Goal: Task Accomplishment & Management: Use online tool/utility

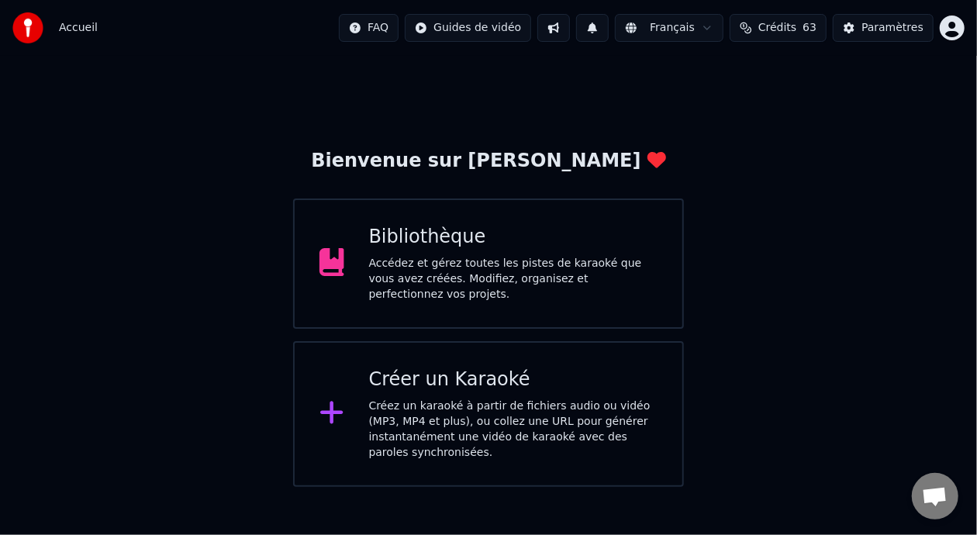
click at [515, 270] on div "Accédez et gérez toutes les pistes de karaoké que vous avez créées. Modifiez, o…" at bounding box center [513, 279] width 289 height 47
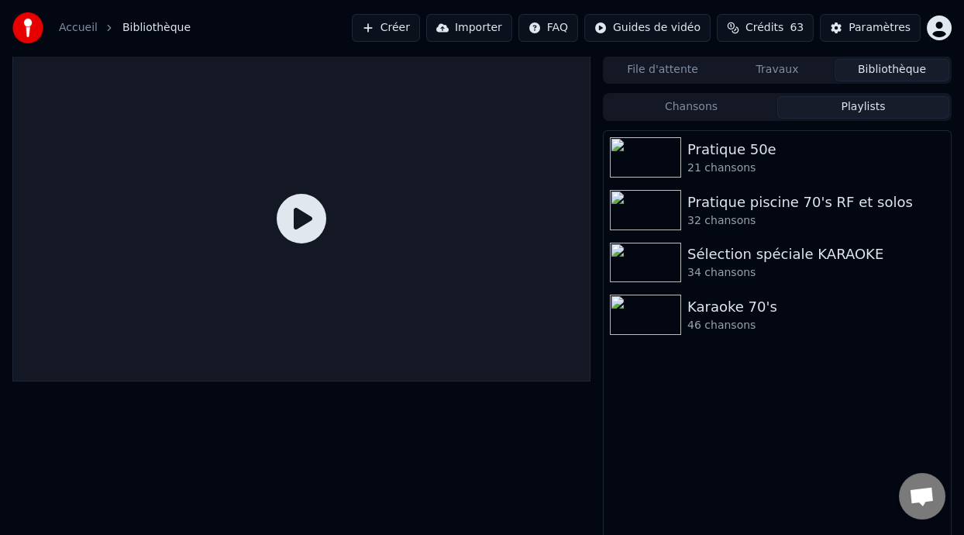
click at [866, 112] on button "Playlists" at bounding box center [863, 107] width 172 height 22
click at [755, 156] on div "Pratique 50e" at bounding box center [808, 150] width 242 height 22
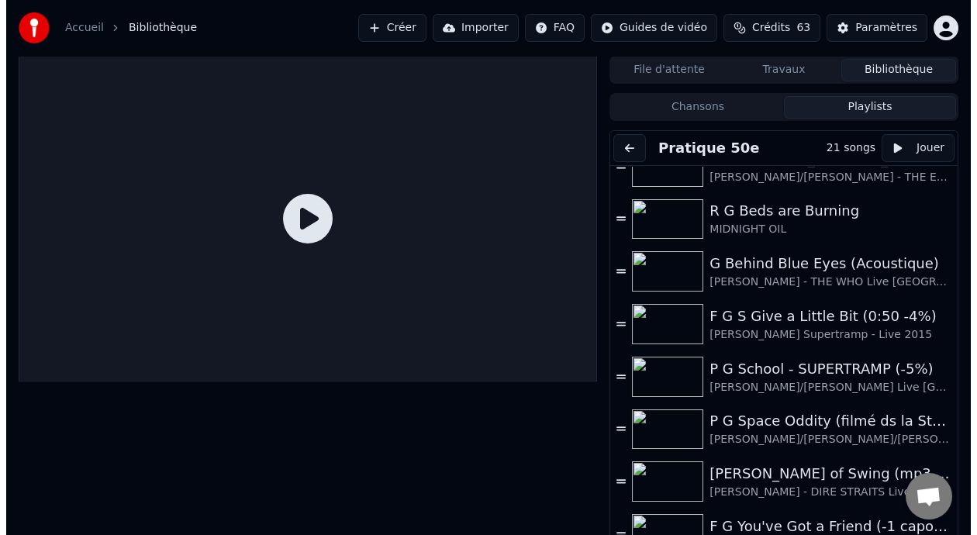
scroll to position [500, 0]
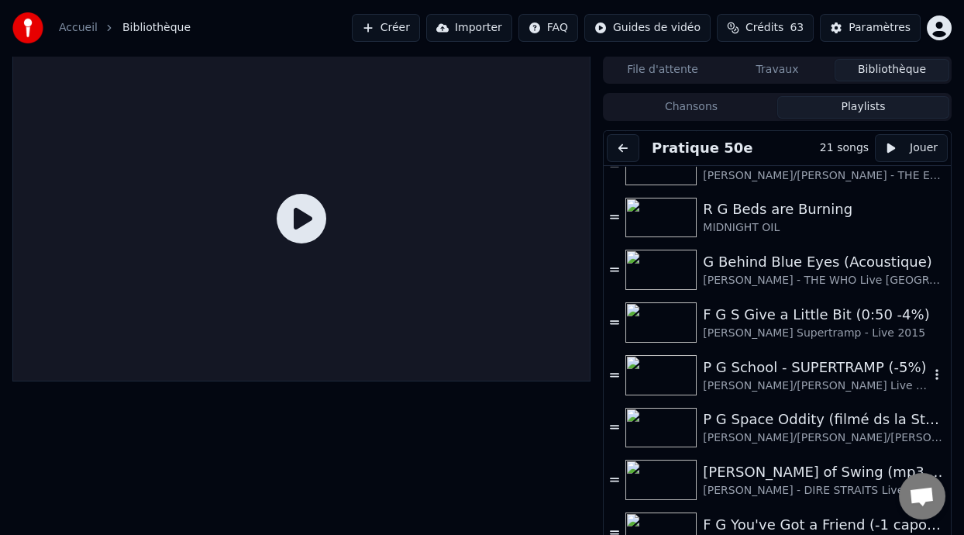
click at [787, 372] on div "P G School - SUPERTRAMP (-5%)" at bounding box center [816, 368] width 226 height 22
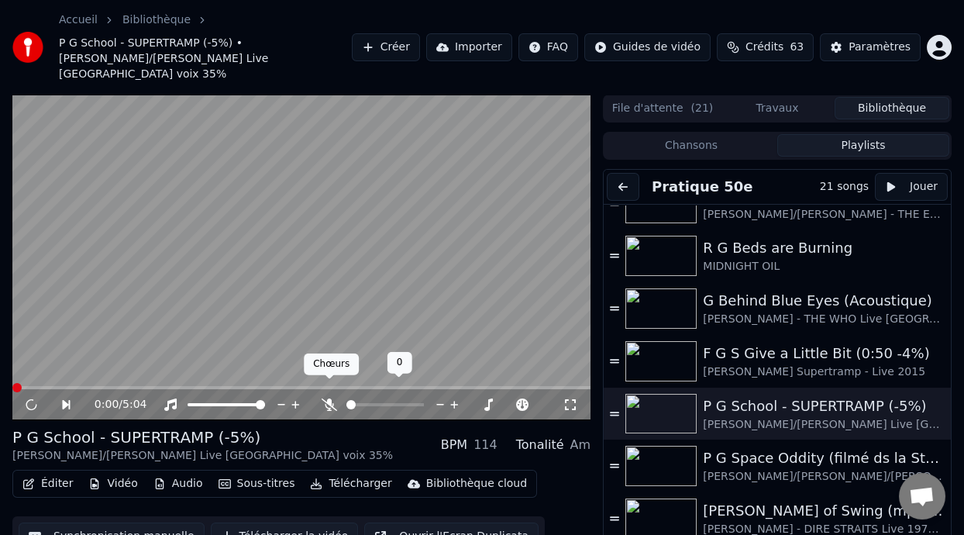
click at [329, 398] on icon at bounding box center [330, 404] width 16 height 12
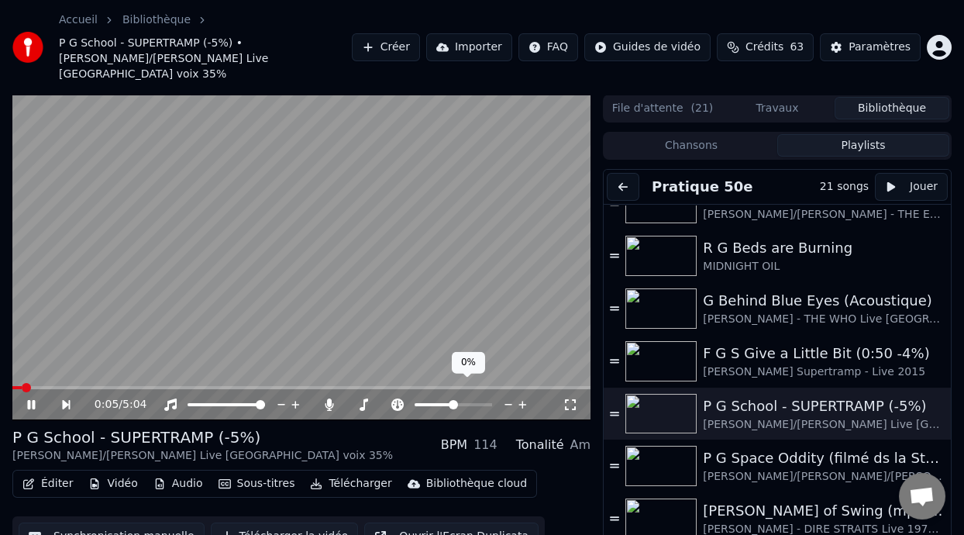
click at [447, 403] on span at bounding box center [434, 404] width 39 height 3
click at [449, 400] on span at bounding box center [449, 404] width 9 height 9
click at [398, 398] on icon at bounding box center [398, 404] width 16 height 12
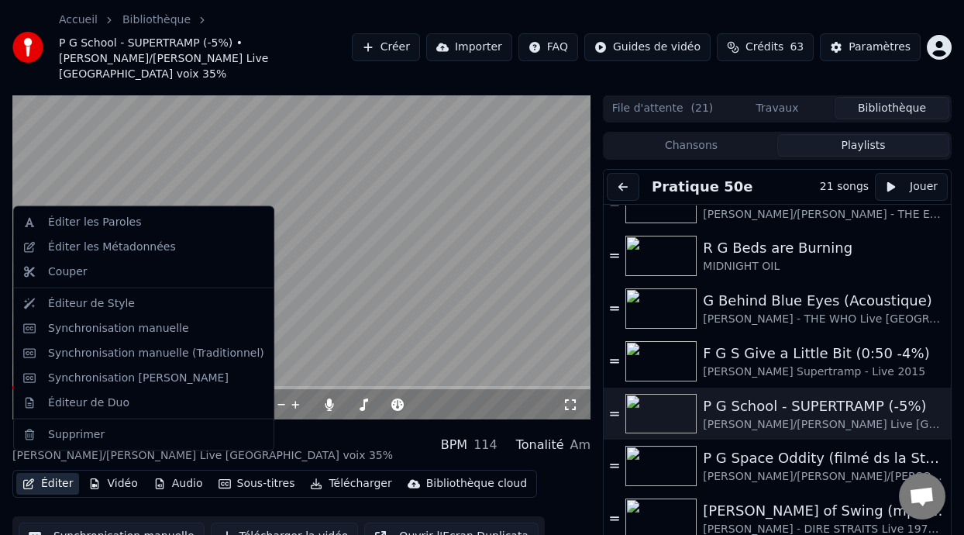
click at [57, 473] on button "Éditer" at bounding box center [47, 484] width 63 height 22
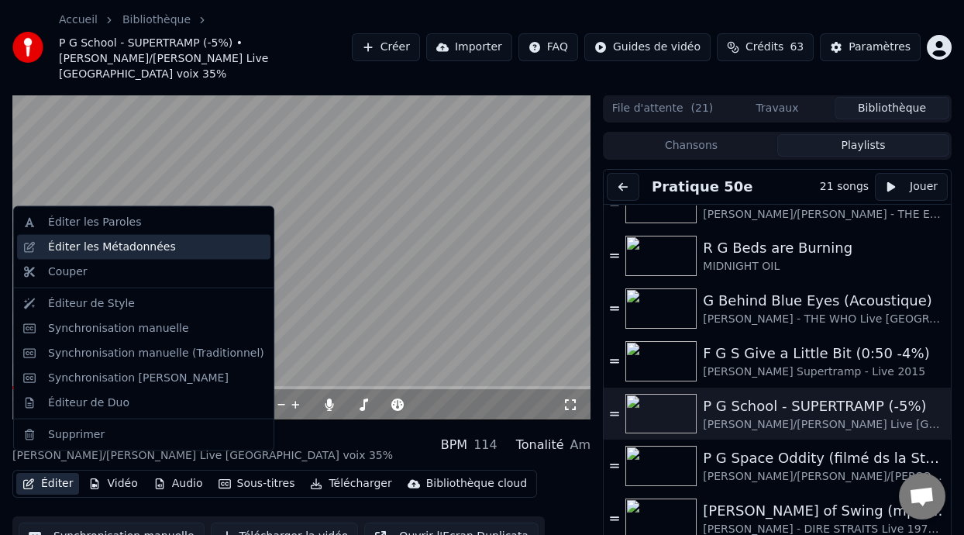
click at [140, 246] on div "Éditer les Métadonnées" at bounding box center [112, 247] width 128 height 16
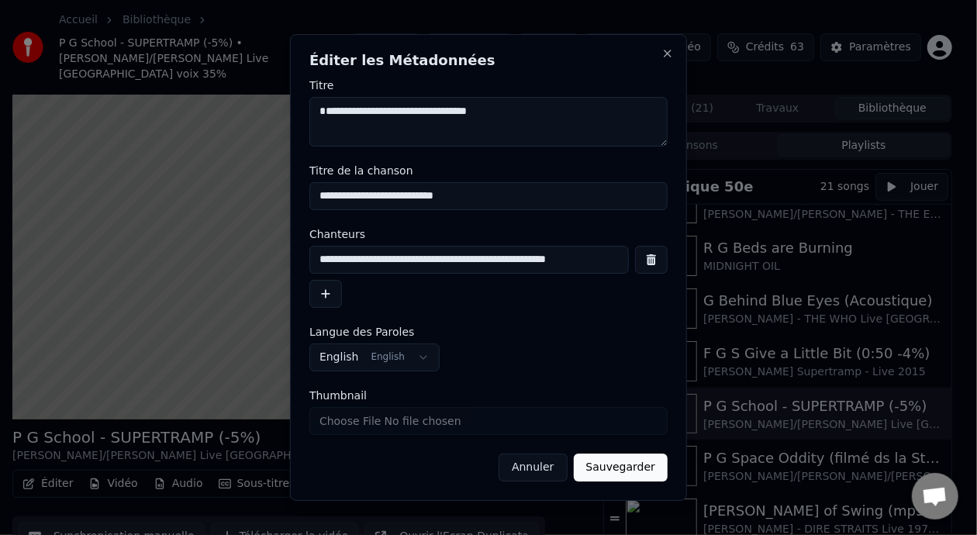
click at [536, 467] on button "Annuler" at bounding box center [532, 467] width 68 height 28
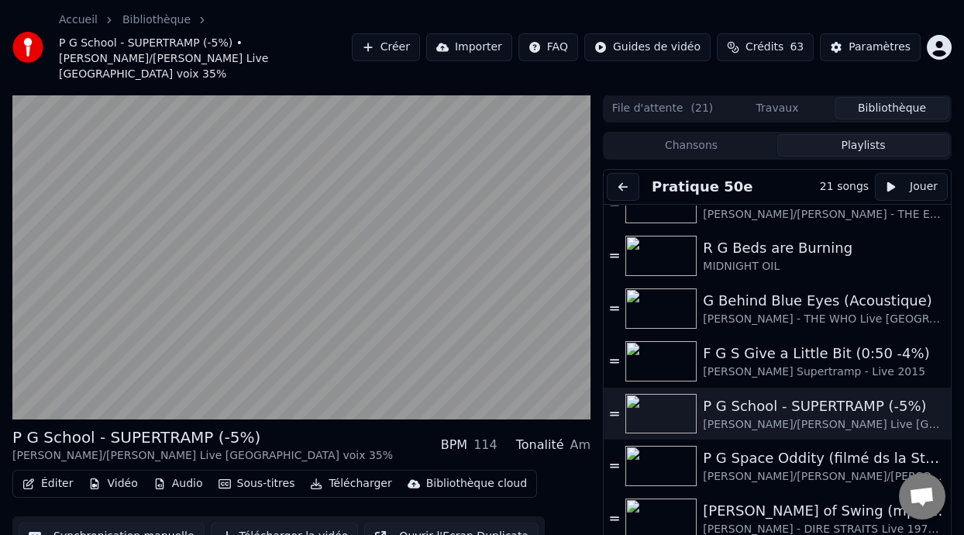
click at [54, 473] on button "Éditer" at bounding box center [47, 484] width 63 height 22
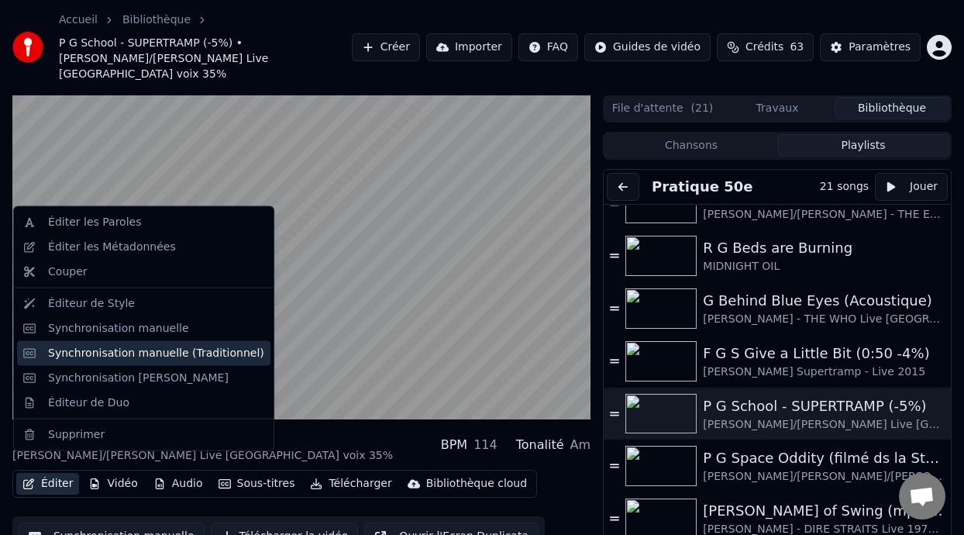
click at [211, 351] on div "Synchronisation manuelle (Traditionnel)" at bounding box center [156, 353] width 216 height 16
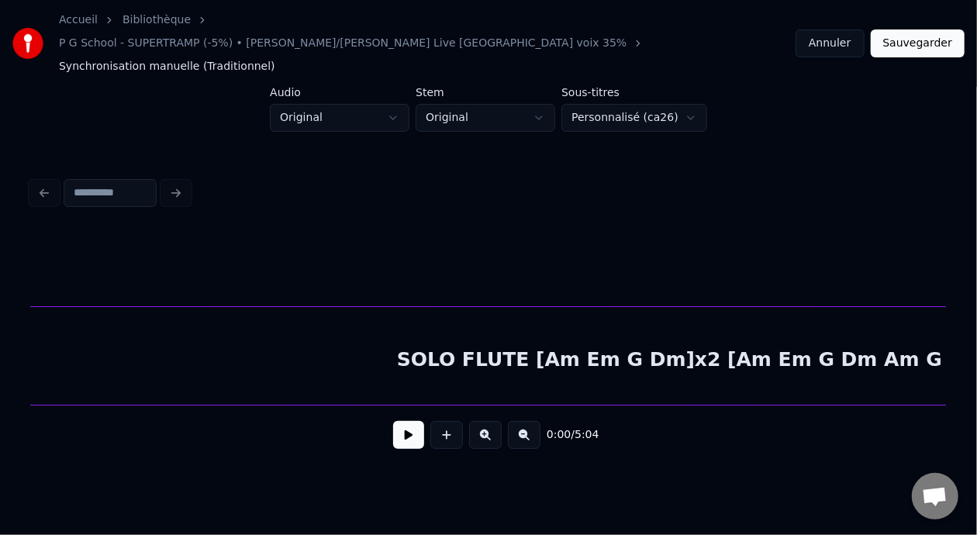
scroll to position [0, 47929]
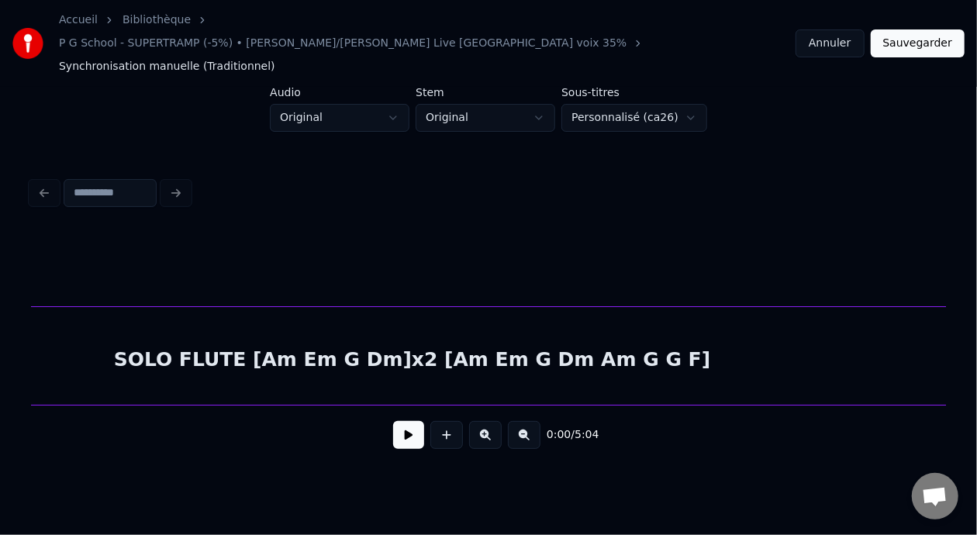
click at [534, 422] on button at bounding box center [524, 435] width 33 height 28
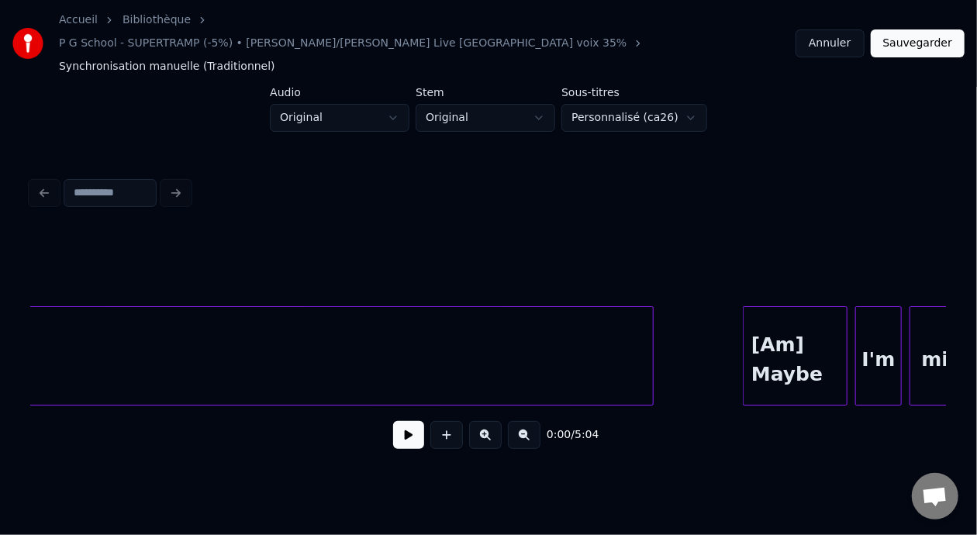
click at [534, 422] on button at bounding box center [524, 435] width 33 height 28
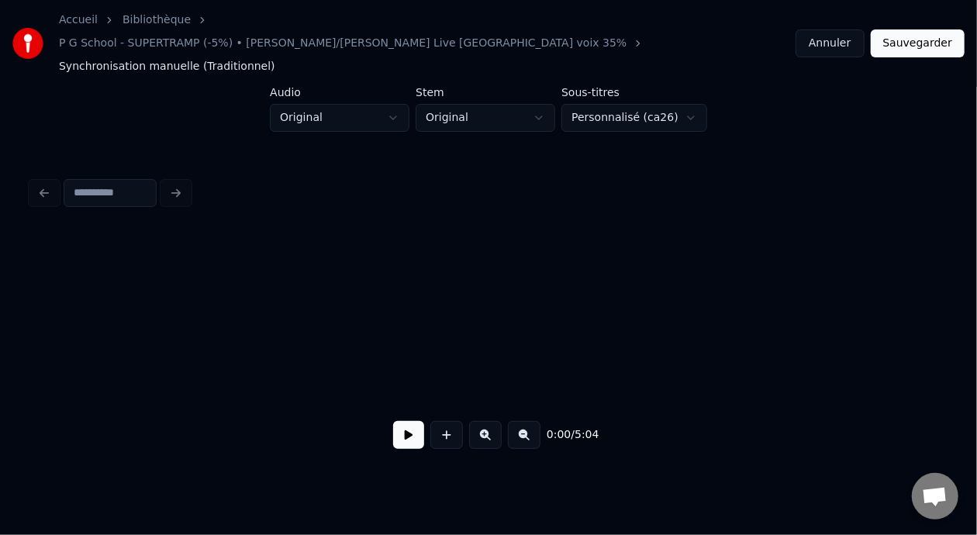
click at [534, 422] on button at bounding box center [524, 435] width 33 height 28
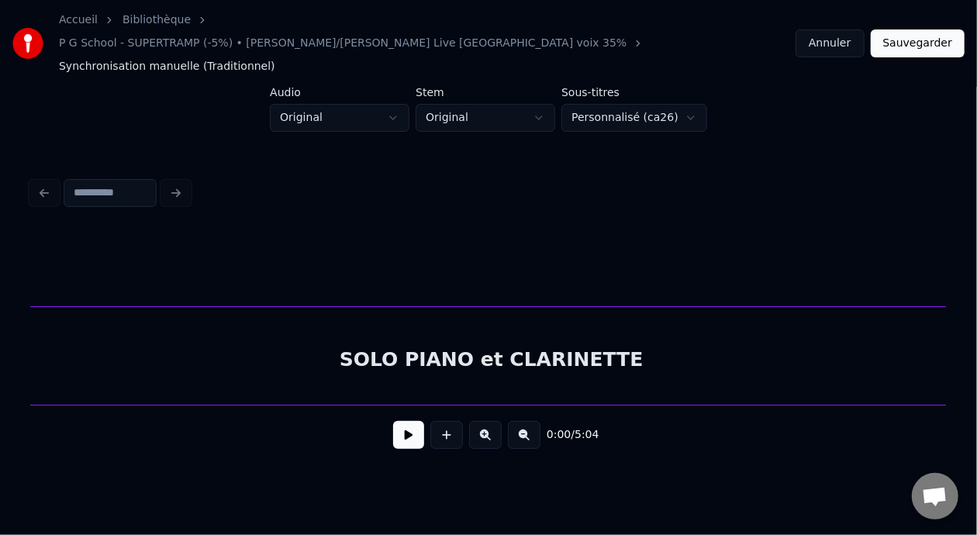
scroll to position [0, 4124]
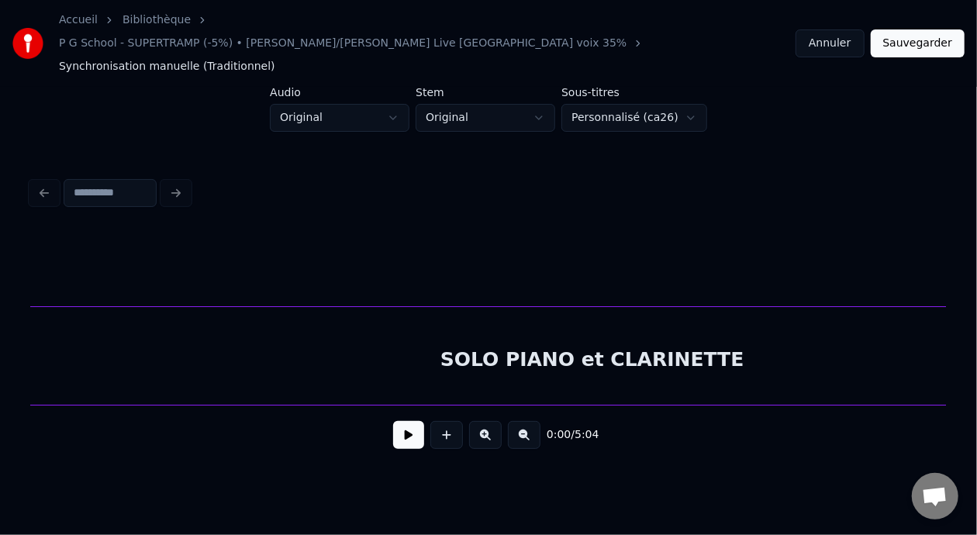
click at [603, 332] on div "SOLO PIANO et CLARINETTE" at bounding box center [592, 359] width 2437 height 105
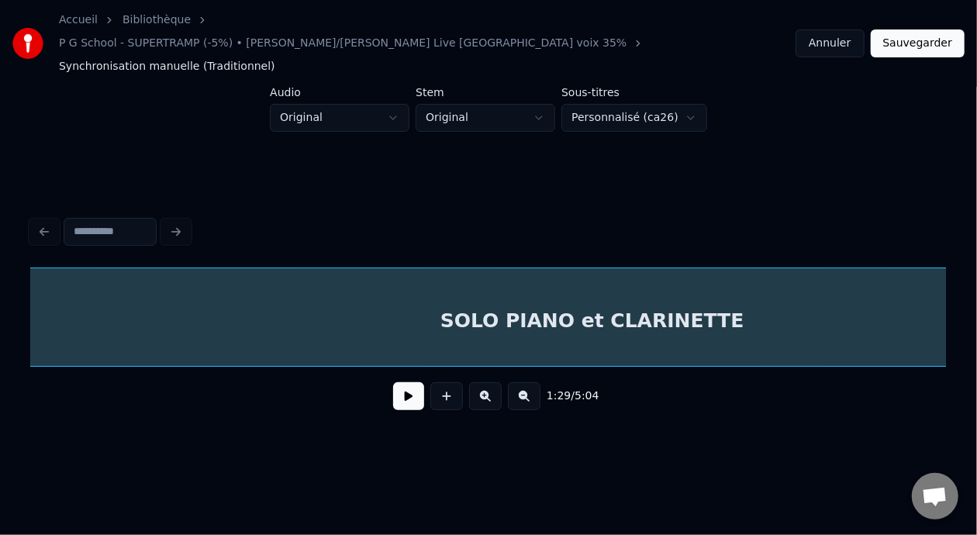
scroll to position [0, 3466]
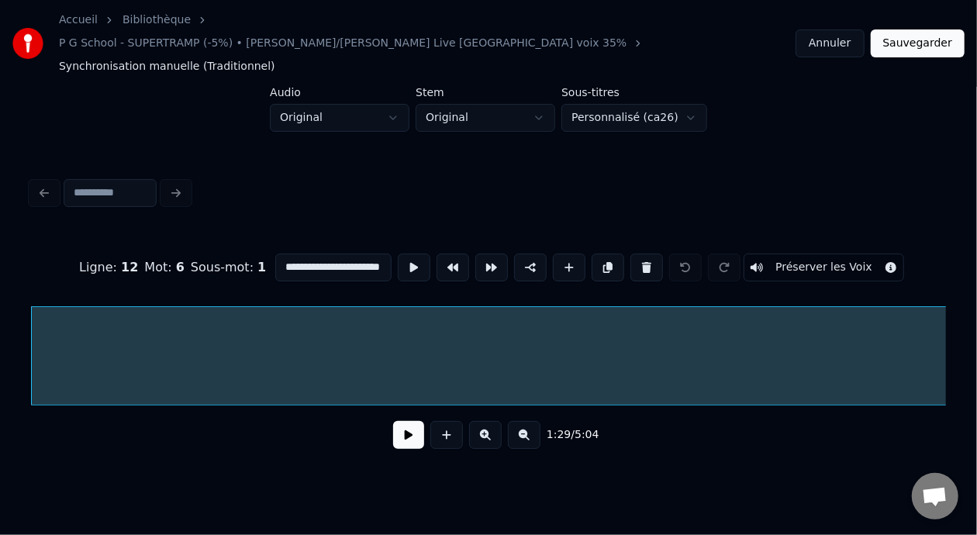
click at [350, 253] on input "**********" at bounding box center [333, 267] width 116 height 28
click at [331, 253] on input "**********" at bounding box center [333, 267] width 116 height 28
type input "****"
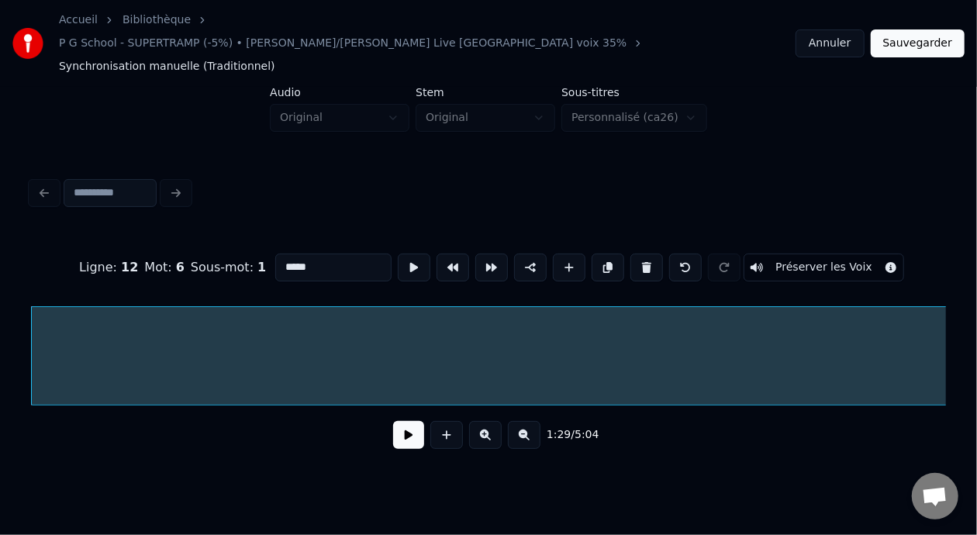
click at [397, 424] on button at bounding box center [408, 435] width 31 height 28
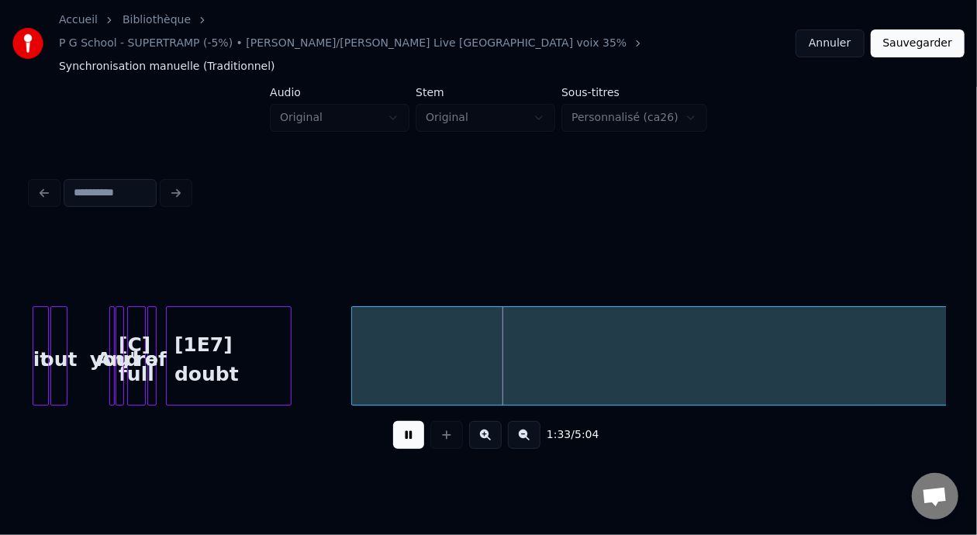
scroll to position [0, 3104]
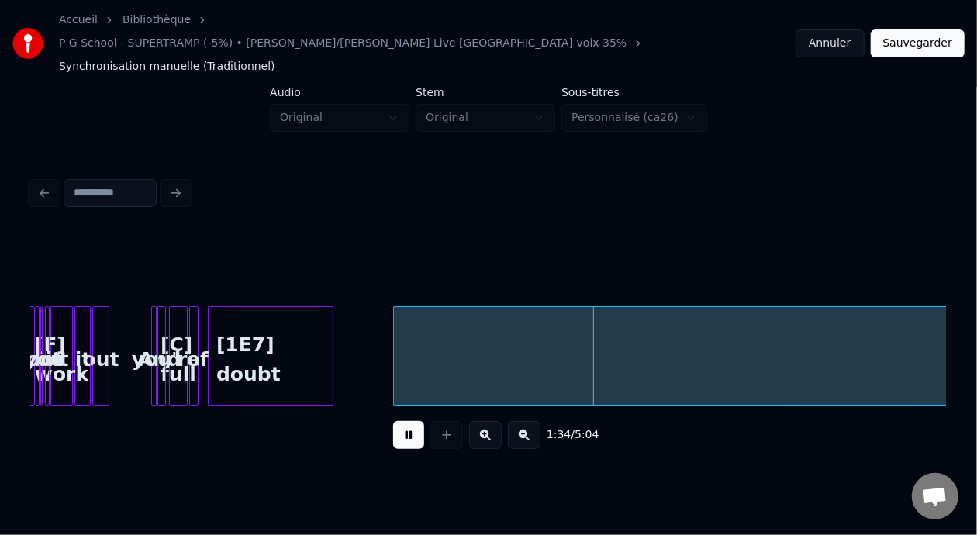
click at [401, 421] on button at bounding box center [408, 435] width 31 height 28
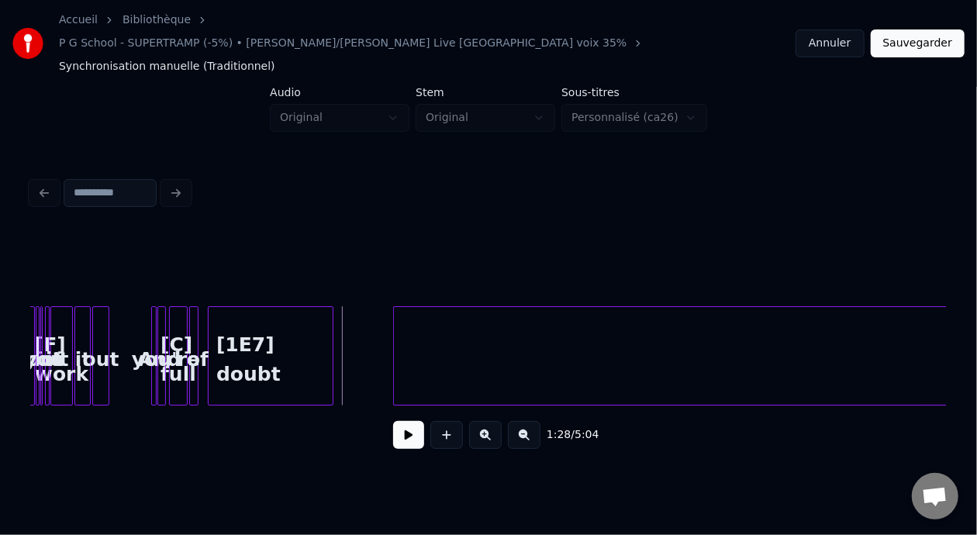
click at [402, 421] on button at bounding box center [408, 435] width 31 height 28
click at [340, 314] on div at bounding box center [338, 356] width 5 height 98
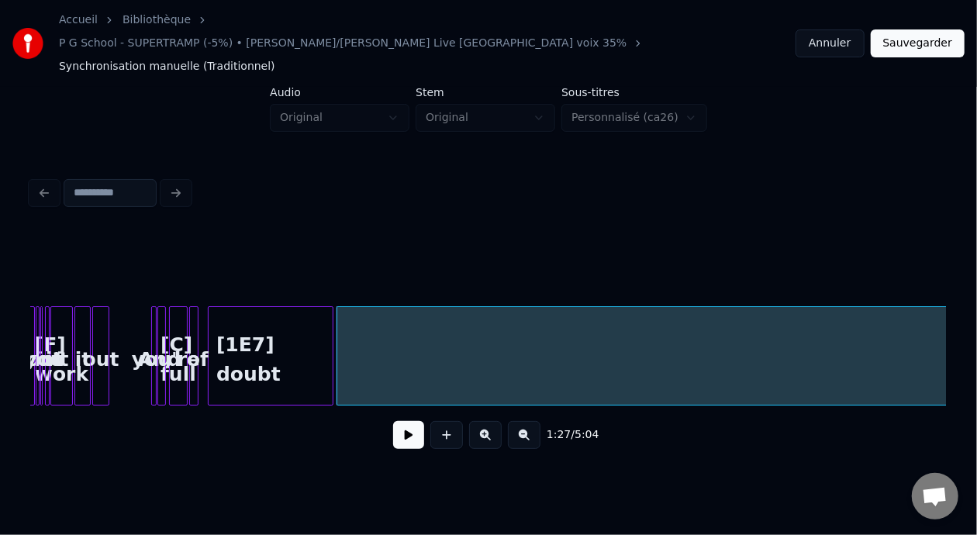
click at [265, 318] on div "[1E7] doubt" at bounding box center [270, 359] width 124 height 105
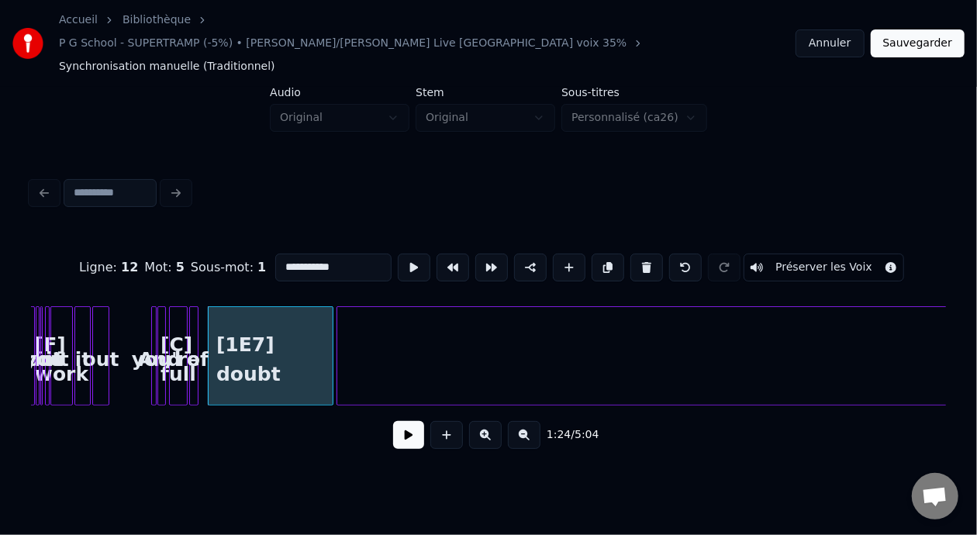
click at [399, 421] on button at bounding box center [408, 435] width 31 height 28
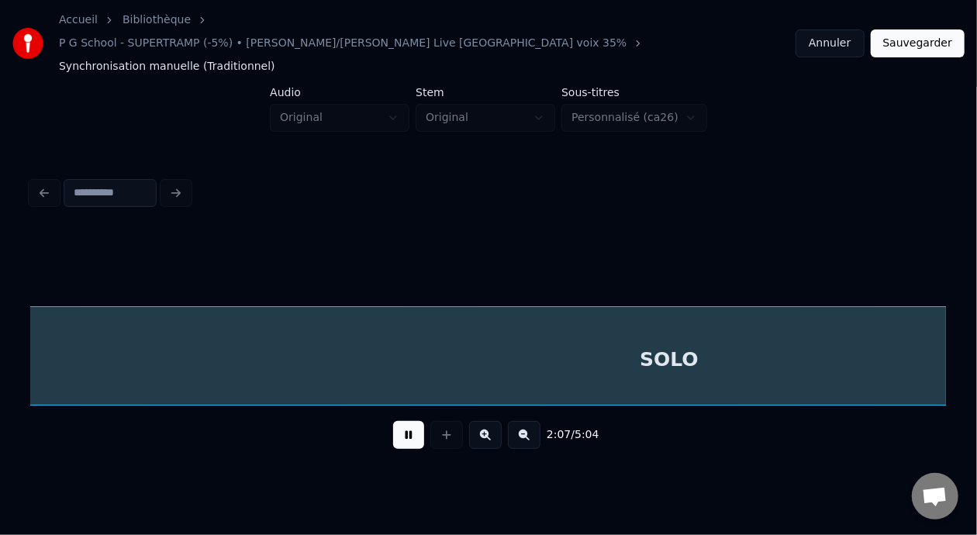
scroll to position [0, 4933]
click at [919, 33] on button "Sauvegarder" at bounding box center [917, 43] width 94 height 28
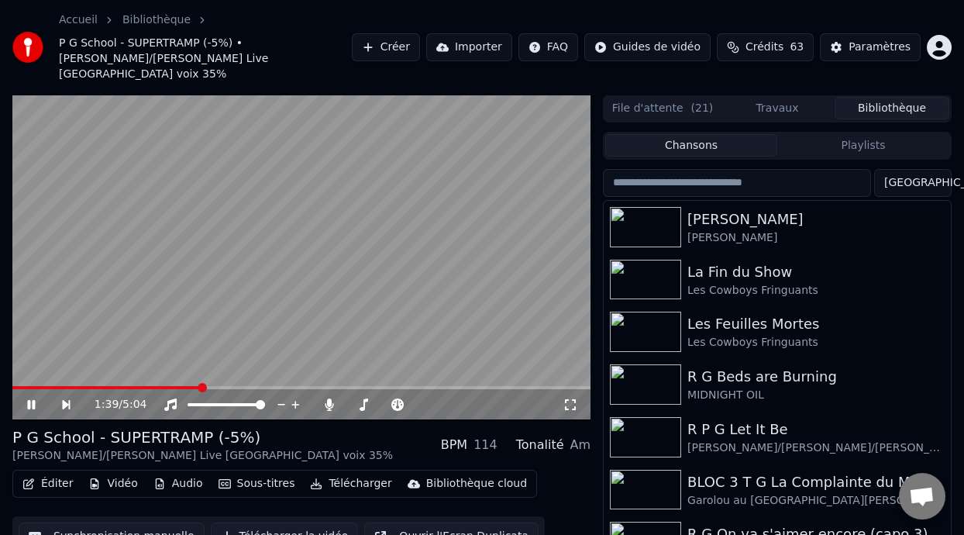
click at [200, 383] on span at bounding box center [202, 387] width 9 height 9
click at [54, 473] on button "Éditer" at bounding box center [47, 484] width 63 height 22
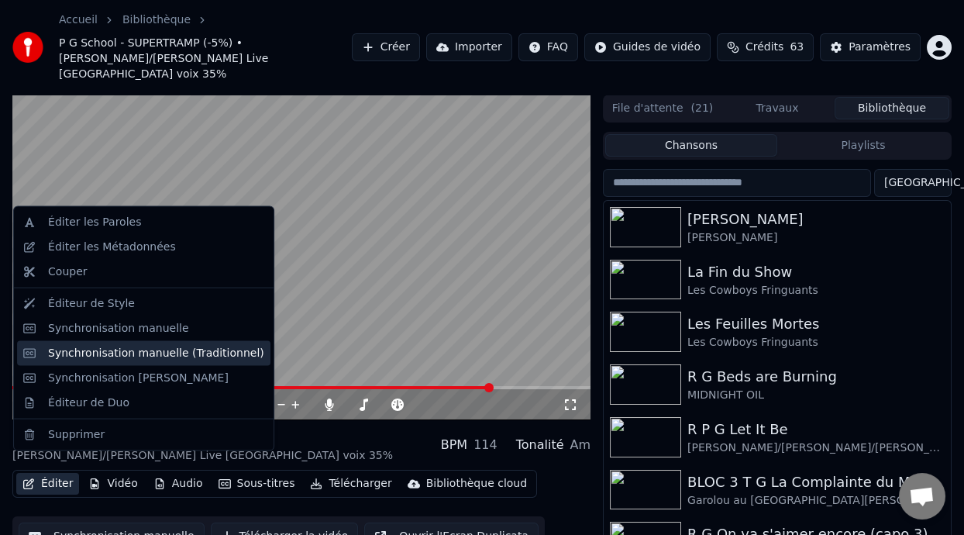
click at [219, 350] on div "Synchronisation manuelle (Traditionnel)" at bounding box center [156, 353] width 216 height 16
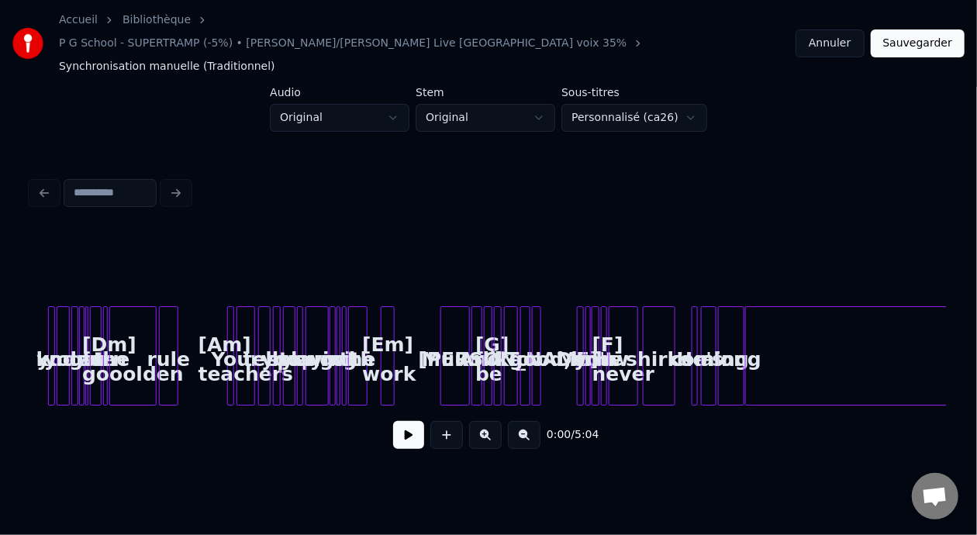
scroll to position [0, 606]
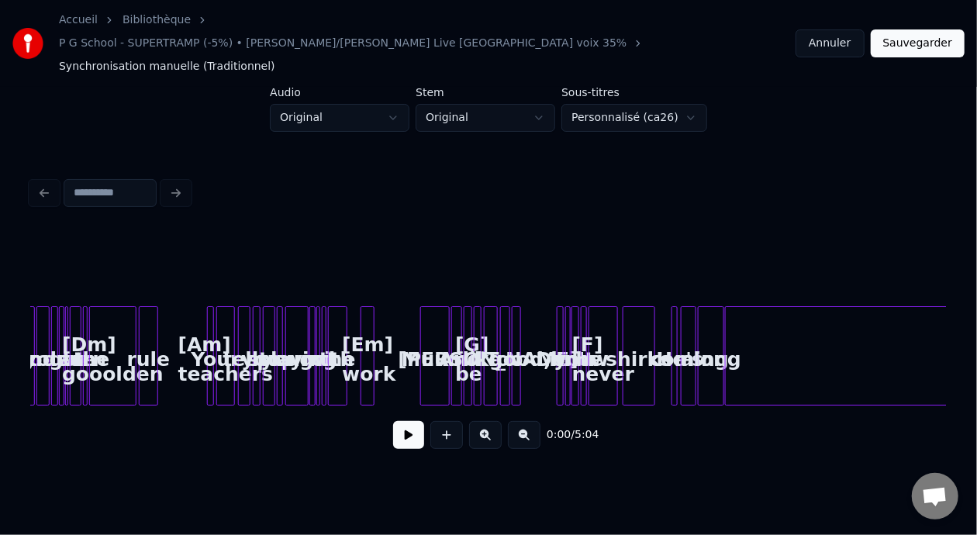
click at [485, 421] on button at bounding box center [485, 435] width 33 height 28
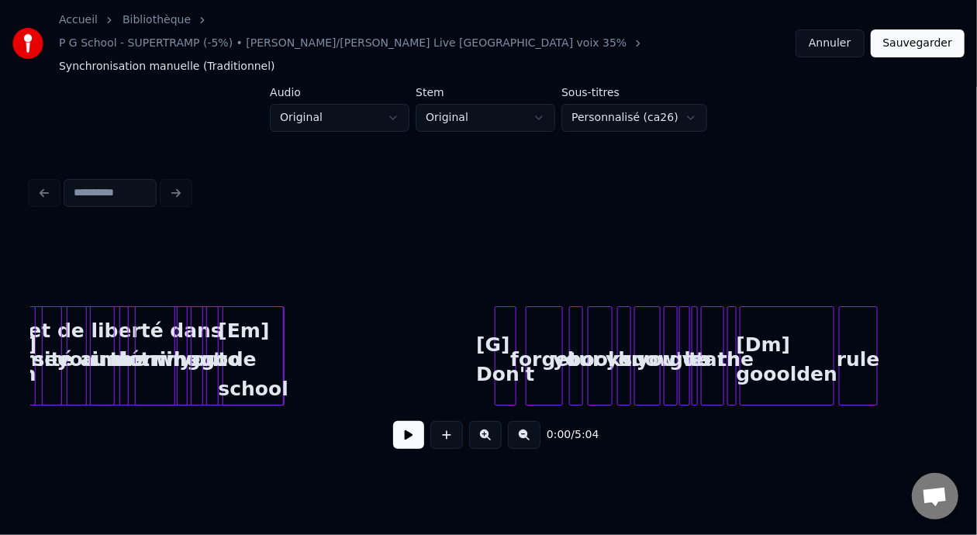
click at [485, 421] on button at bounding box center [485, 435] width 33 height 28
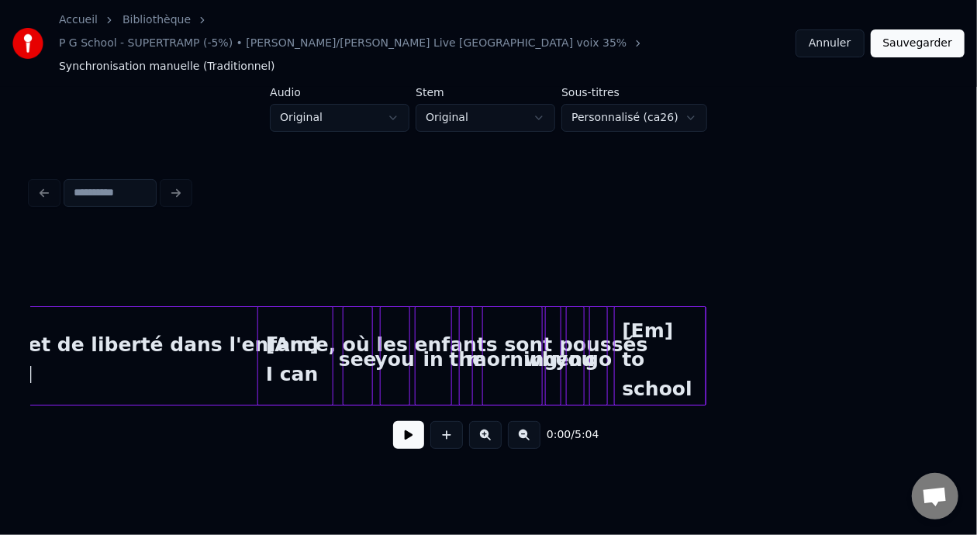
click at [485, 421] on button at bounding box center [485, 435] width 33 height 28
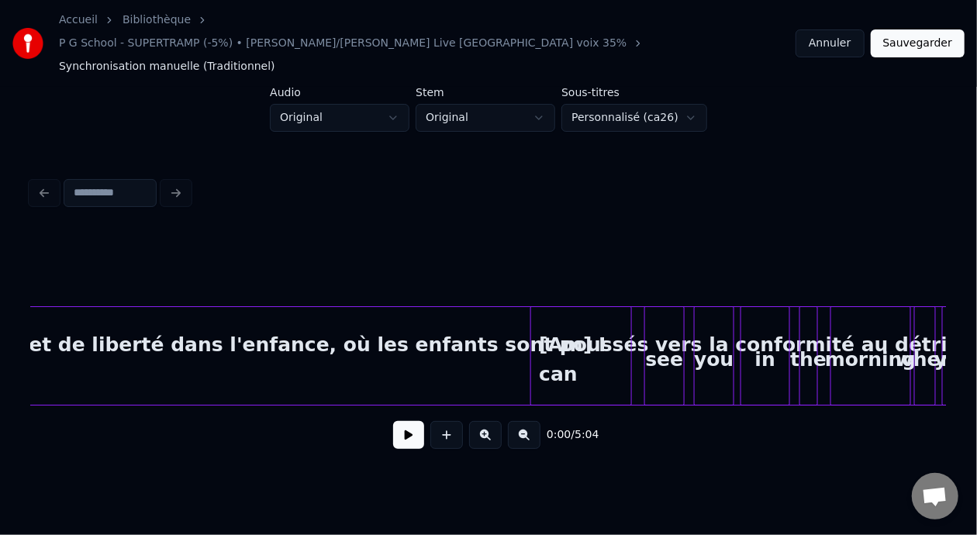
click at [485, 421] on button at bounding box center [485, 435] width 33 height 28
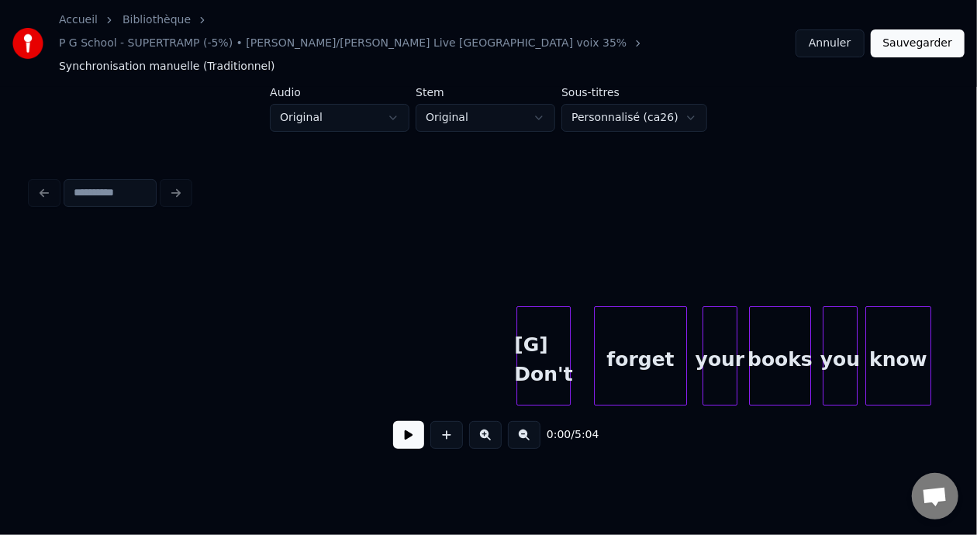
scroll to position [0, 2275]
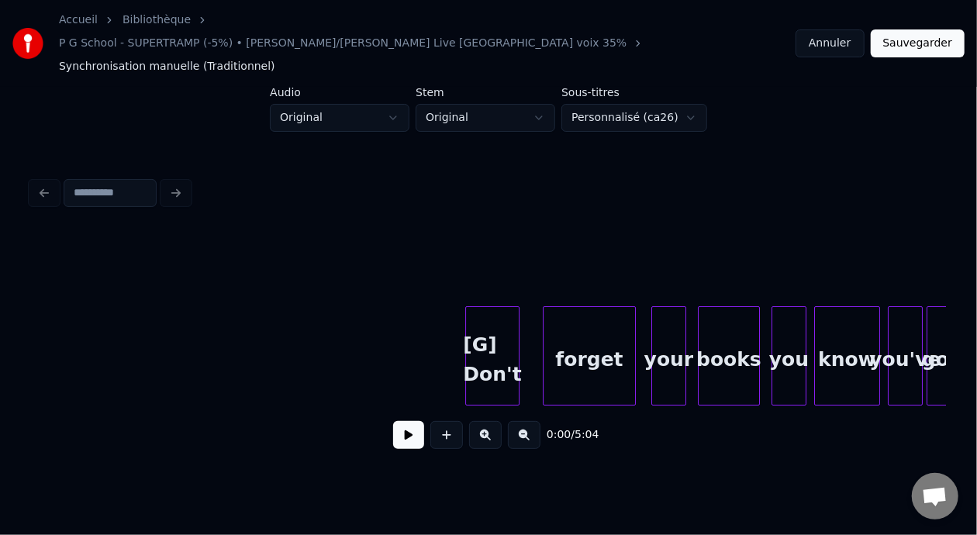
click at [505, 339] on div "[G] Don't" at bounding box center [492, 359] width 53 height 105
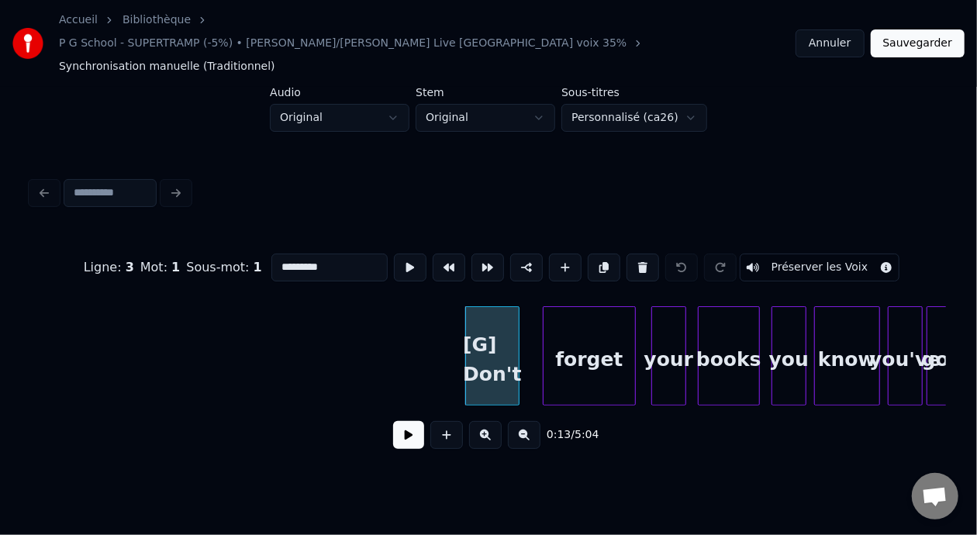
click at [401, 425] on button at bounding box center [408, 435] width 31 height 28
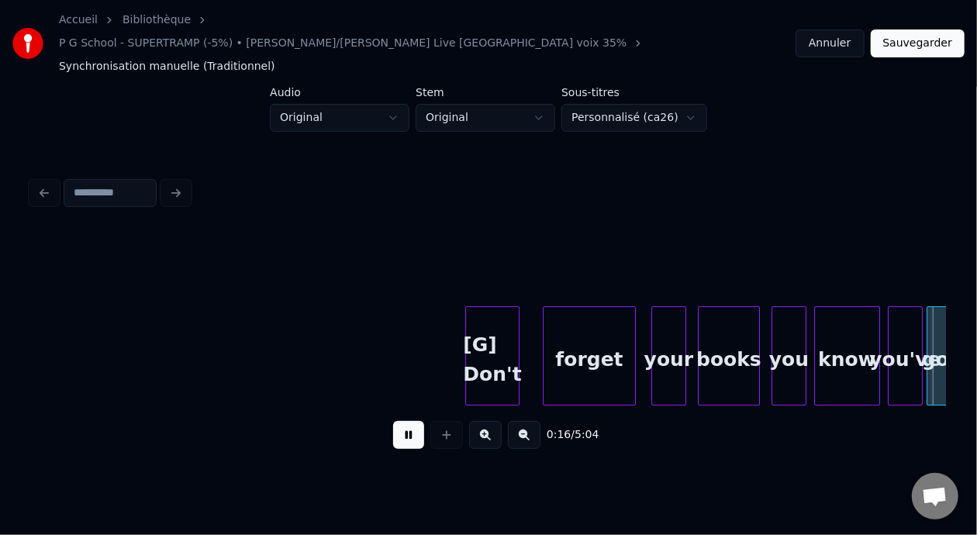
scroll to position [0, 3190]
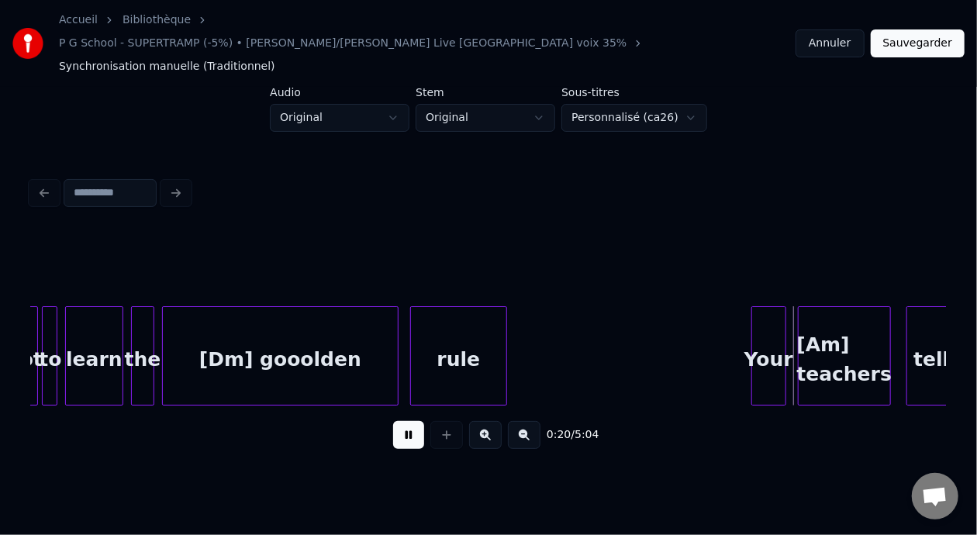
click at [400, 421] on button at bounding box center [408, 435] width 31 height 28
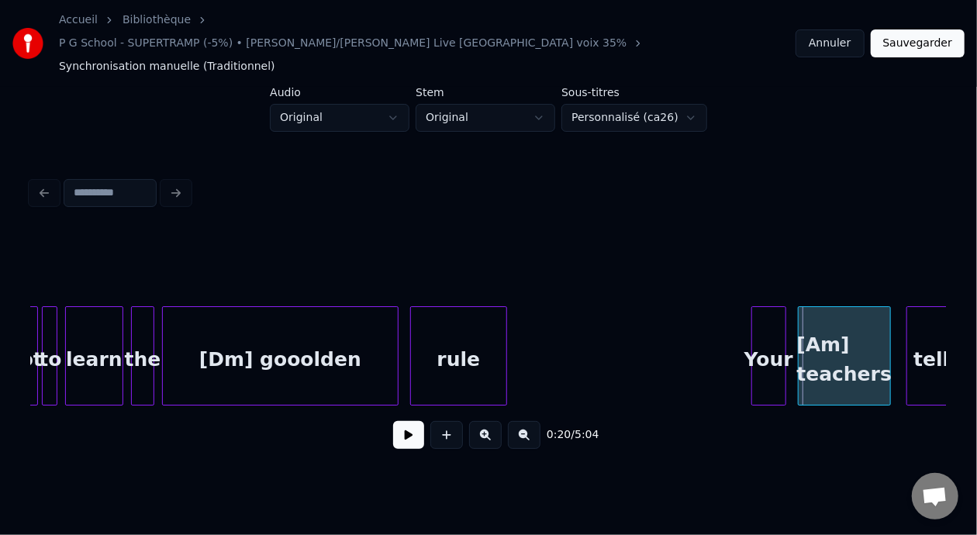
click at [400, 421] on button at bounding box center [408, 435] width 31 height 28
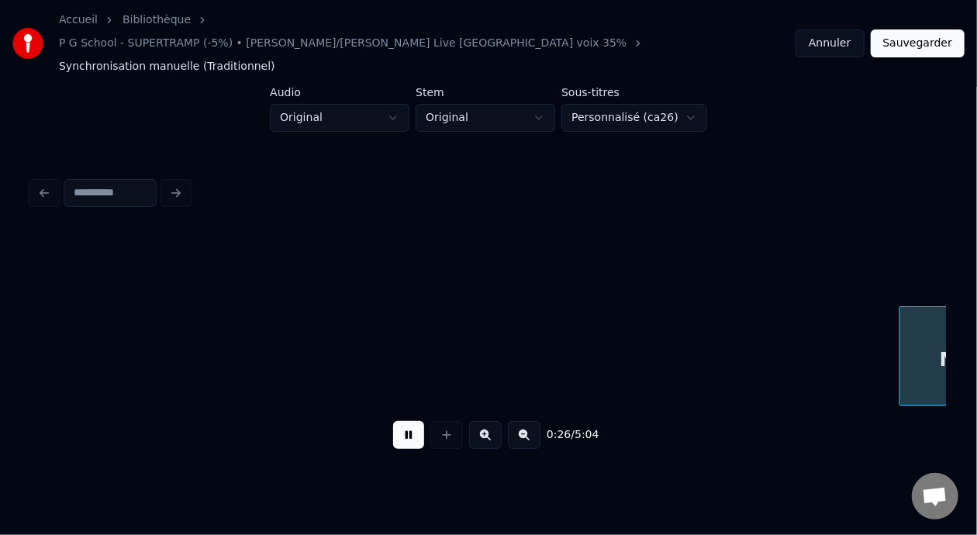
scroll to position [0, 5024]
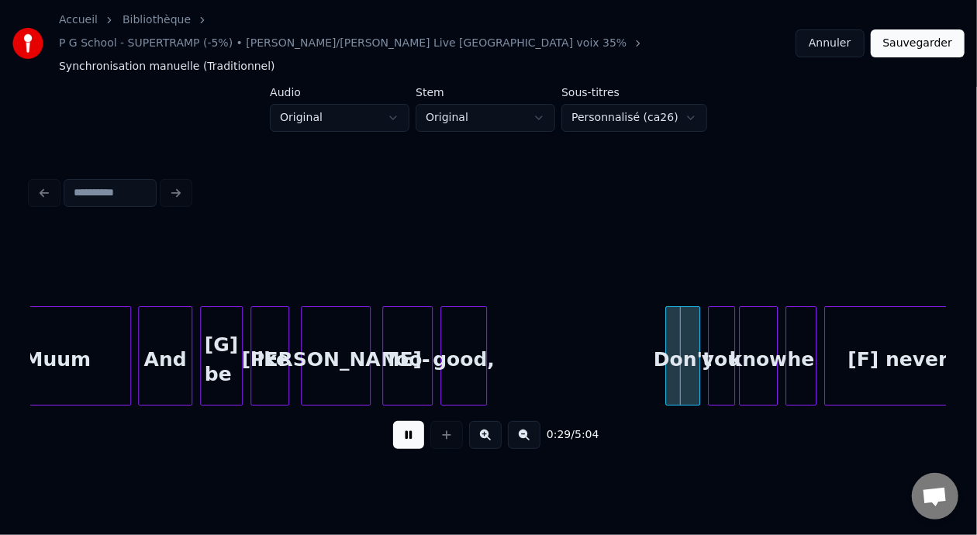
click at [400, 421] on button at bounding box center [408, 435] width 31 height 28
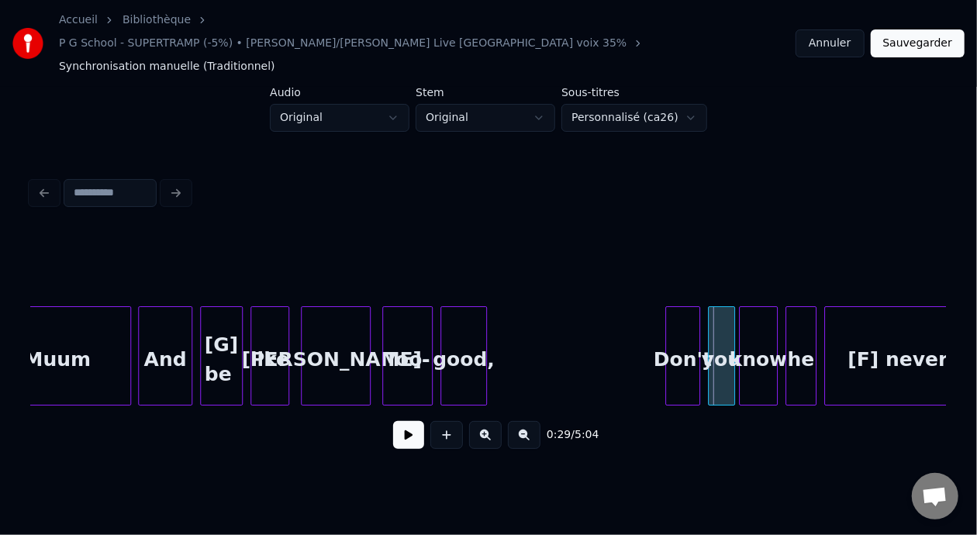
click at [348, 340] on div "Johnnie-" at bounding box center [335, 359] width 68 height 105
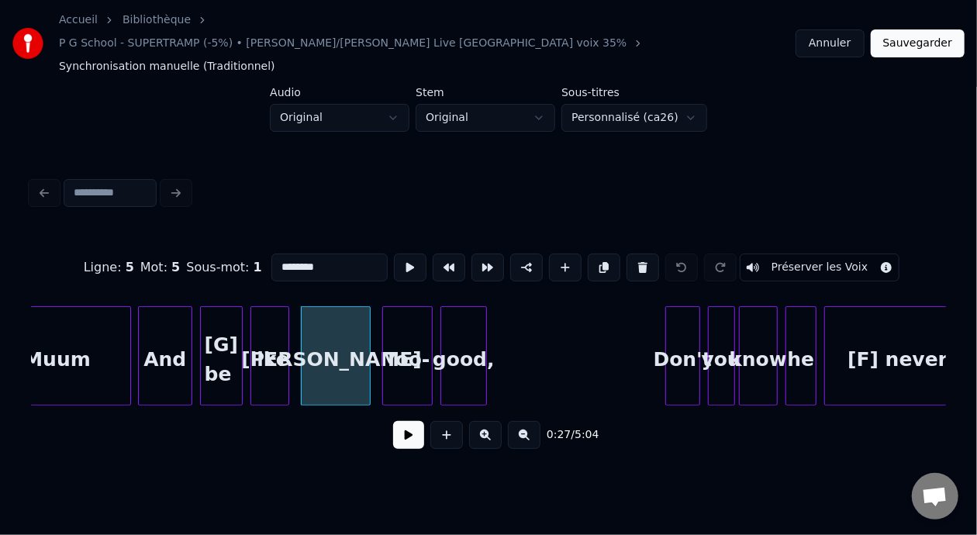
click at [274, 253] on input "********" at bounding box center [329, 267] width 116 height 28
click at [278, 253] on input "*******" at bounding box center [329, 267] width 116 height 28
type input "*******"
click at [399, 421] on button at bounding box center [408, 435] width 31 height 28
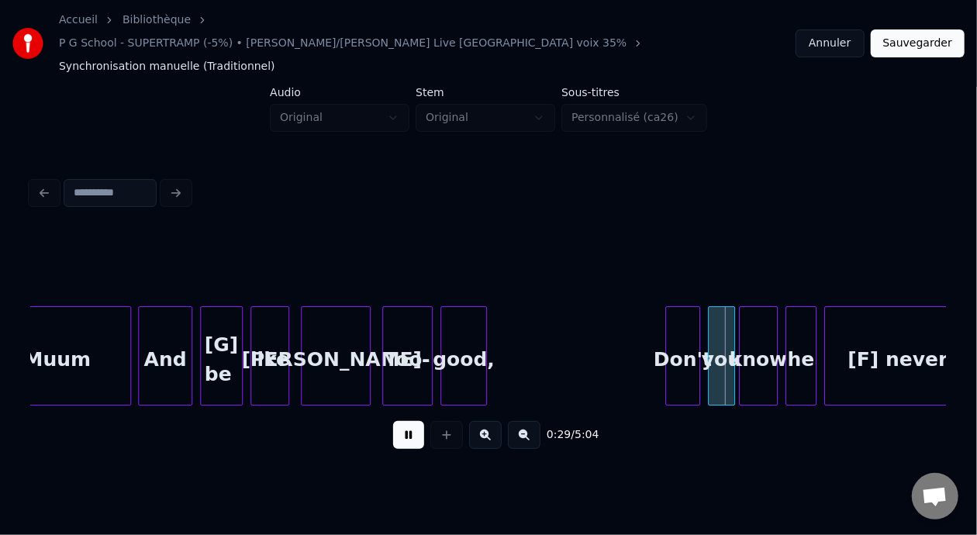
click at [399, 421] on button at bounding box center [408, 435] width 31 height 28
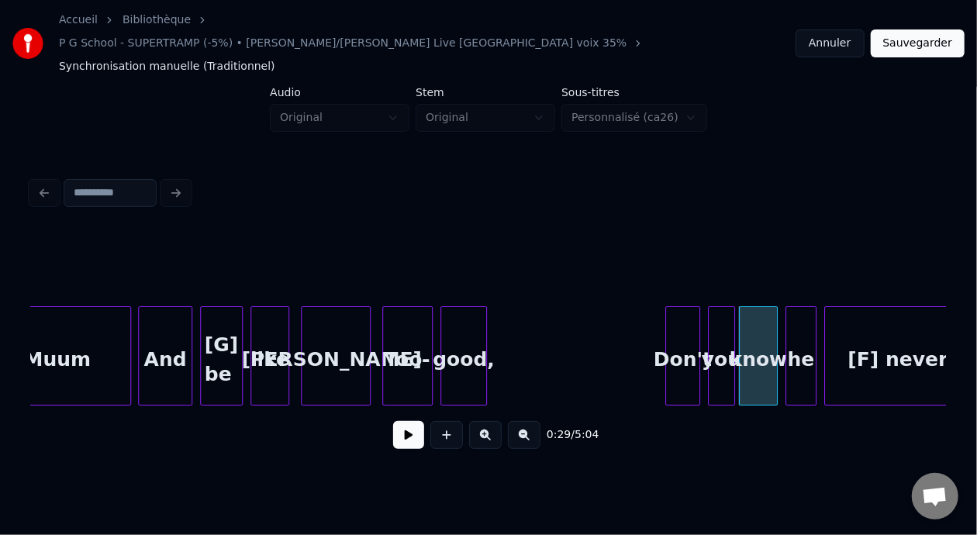
click at [395, 421] on button at bounding box center [408, 435] width 31 height 28
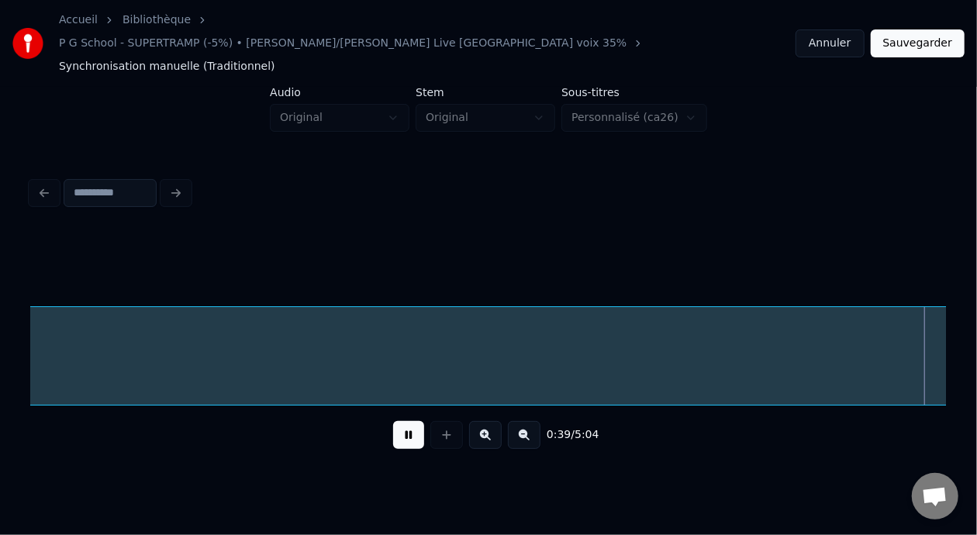
scroll to position [0, 7773]
click at [401, 421] on button at bounding box center [408, 435] width 31 height 28
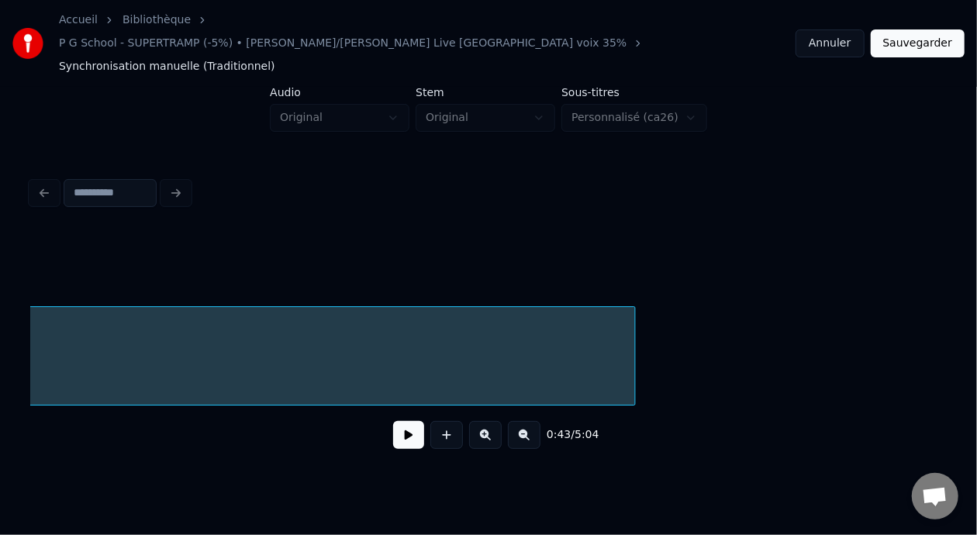
scroll to position [0, 10400]
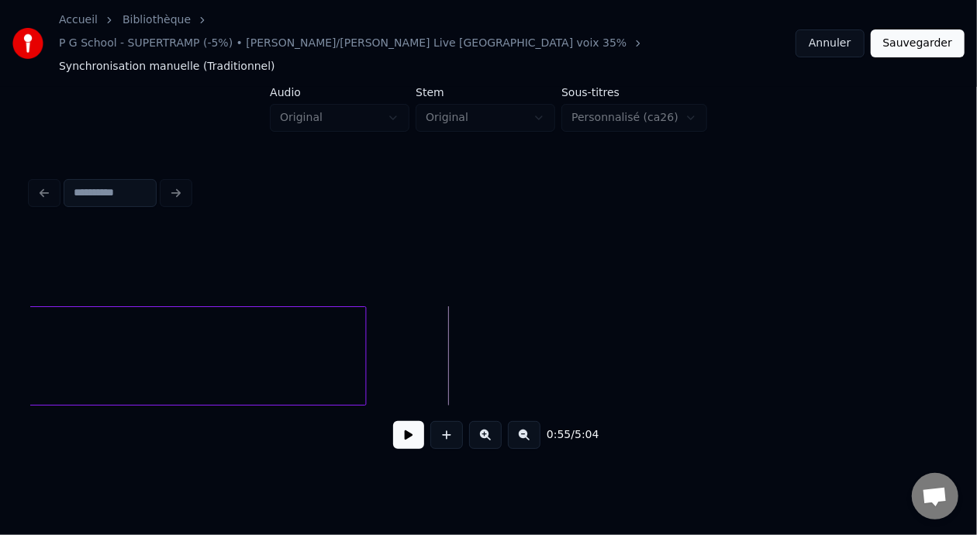
click at [398, 422] on button at bounding box center [408, 435] width 31 height 28
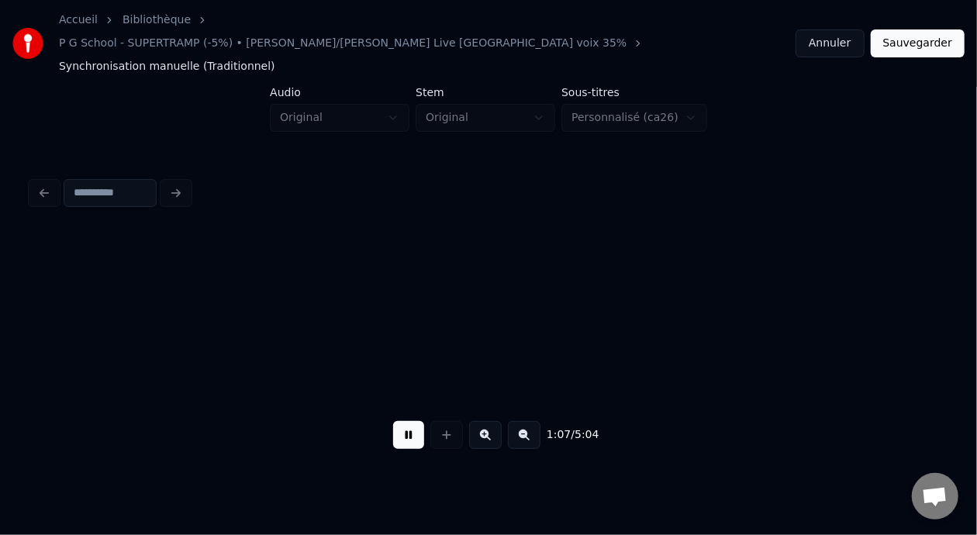
scroll to position [0, 13144]
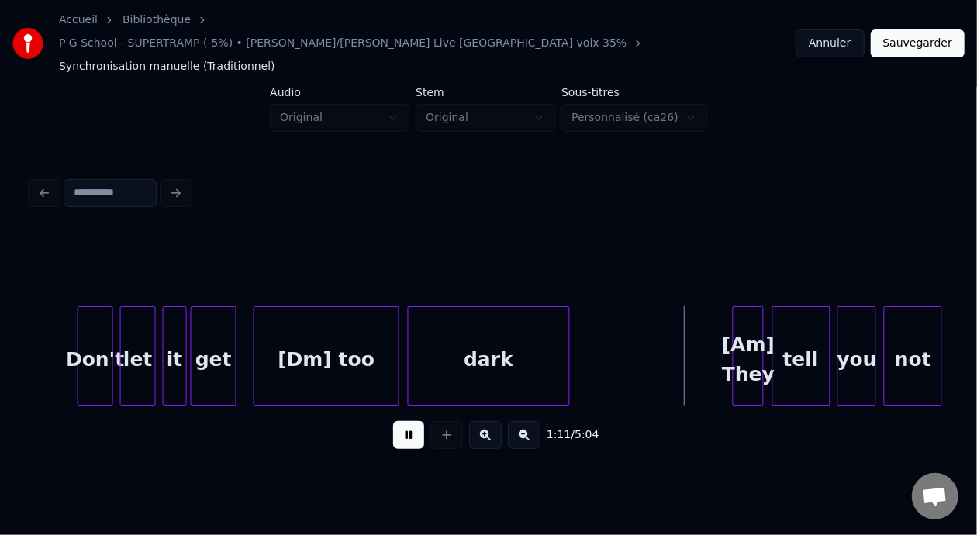
click at [395, 421] on button at bounding box center [408, 435] width 31 height 28
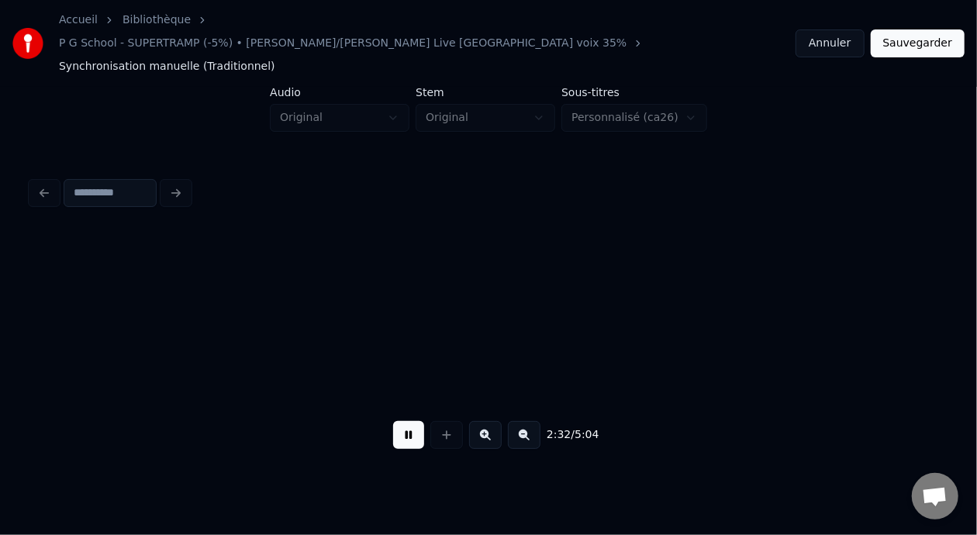
scroll to position [0, 29623]
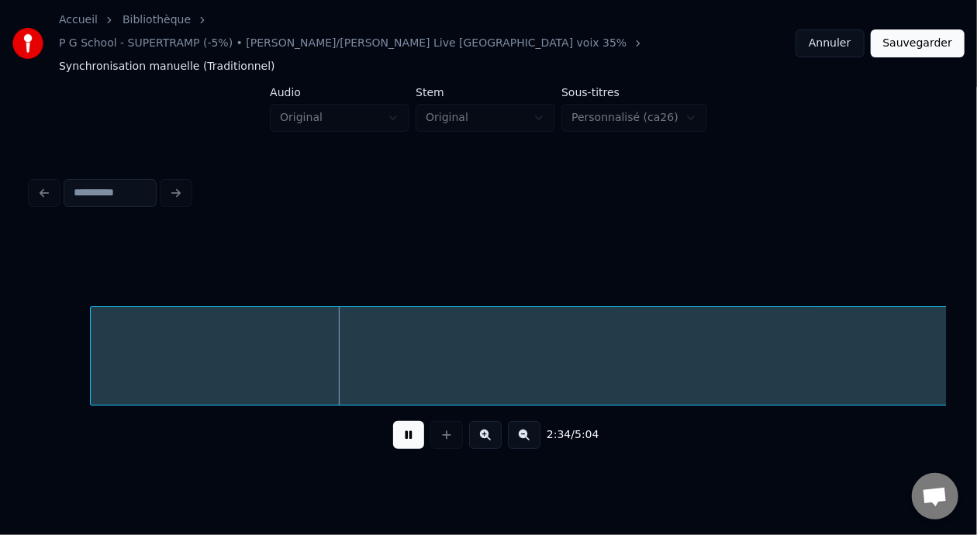
click at [393, 421] on button at bounding box center [408, 435] width 31 height 28
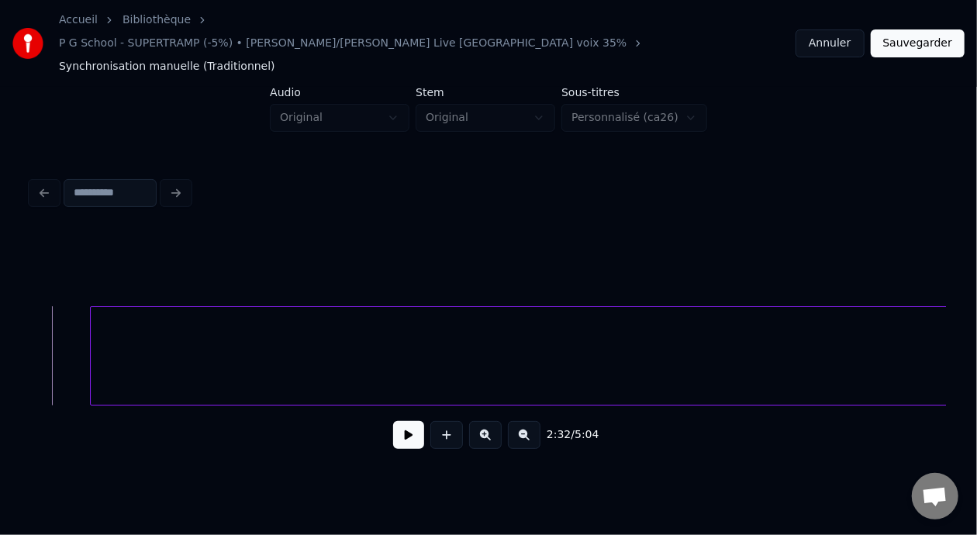
click at [393, 426] on button at bounding box center [408, 435] width 31 height 28
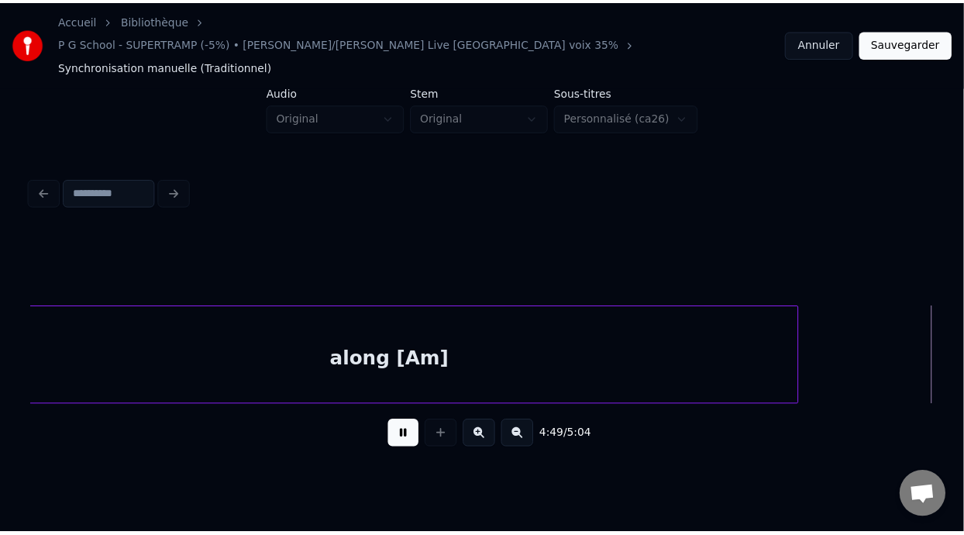
scroll to position [0, 56189]
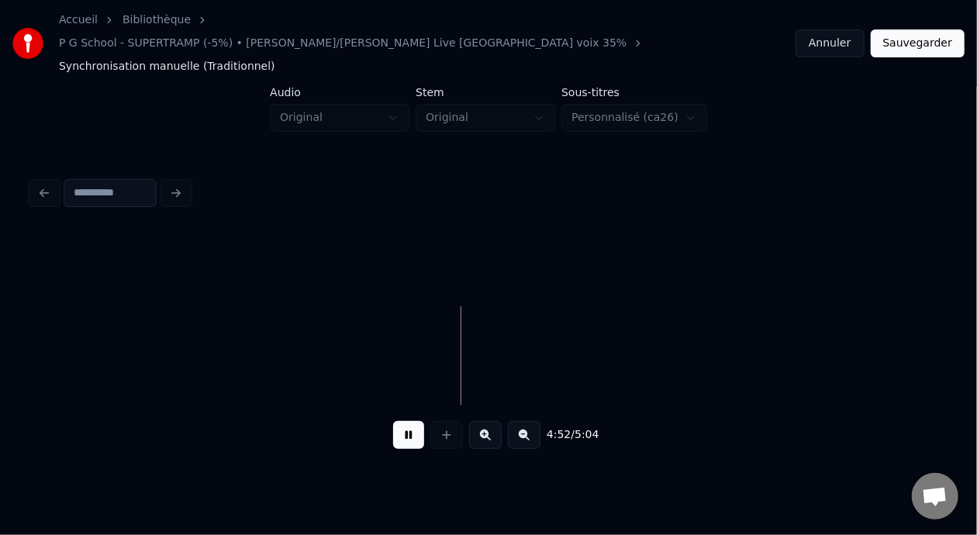
click at [911, 29] on button "Sauvegarder" at bounding box center [917, 43] width 94 height 28
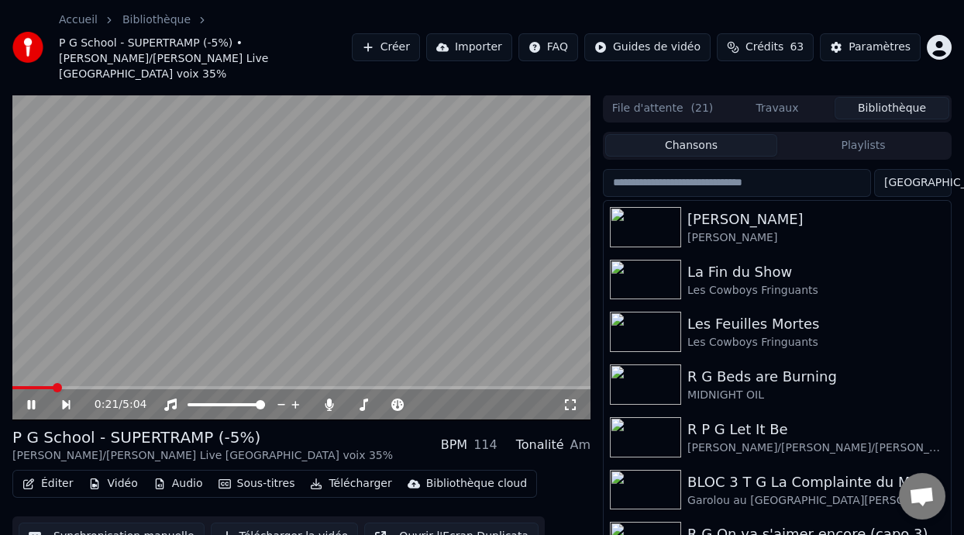
click at [29, 400] on icon at bounding box center [31, 404] width 8 height 9
click at [32, 399] on icon at bounding box center [30, 404] width 9 height 11
click at [32, 400] on icon at bounding box center [31, 404] width 8 height 9
click at [44, 400] on div "0:07 / 5:04" at bounding box center [301, 404] width 578 height 31
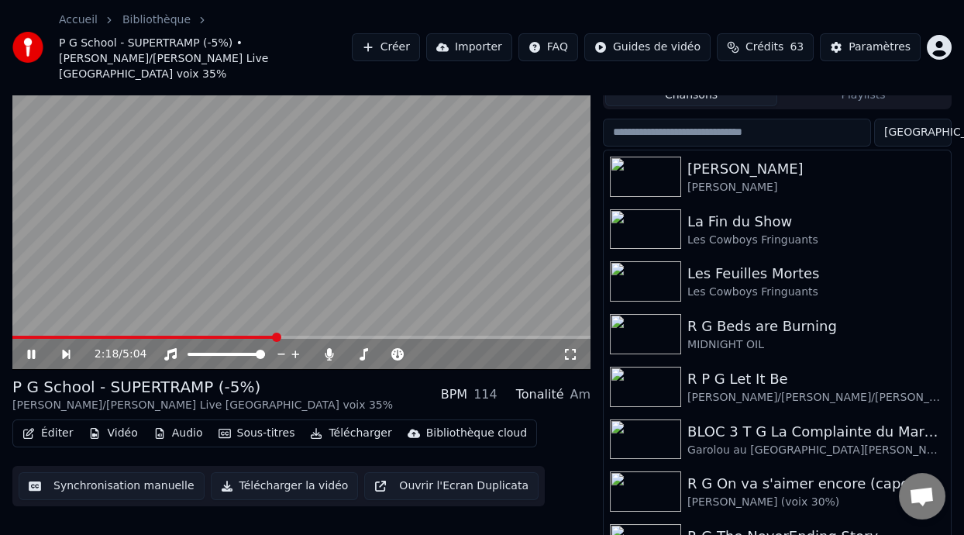
click at [31, 348] on icon at bounding box center [42, 354] width 35 height 12
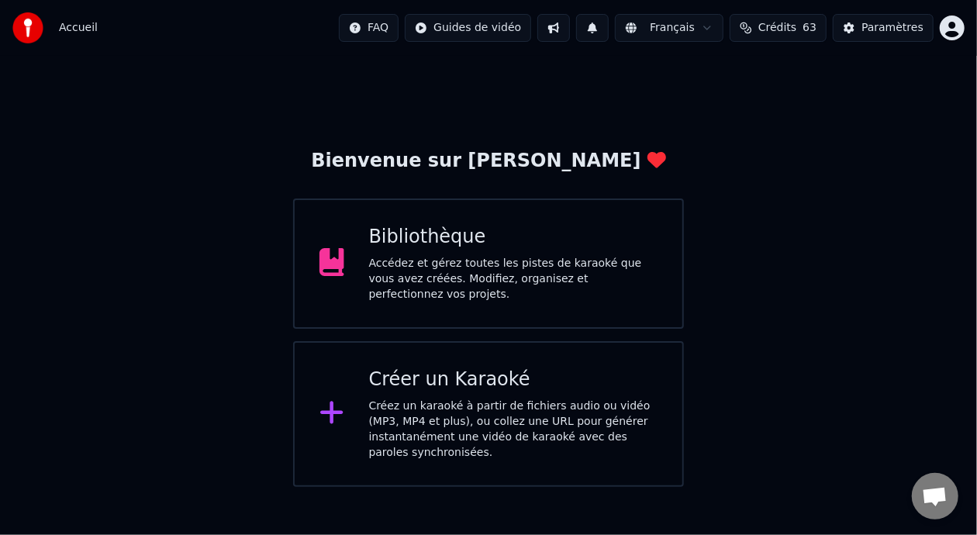
click at [587, 279] on div "Accédez et gérez toutes les pistes de karaoké que vous avez créées. Modifiez, o…" at bounding box center [513, 279] width 289 height 47
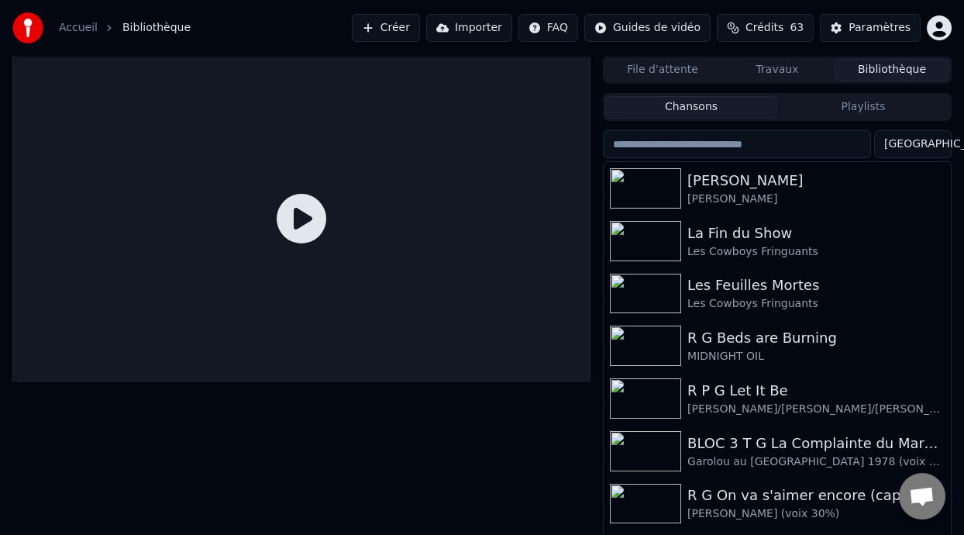
click at [859, 110] on button "Playlists" at bounding box center [863, 107] width 172 height 22
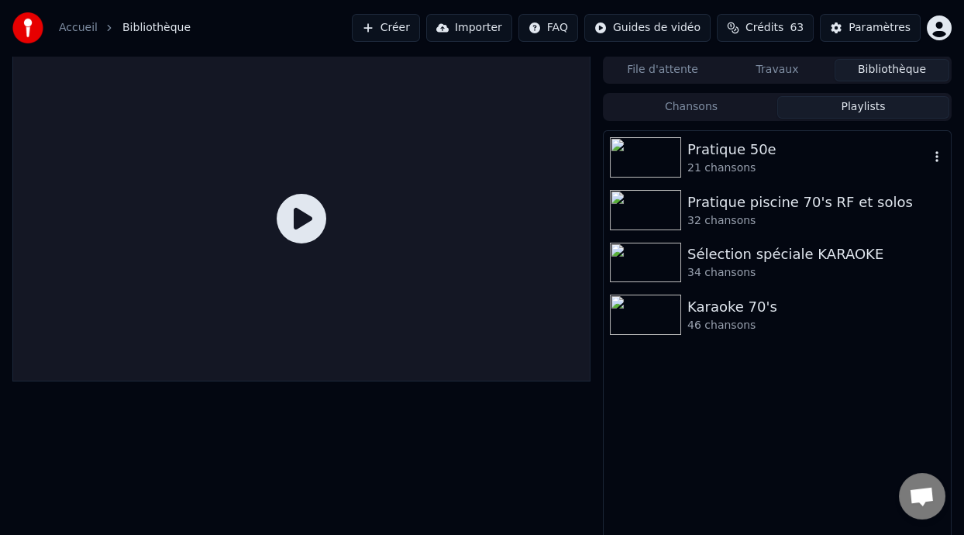
click at [686, 153] on div at bounding box center [649, 157] width 78 height 40
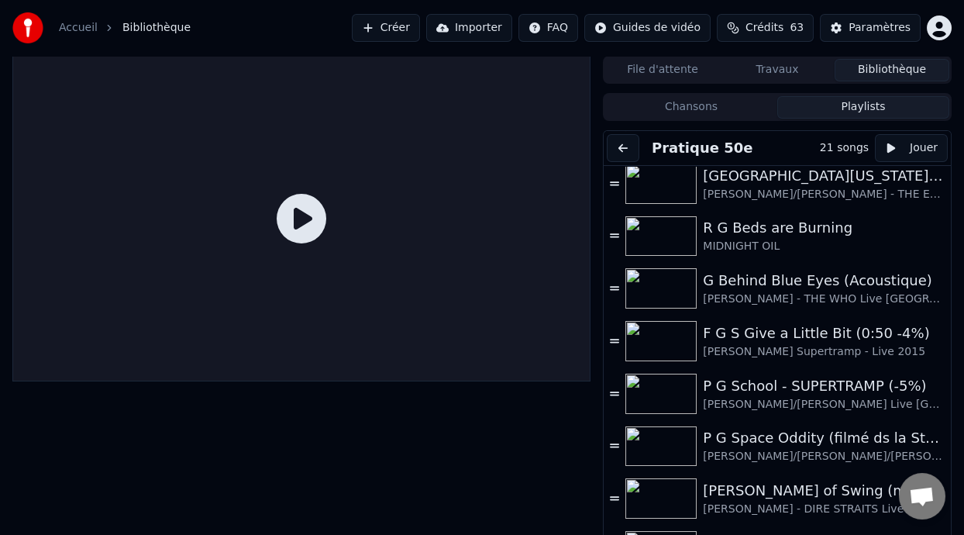
scroll to position [476, 0]
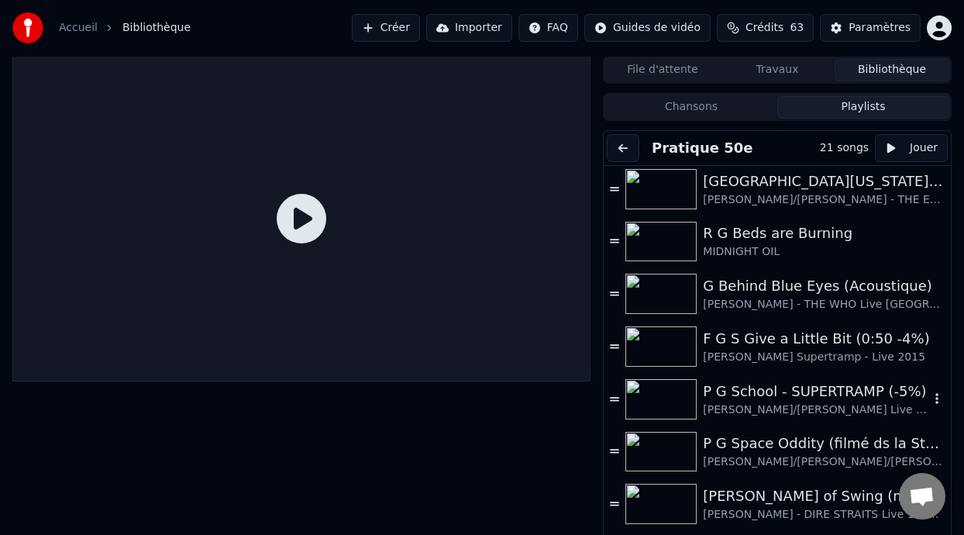
click at [782, 400] on div "P G School - SUPERTRAMP (-5%)" at bounding box center [816, 392] width 226 height 22
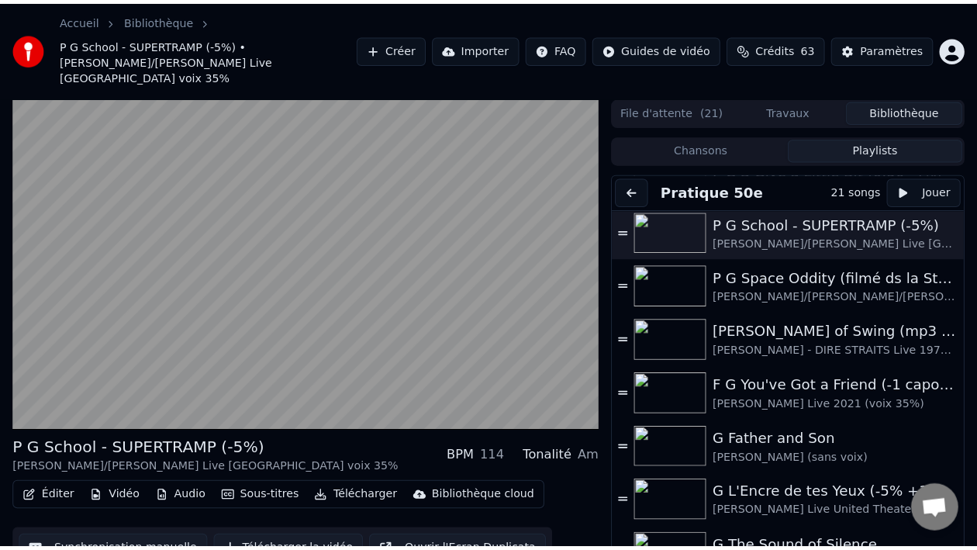
scroll to position [710, 0]
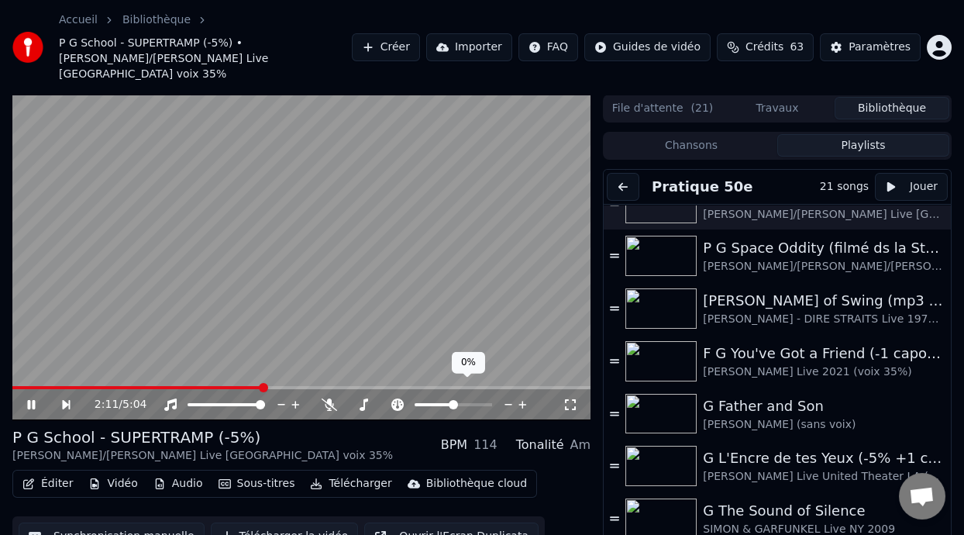
click at [449, 400] on span at bounding box center [453, 404] width 9 height 9
click at [450, 400] on span at bounding box center [450, 404] width 9 height 9
click at [567, 398] on icon at bounding box center [571, 404] width 16 height 12
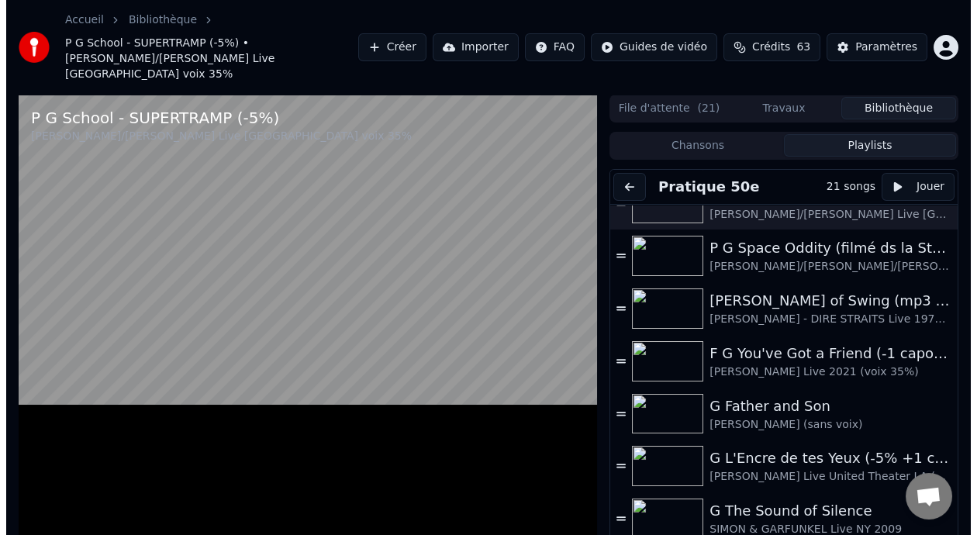
scroll to position [698, 0]
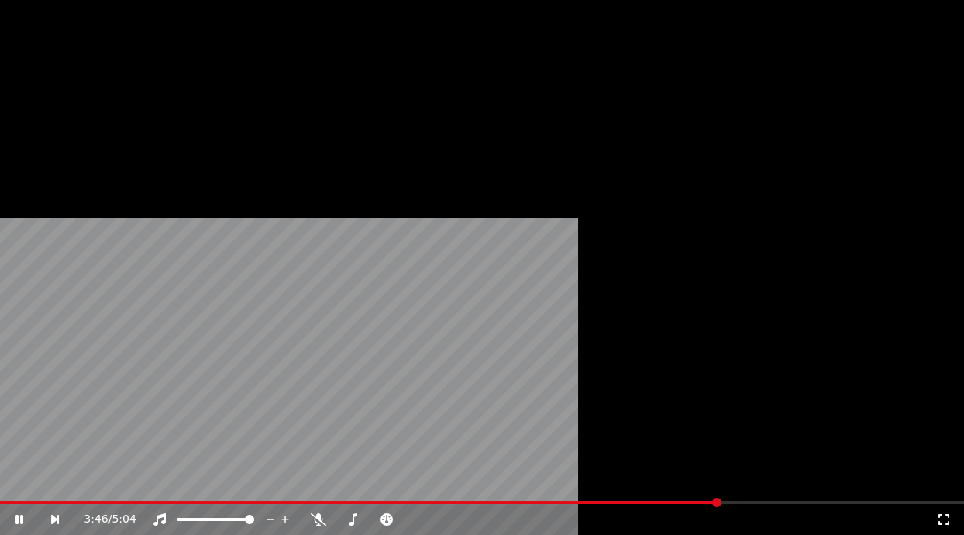
click at [63, 169] on button "Éditer" at bounding box center [47, 158] width 63 height 22
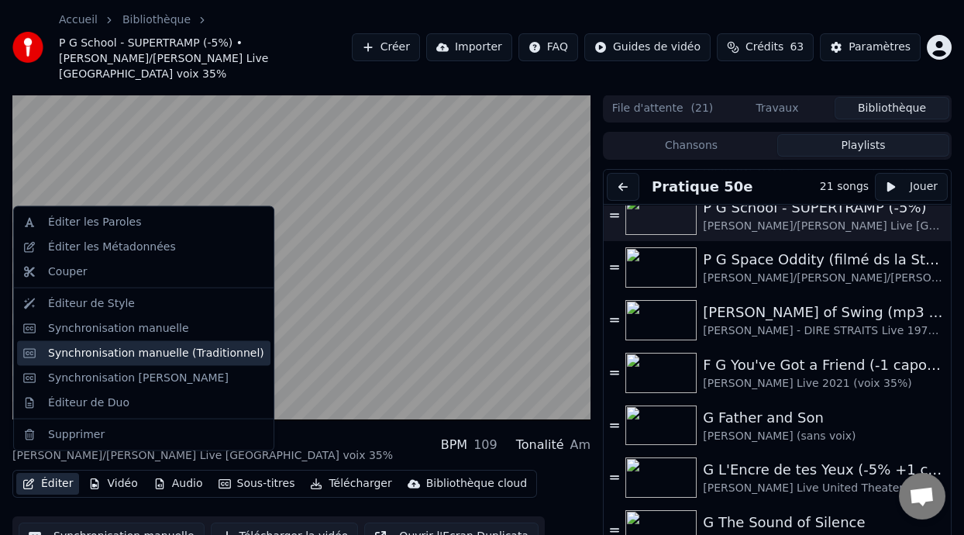
click at [199, 357] on div "Synchronisation manuelle (Traditionnel)" at bounding box center [156, 353] width 216 height 16
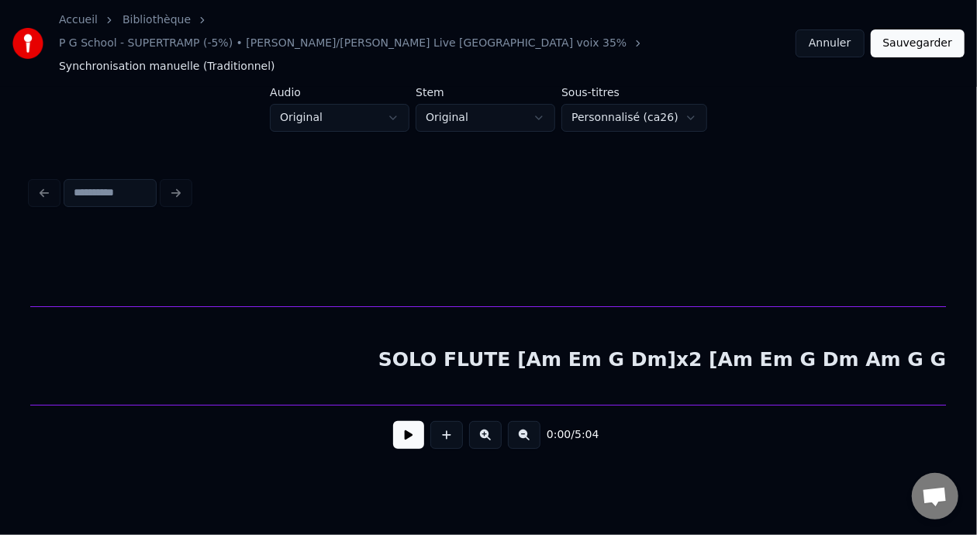
scroll to position [0, 39444]
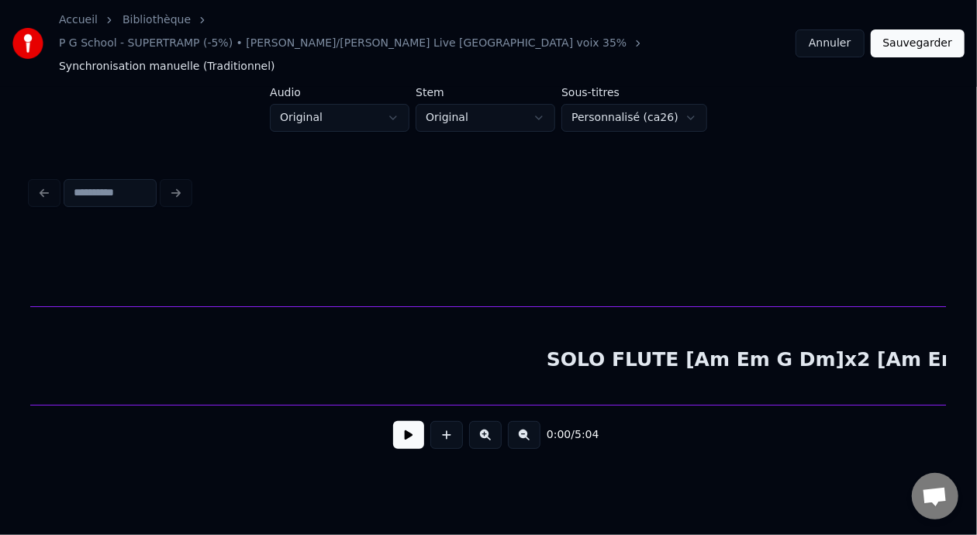
click at [679, 330] on div "SOLO FLUTE [Am Em G Dm]x2 [Am Em G Dm Am G G F]" at bounding box center [845, 359] width 4300 height 105
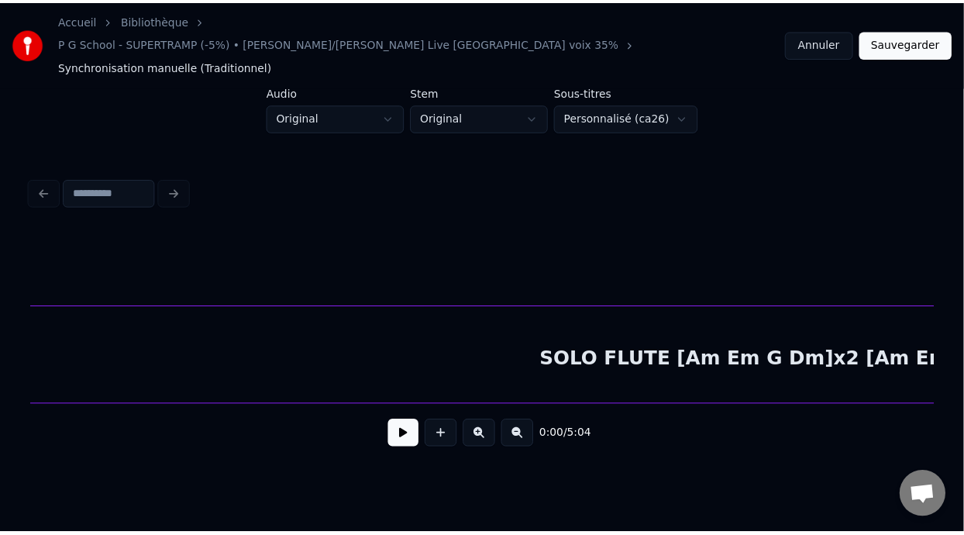
scroll to position [0, 38107]
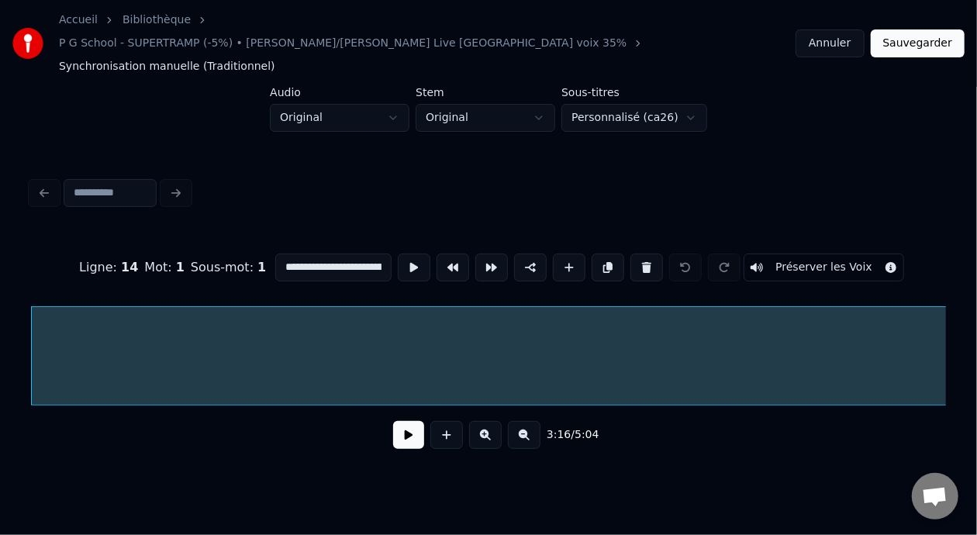
click at [312, 253] on input "**********" at bounding box center [333, 267] width 116 height 28
type input "**********"
click at [918, 29] on button "Sauvegarder" at bounding box center [917, 43] width 94 height 28
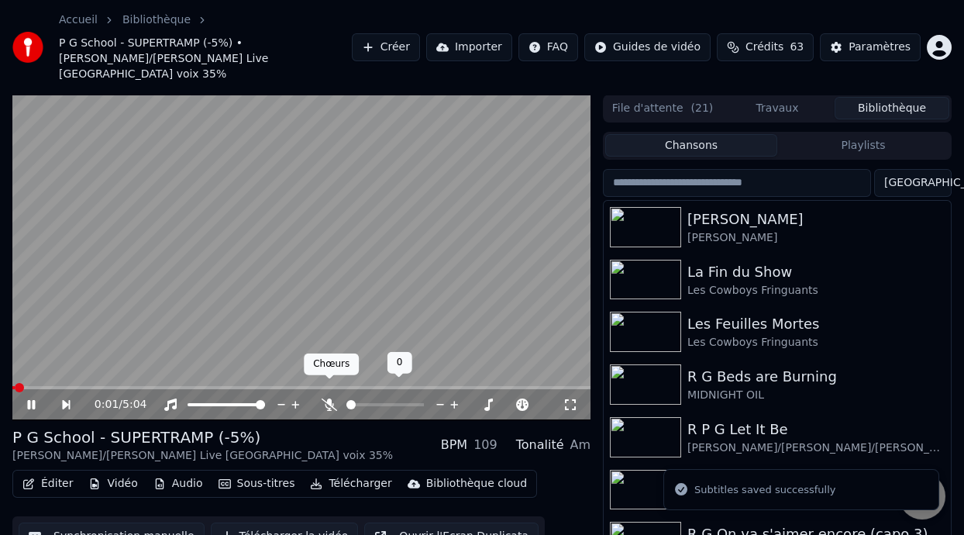
click at [326, 398] on icon at bounding box center [330, 404] width 16 height 12
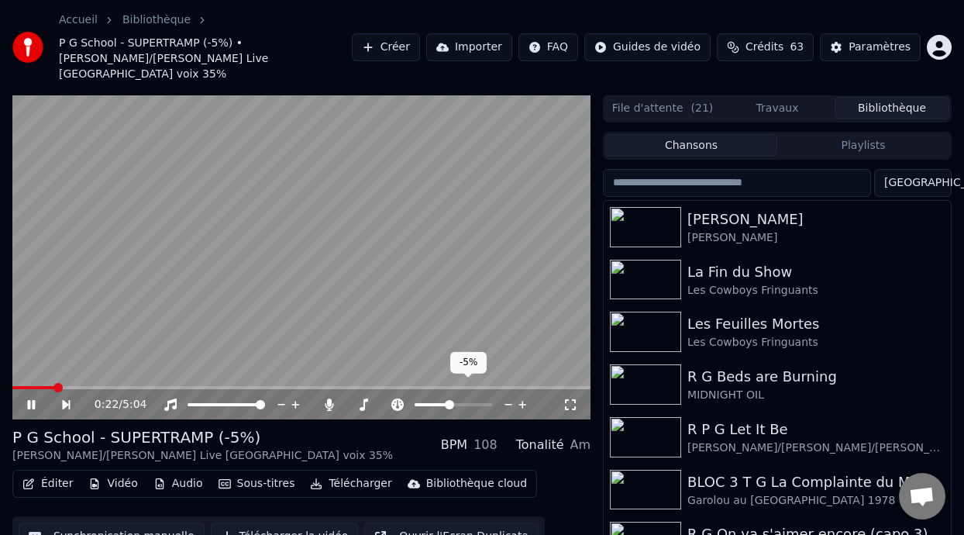
click at [449, 400] on span at bounding box center [449, 404] width 9 height 9
click at [446, 400] on span at bounding box center [446, 404] width 9 height 9
click at [449, 400] on span at bounding box center [449, 404] width 9 height 9
click at [377, 403] on span at bounding box center [385, 404] width 78 height 3
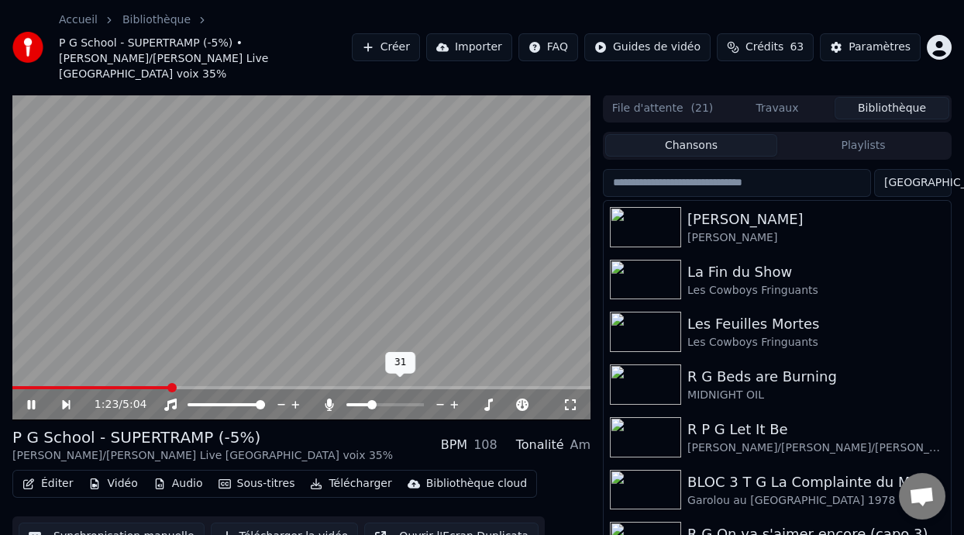
click at [370, 403] on span at bounding box center [358, 404] width 24 height 3
click at [373, 400] on span at bounding box center [374, 404] width 9 height 9
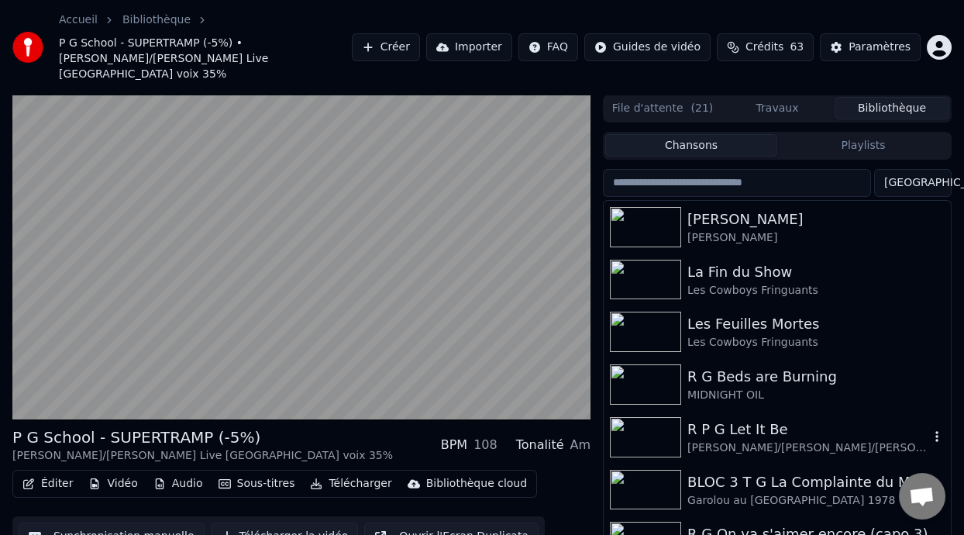
click at [725, 423] on div "R P G Let It Be" at bounding box center [808, 430] width 242 height 22
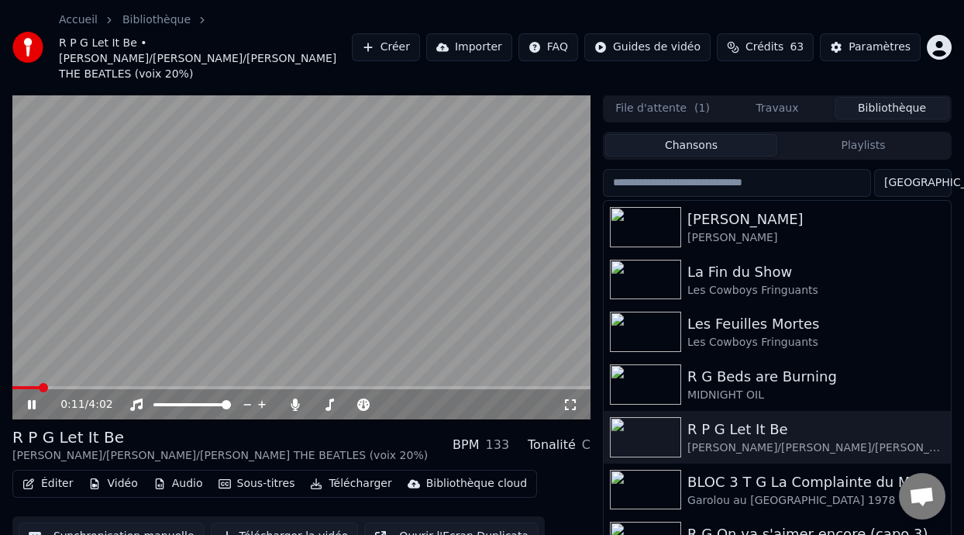
click at [563, 398] on icon at bounding box center [571, 404] width 16 height 12
click at [364, 382] on span at bounding box center [364, 379] width 8 height 8
click at [367, 398] on icon at bounding box center [364, 404] width 16 height 12
click at [330, 403] on span at bounding box center [325, 404] width 27 height 3
click at [329, 400] on span at bounding box center [331, 404] width 9 height 9
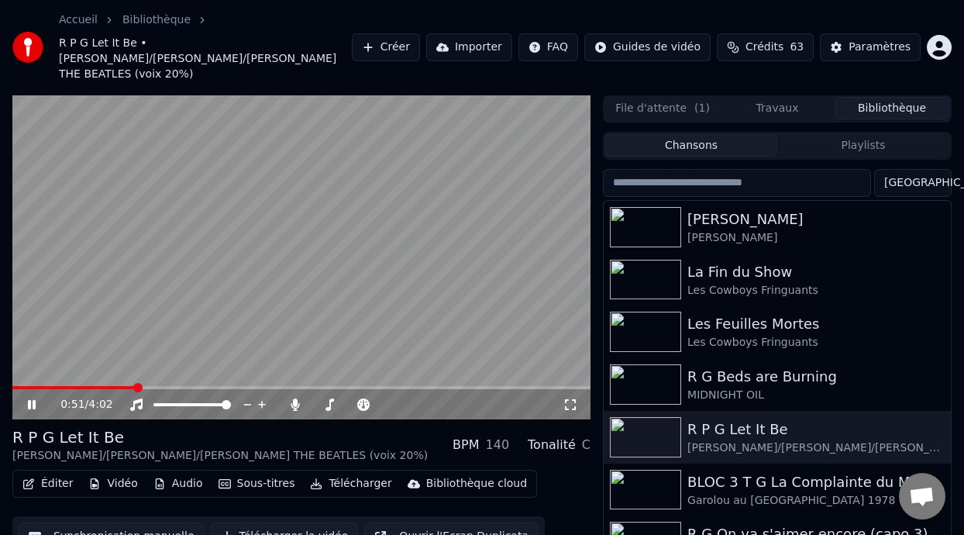
click at [571, 398] on icon at bounding box center [571, 404] width 16 height 12
click at [335, 400] on span at bounding box center [337, 404] width 9 height 9
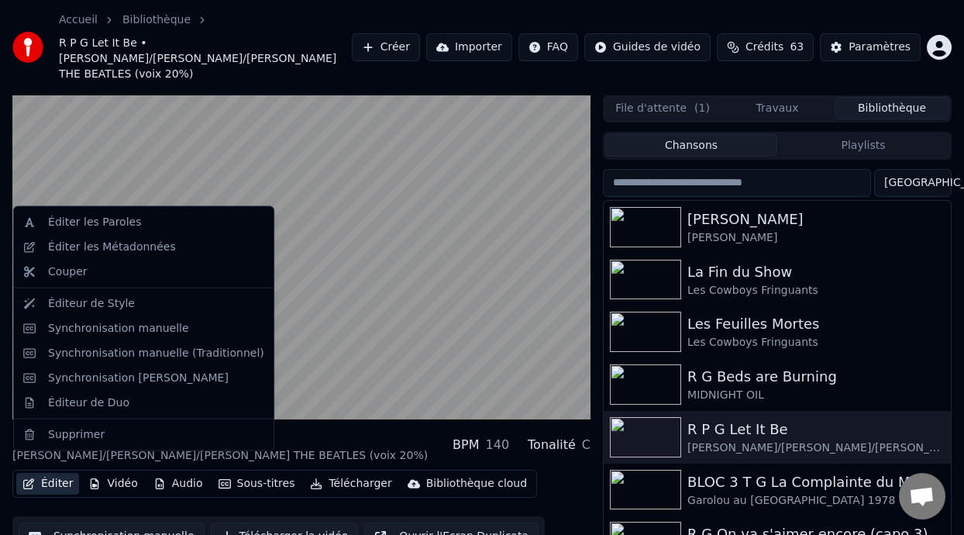
click at [57, 473] on button "Éditer" at bounding box center [47, 484] width 63 height 22
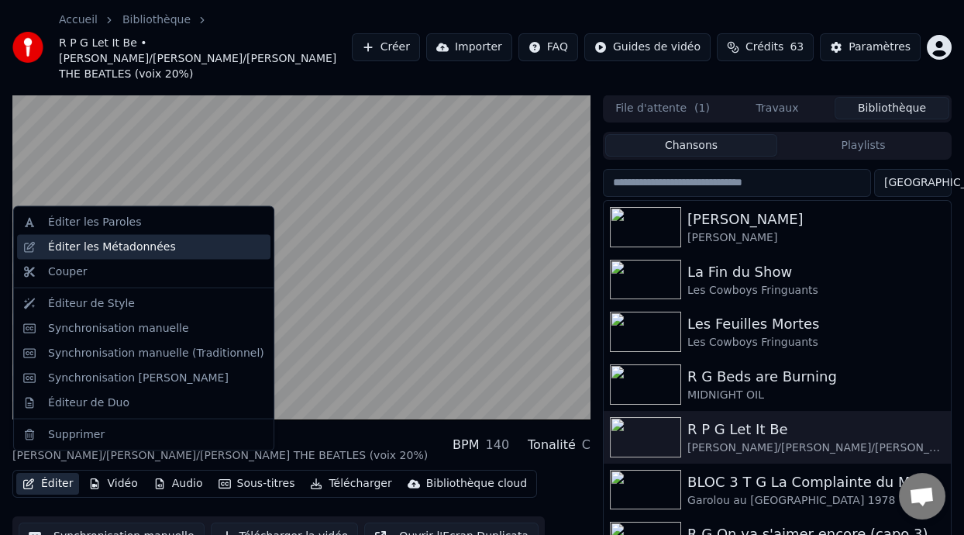
click at [172, 249] on div "Éditer les Métadonnées" at bounding box center [156, 247] width 216 height 16
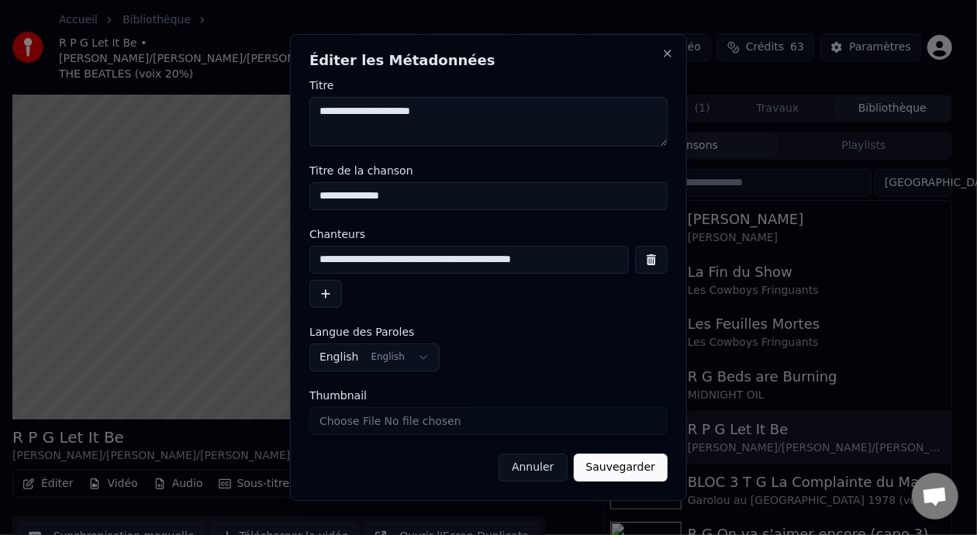
click at [552, 260] on input "**********" at bounding box center [468, 260] width 319 height 28
type input "**********"
click at [637, 467] on button "Sauvegarder" at bounding box center [621, 467] width 94 height 28
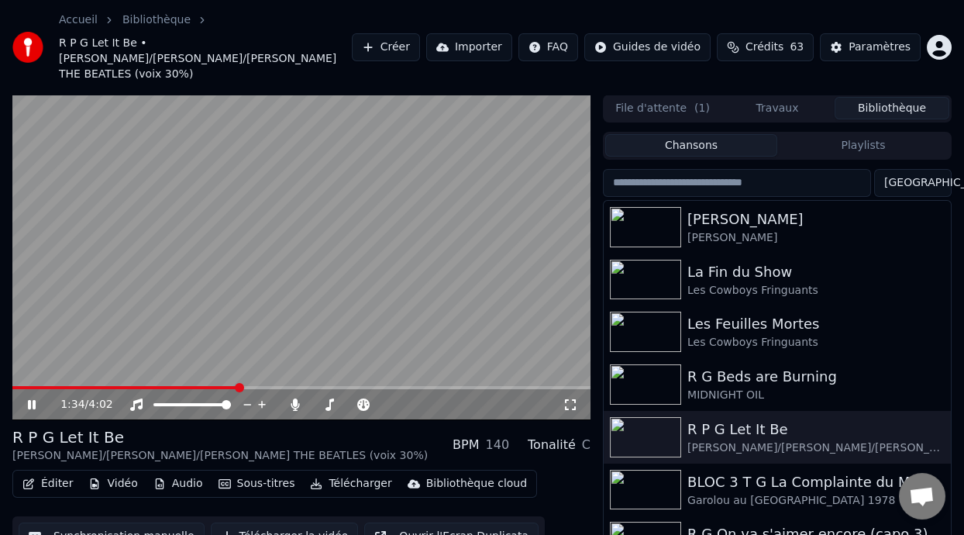
click at [570, 398] on icon at bounding box center [571, 404] width 16 height 12
click at [34, 400] on icon at bounding box center [32, 404] width 8 height 9
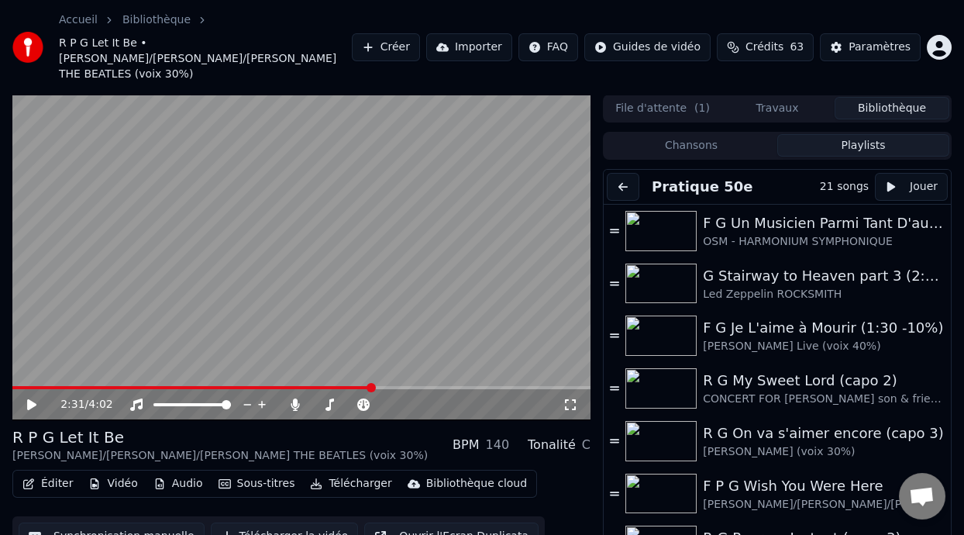
click at [854, 134] on button "Playlists" at bounding box center [863, 145] width 172 height 22
click at [624, 173] on button at bounding box center [623, 187] width 33 height 28
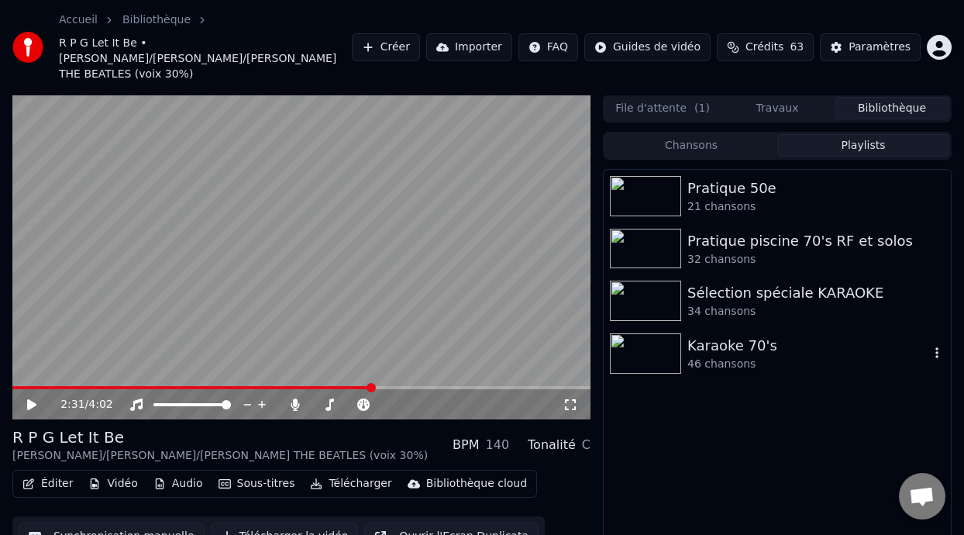
click at [751, 357] on div "46 chansons" at bounding box center [808, 365] width 242 height 16
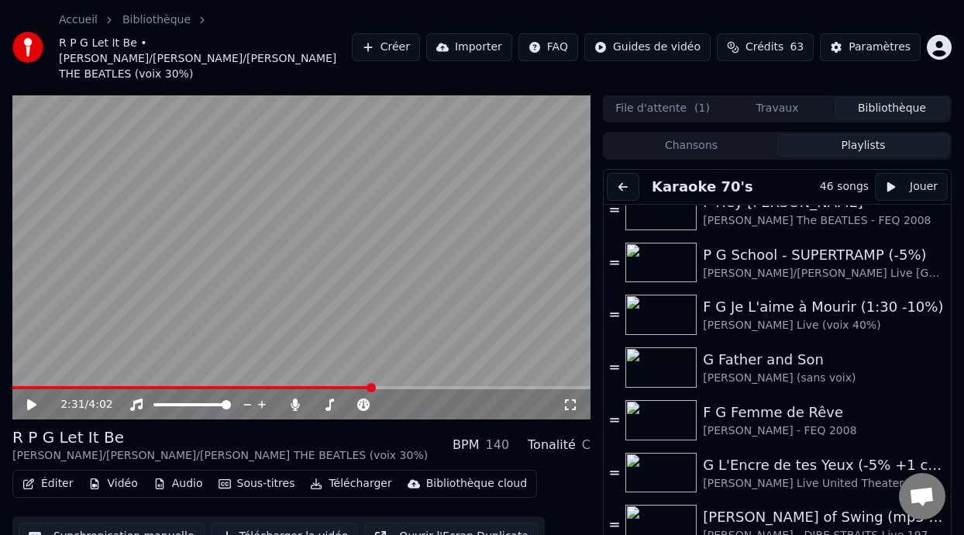
scroll to position [1275, 0]
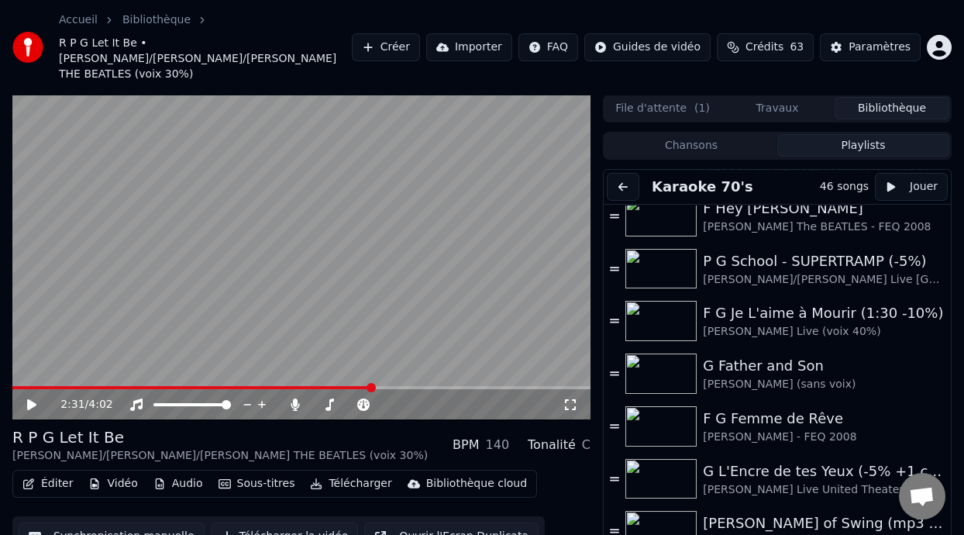
drag, startPoint x: 951, startPoint y: 415, endPoint x: 949, endPoint y: 436, distance: 20.3
click at [949, 436] on div "Karaoke 70's 46 songs Jouer BLOC 1 [PERSON_NAME] et [PERSON_NAME] à Vedettes en…" at bounding box center [777, 383] width 349 height 428
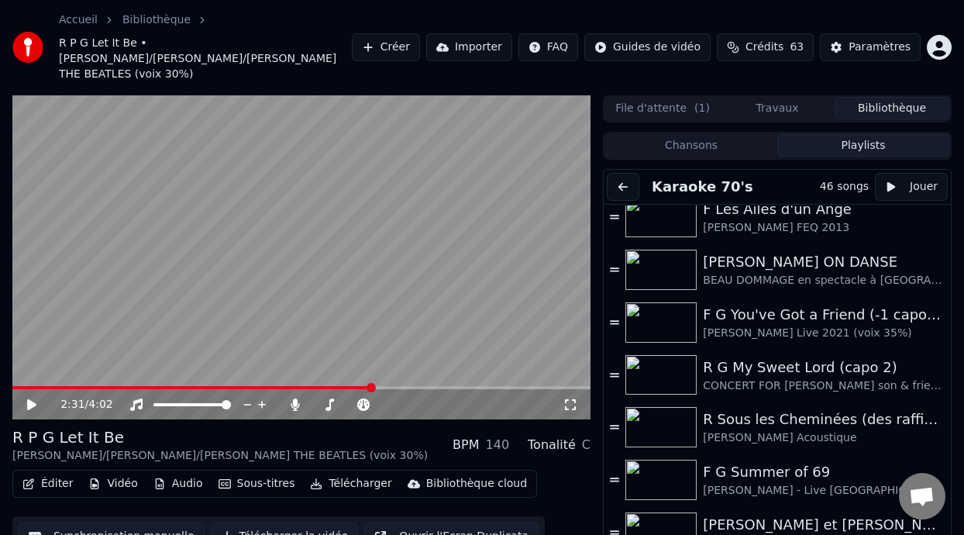
scroll to position [0, 0]
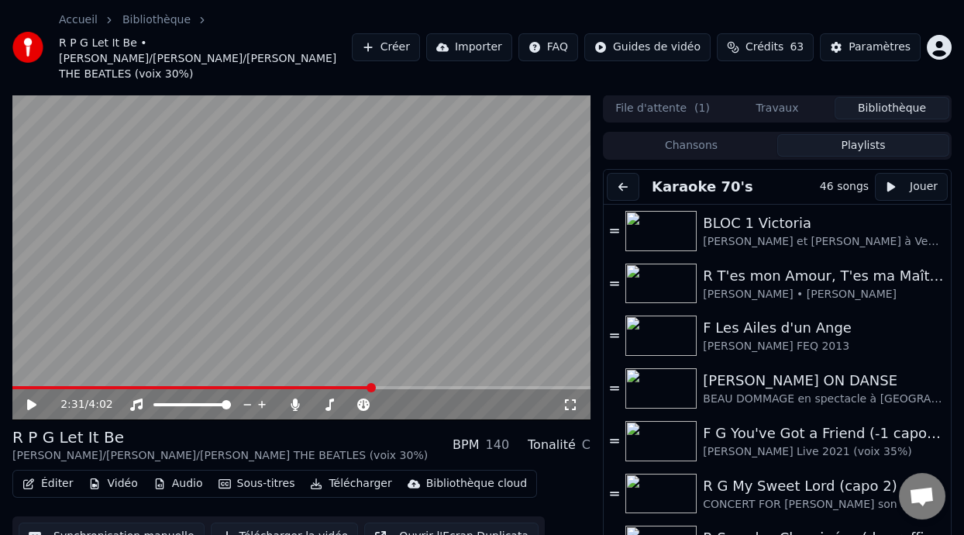
click at [26, 398] on icon at bounding box center [43, 404] width 36 height 12
click at [29, 400] on icon at bounding box center [32, 404] width 8 height 9
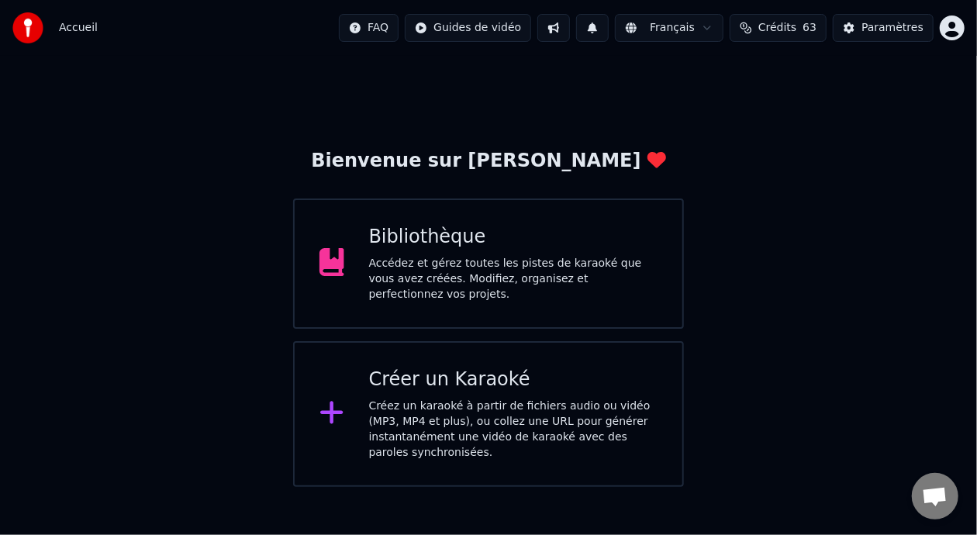
click at [587, 264] on div "Accédez et gérez toutes les pistes de karaoké que vous avez créées. Modifiez, o…" at bounding box center [513, 279] width 289 height 47
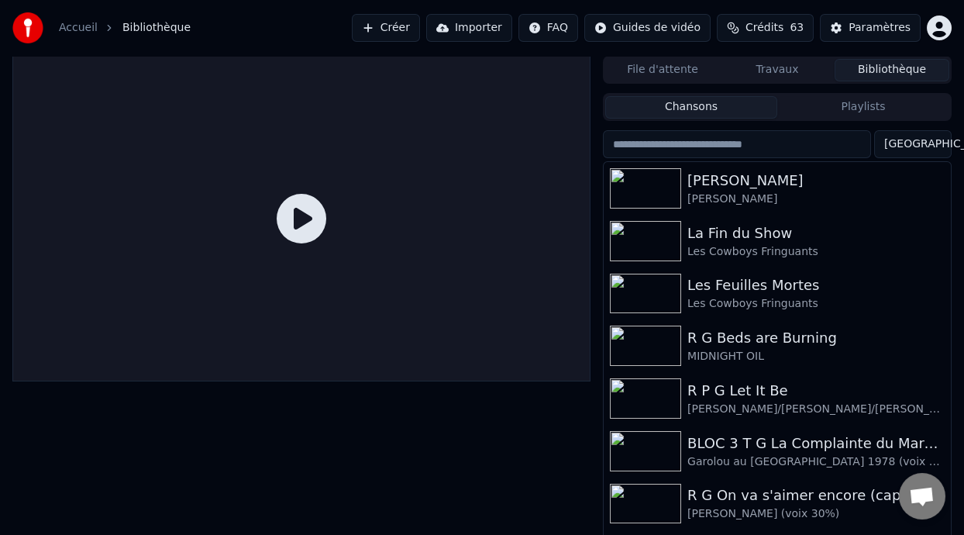
click at [863, 110] on button "Playlists" at bounding box center [863, 107] width 172 height 22
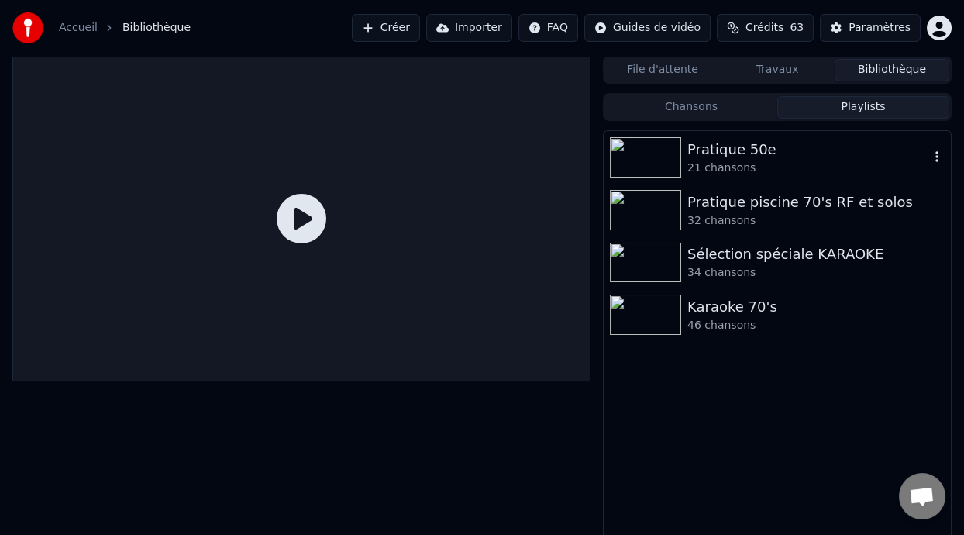
click at [743, 154] on div "Pratique 50e" at bounding box center [808, 150] width 242 height 22
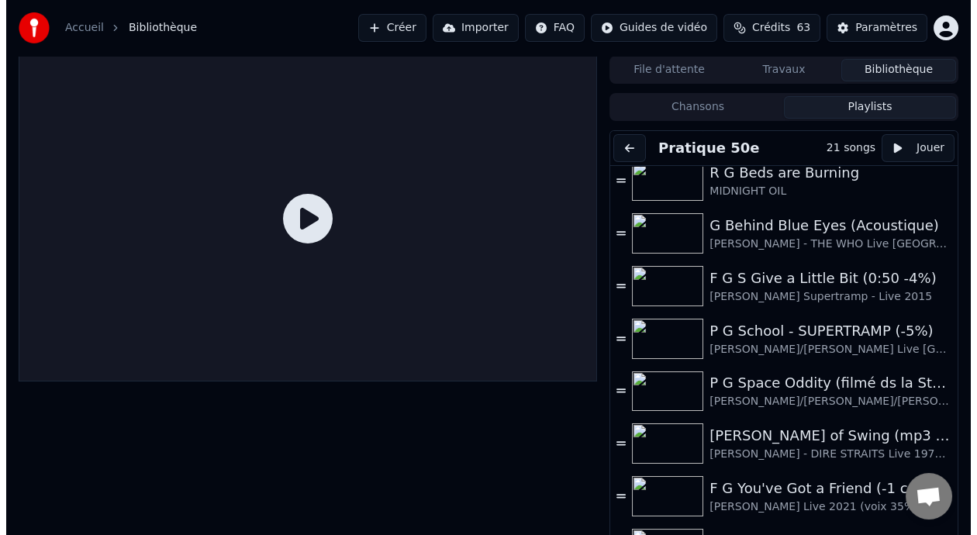
scroll to position [535, 0]
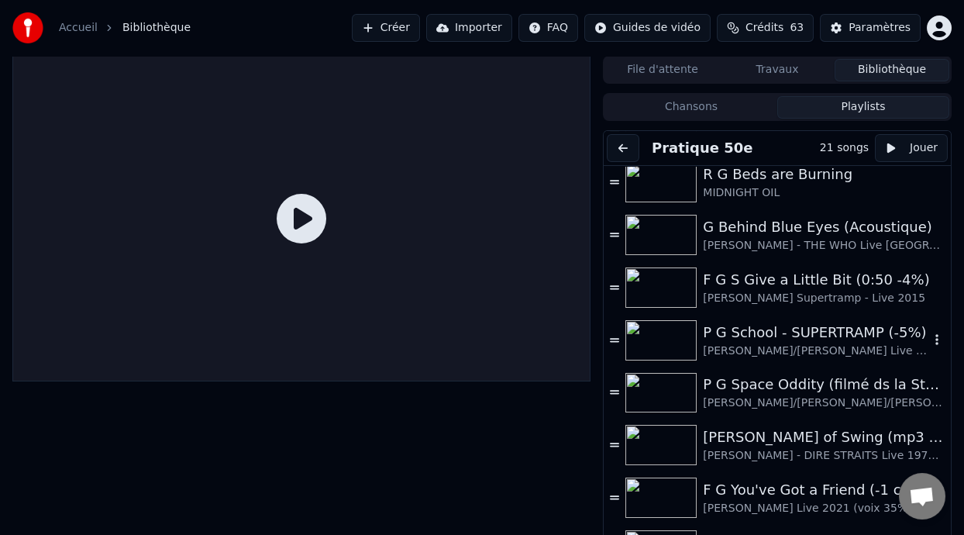
click at [812, 333] on div "P G School - SUPERTRAMP (-5%)" at bounding box center [816, 333] width 226 height 22
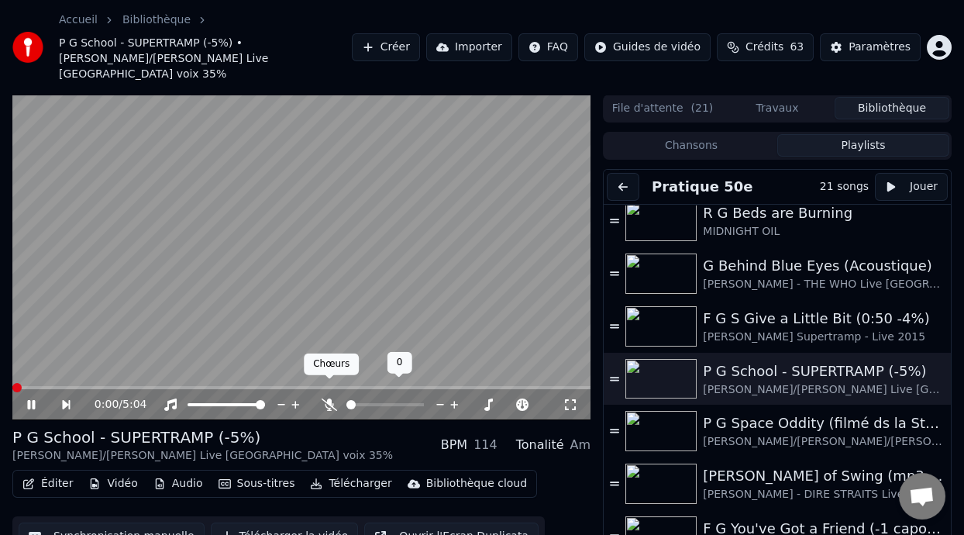
click at [325, 398] on icon at bounding box center [330, 404] width 16 height 12
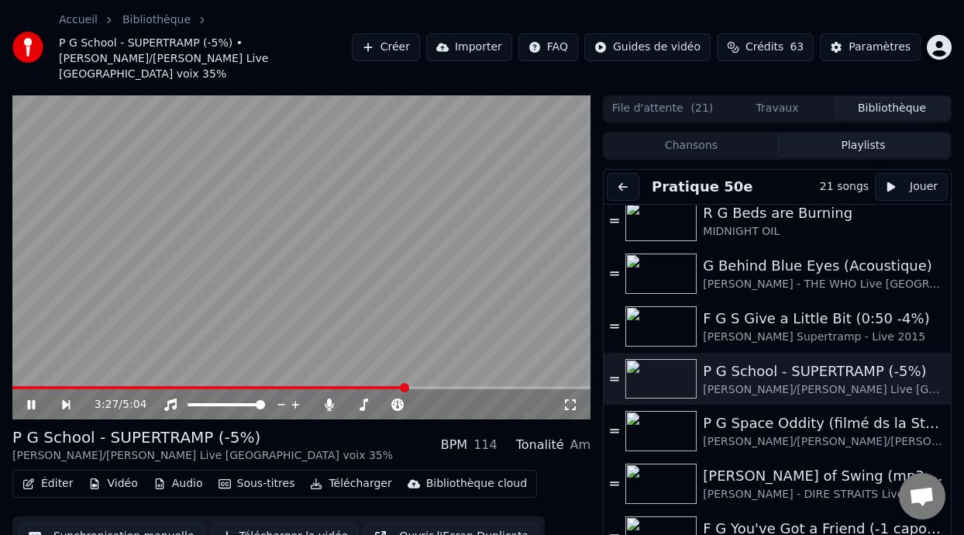
click at [33, 400] on icon at bounding box center [31, 404] width 8 height 9
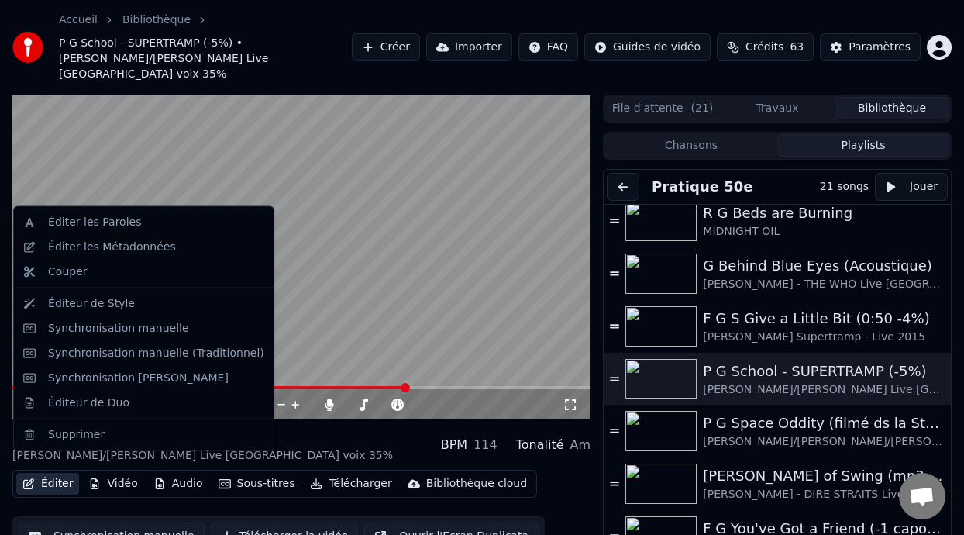
click at [53, 473] on button "Éditer" at bounding box center [47, 484] width 63 height 22
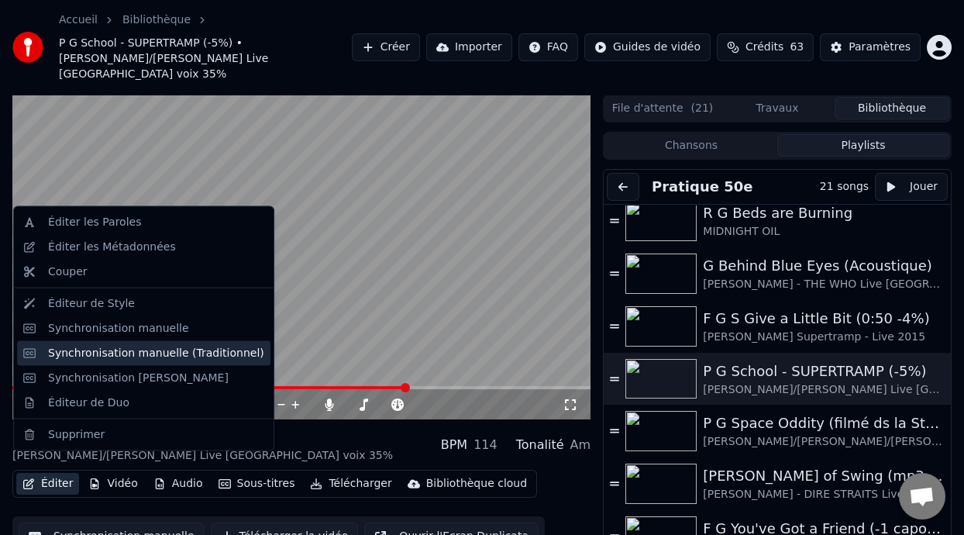
click at [198, 360] on div "Synchronisation manuelle (Traditionnel)" at bounding box center [156, 353] width 216 height 16
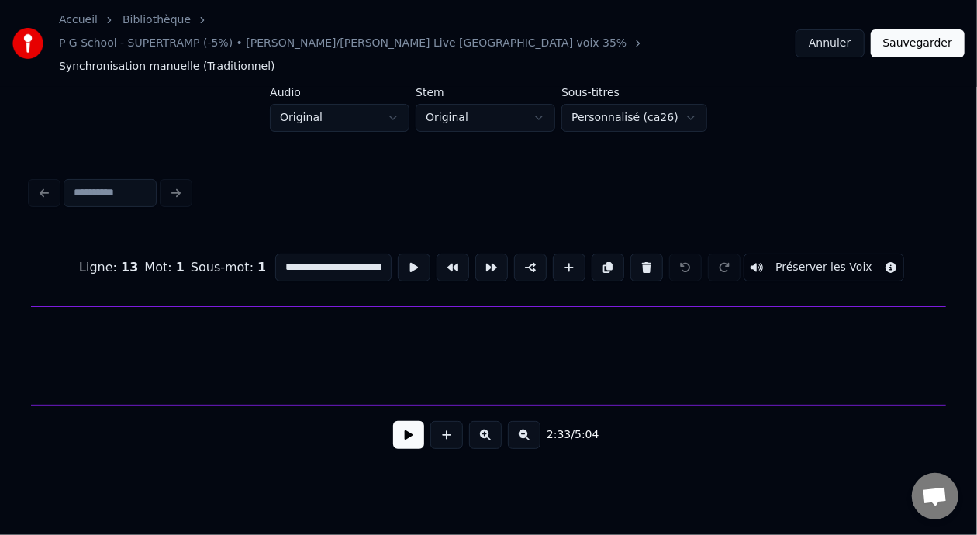
type input "**********"
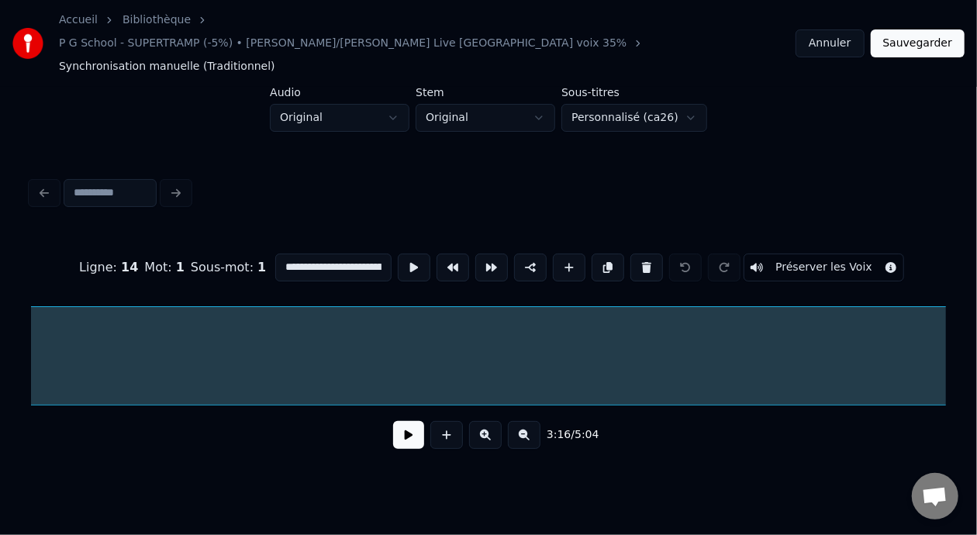
scroll to position [0, 38107]
click at [398, 422] on button at bounding box center [408, 435] width 31 height 28
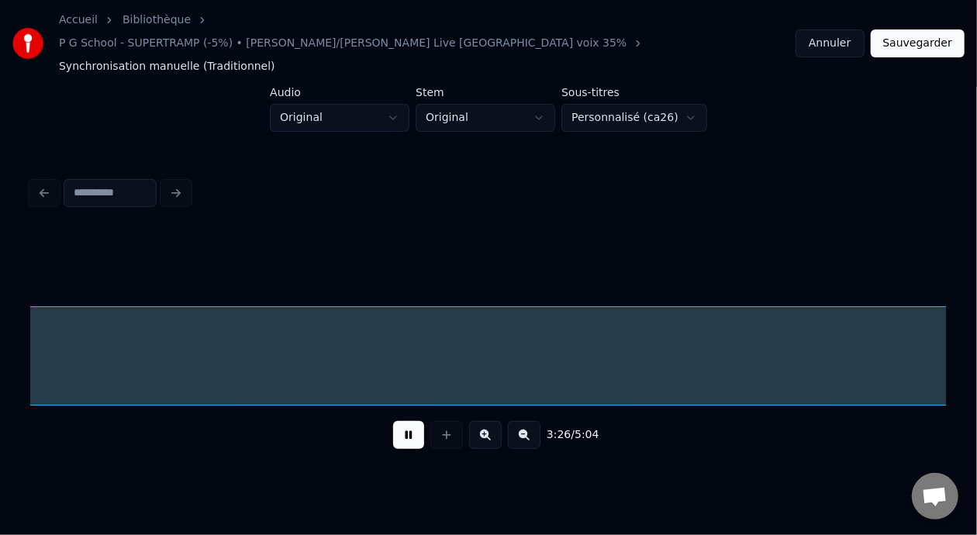
scroll to position [0, 39938]
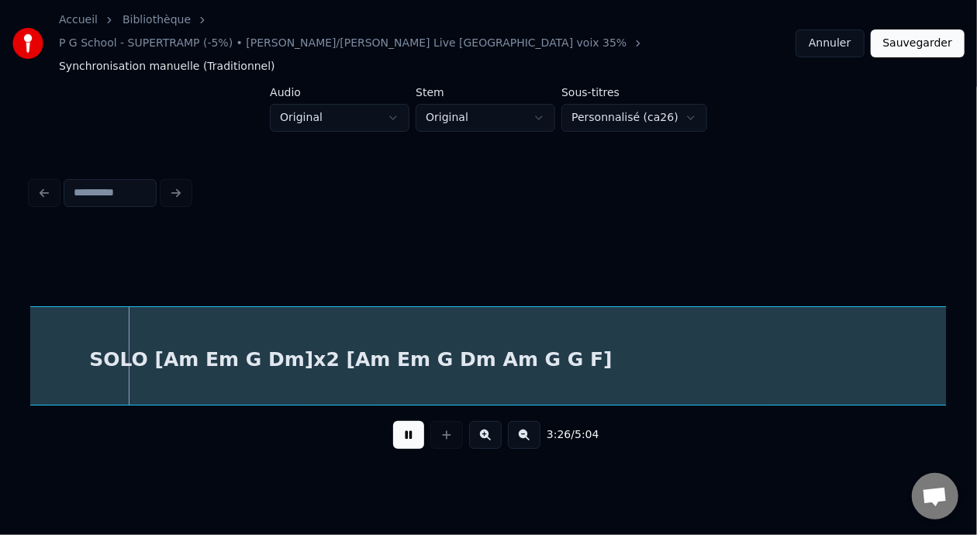
click at [398, 422] on button at bounding box center [408, 435] width 31 height 28
click at [329, 335] on div "SOLO [Am Em G Dm]x2 [Am Em G Dm Am G G F]" at bounding box center [351, 359] width 4300 height 105
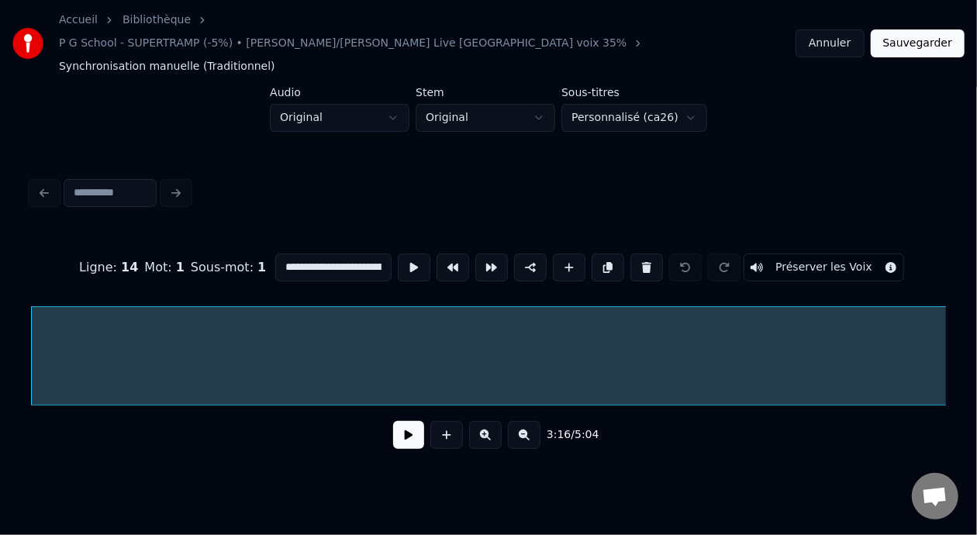
click at [331, 253] on input "**********" at bounding box center [333, 267] width 116 height 28
click at [333, 253] on input "**********" at bounding box center [333, 267] width 116 height 28
type input "**********"
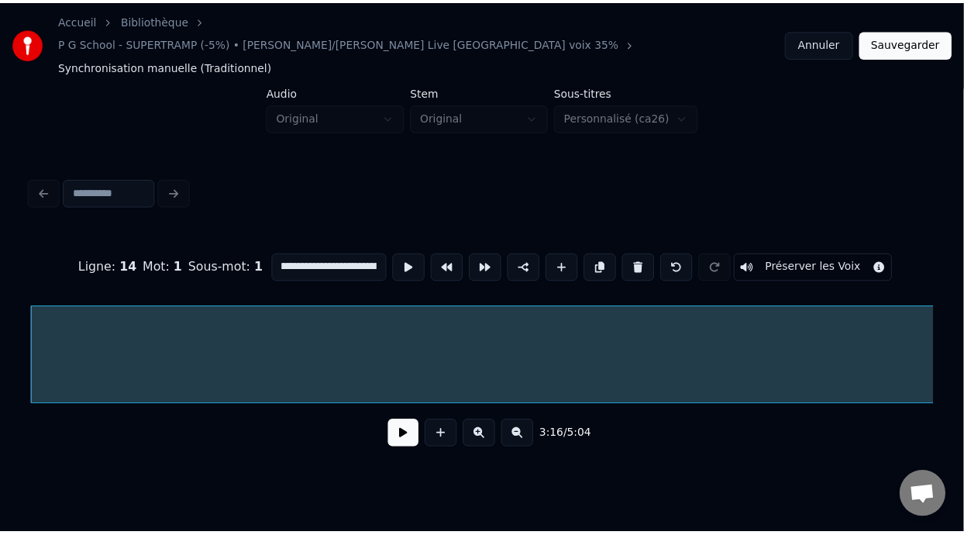
scroll to position [0, 0]
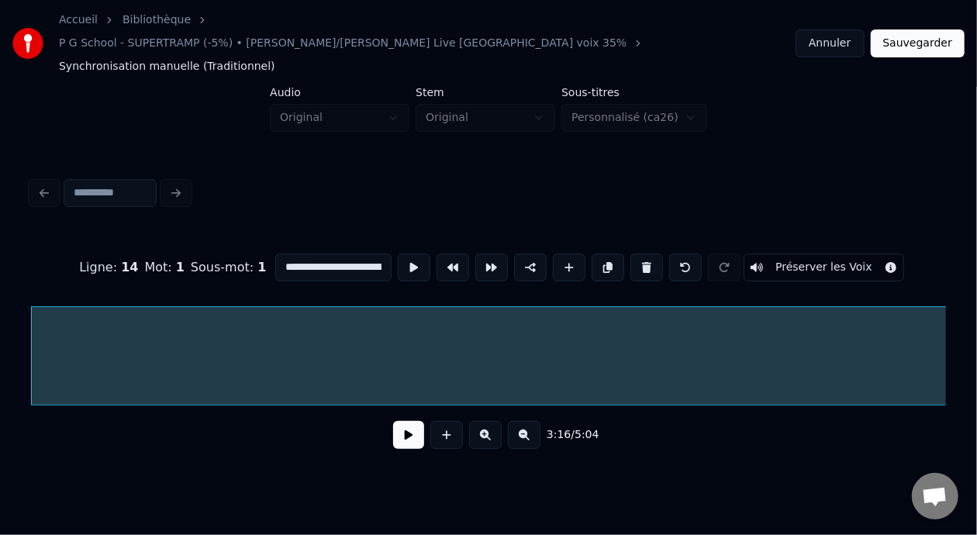
click at [915, 30] on button "Sauvegarder" at bounding box center [917, 43] width 94 height 28
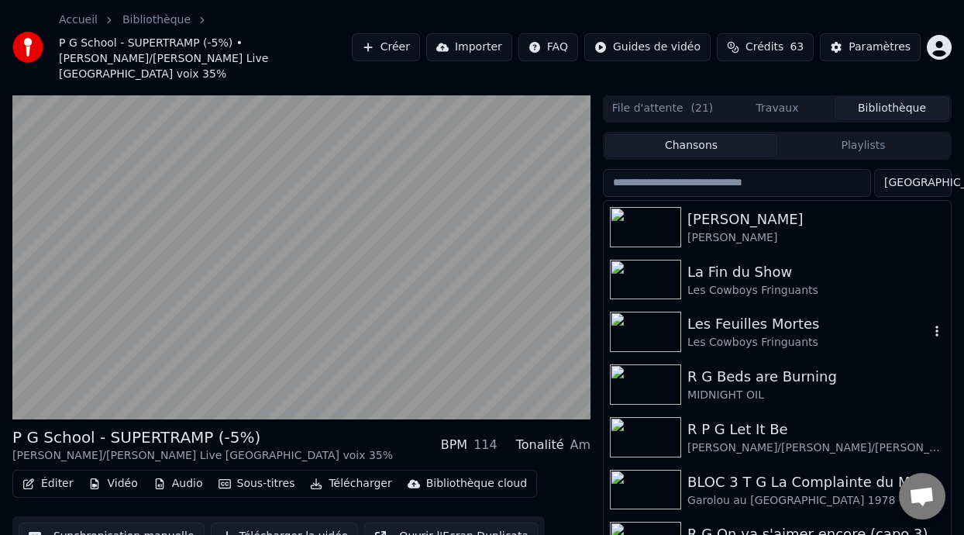
click at [756, 335] on div "Les Cowboys Fringuants" at bounding box center [808, 343] width 242 height 16
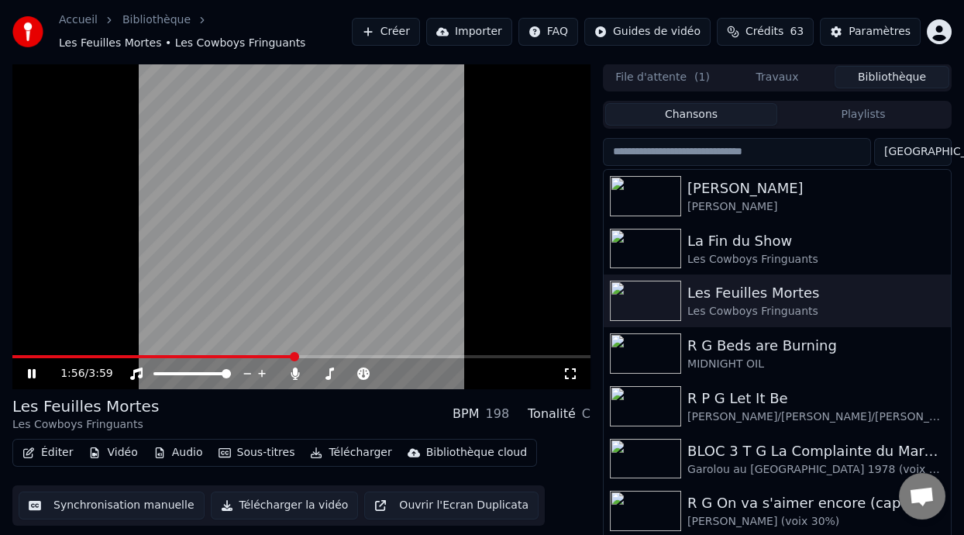
click at [33, 371] on icon at bounding box center [32, 373] width 8 height 9
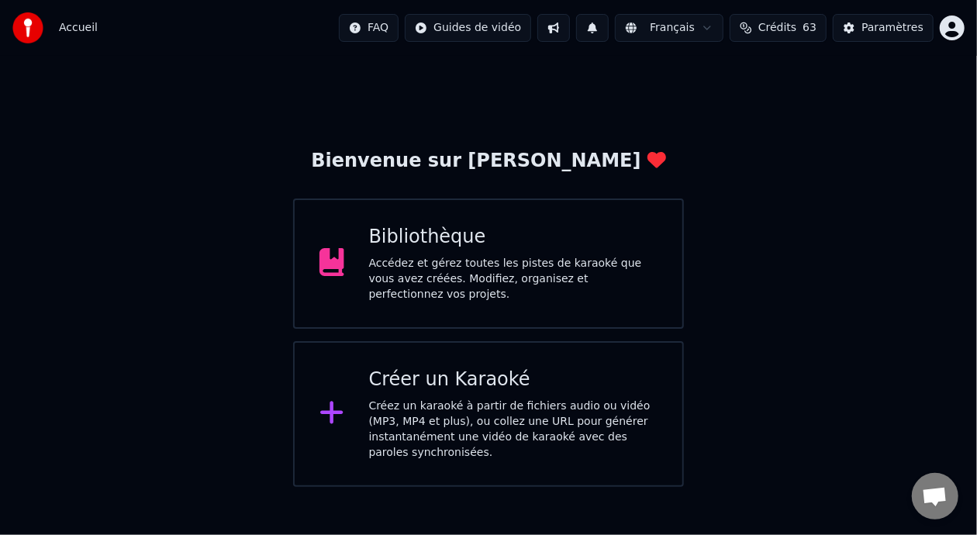
click at [518, 257] on div "Bibliothèque Accédez et gérez toutes les pistes de karaoké que vous avez créées…" at bounding box center [513, 264] width 289 height 78
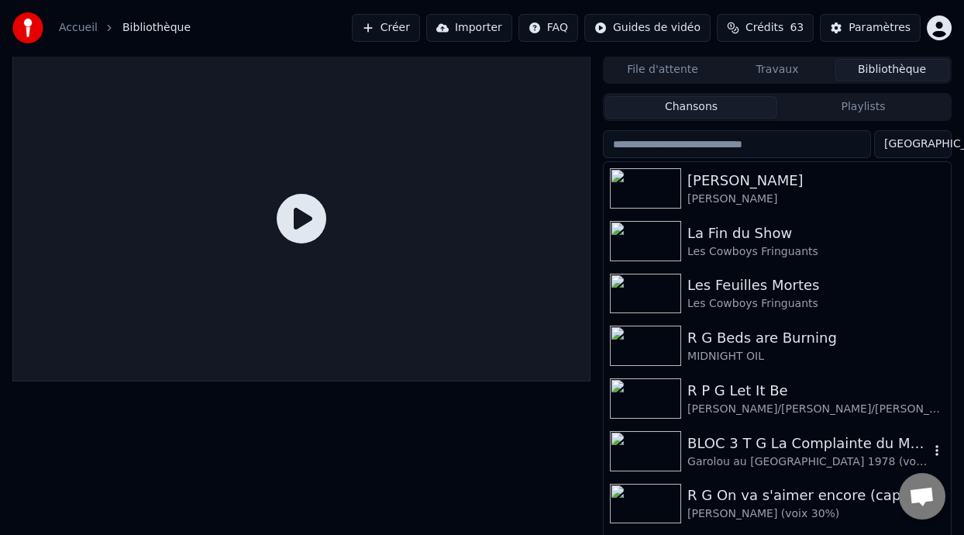
click at [813, 450] on div "BLOC 3 T G La Complainte du Maréchal [PERSON_NAME]" at bounding box center [808, 443] width 242 height 22
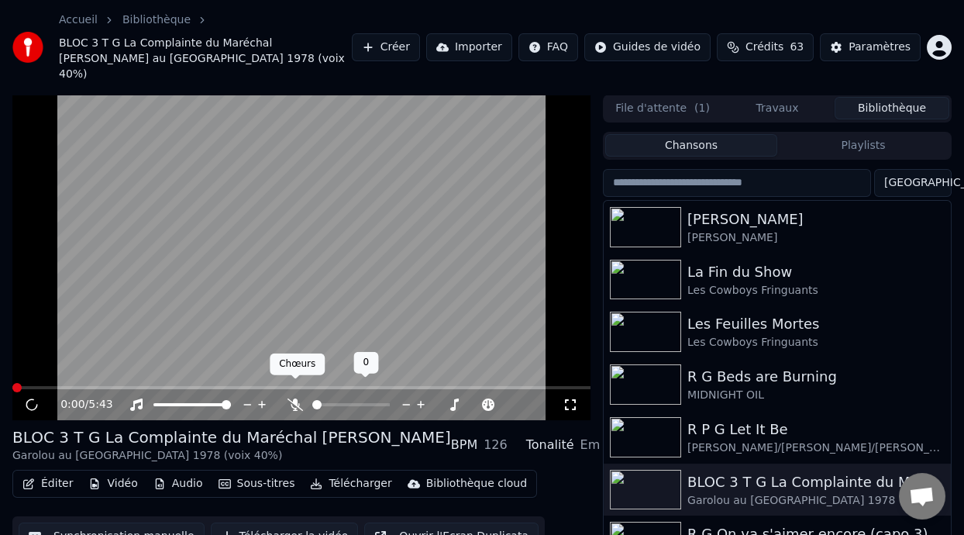
click at [295, 398] on icon at bounding box center [296, 404] width 16 height 12
click at [339, 403] on span at bounding box center [326, 404] width 28 height 3
click at [340, 400] on span at bounding box center [341, 404] width 9 height 9
click at [347, 400] on span at bounding box center [347, 404] width 9 height 9
click at [291, 398] on icon at bounding box center [296, 404] width 16 height 12
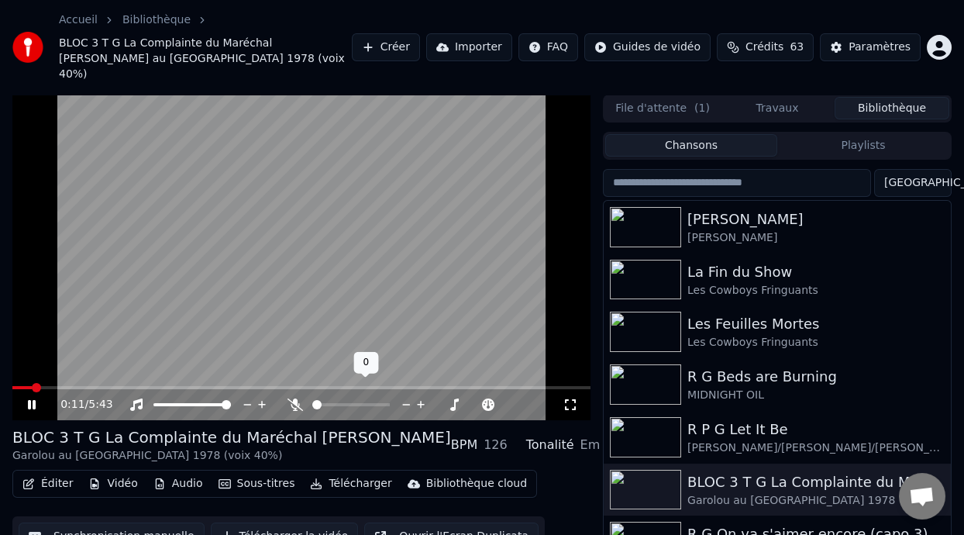
click at [291, 398] on icon at bounding box center [296, 404] width 16 height 12
click at [570, 398] on icon at bounding box center [571, 404] width 16 height 12
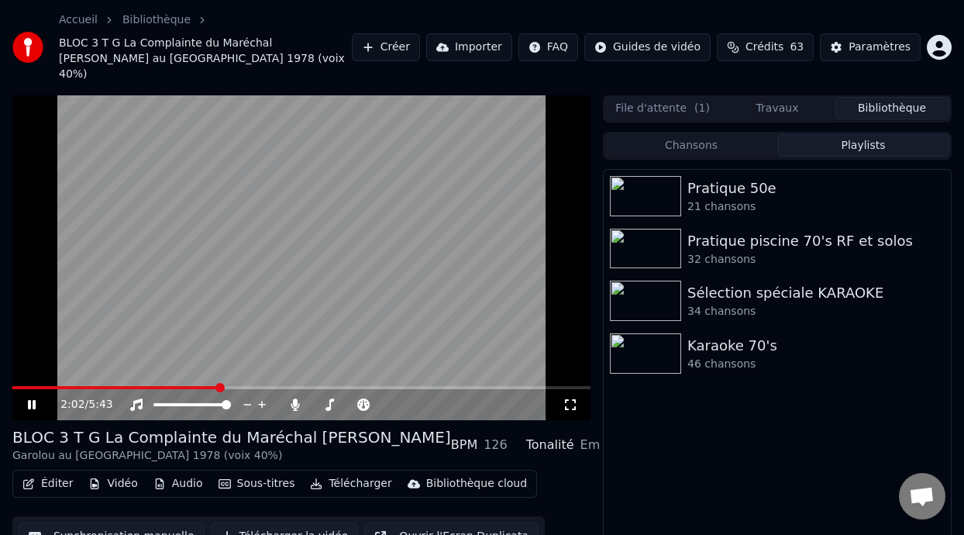
click at [860, 134] on button "Playlists" at bounding box center [863, 145] width 172 height 22
click at [722, 336] on div "Karaoke 70's" at bounding box center [808, 346] width 242 height 22
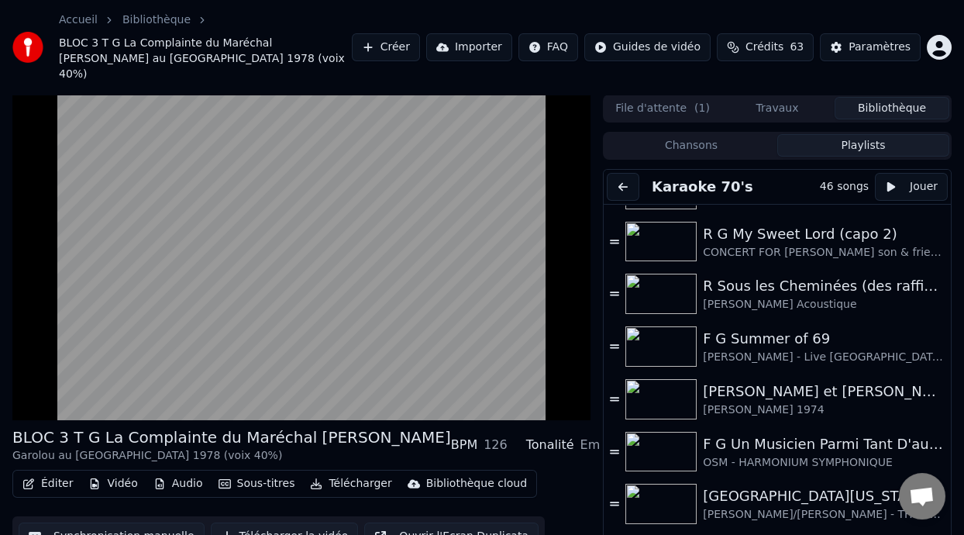
scroll to position [249, 0]
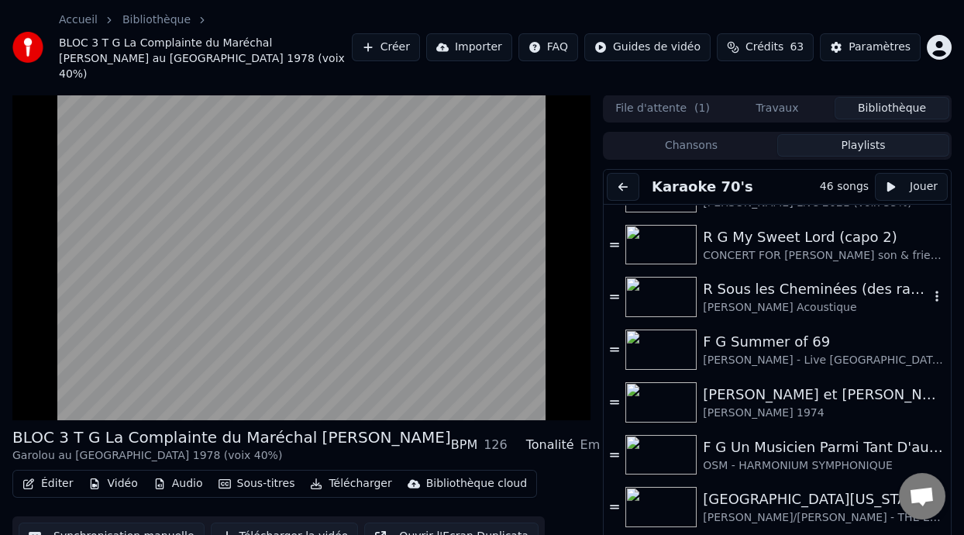
click at [810, 278] on div "R Sous les Cheminées (des raffineries de [GEOGRAPHIC_DATA] où il a grandi)" at bounding box center [816, 289] width 226 height 22
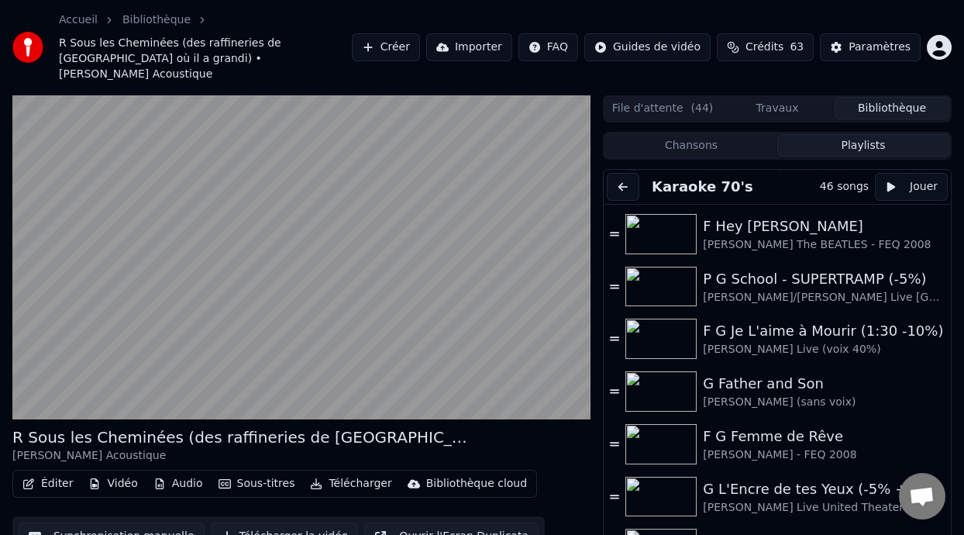
scroll to position [1263, 0]
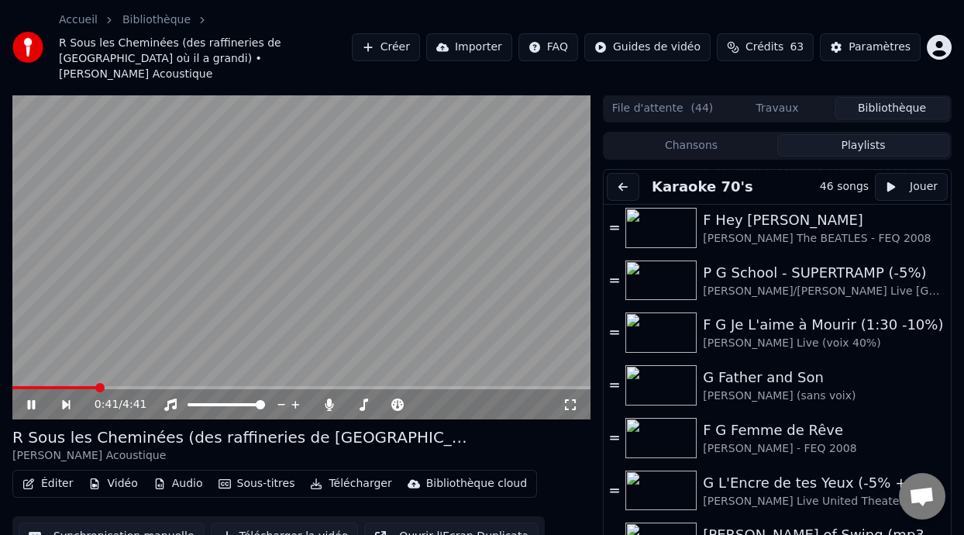
click at [567, 398] on icon at bounding box center [571, 404] width 16 height 12
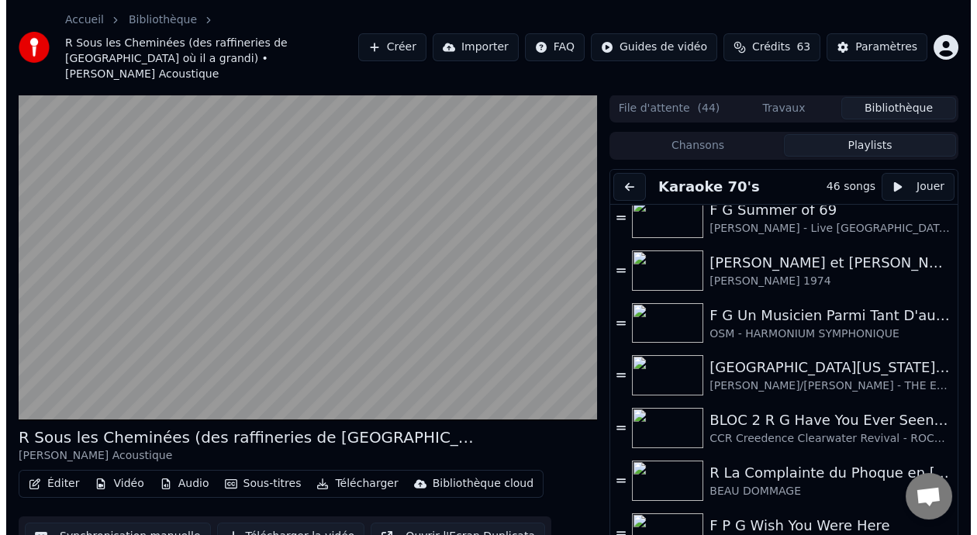
scroll to position [387, 0]
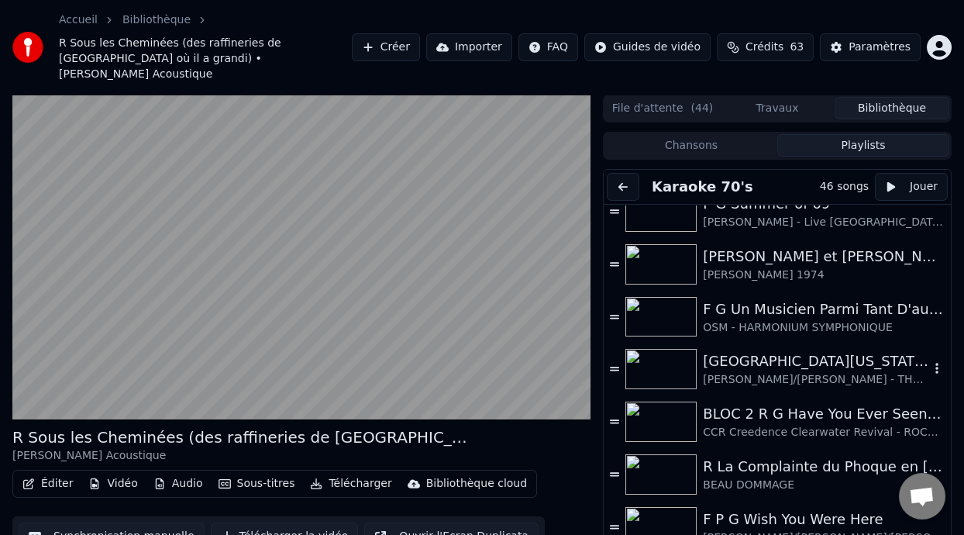
click at [805, 353] on div "[GEOGRAPHIC_DATA][US_STATE] (-2 clé Am)" at bounding box center [816, 361] width 226 height 22
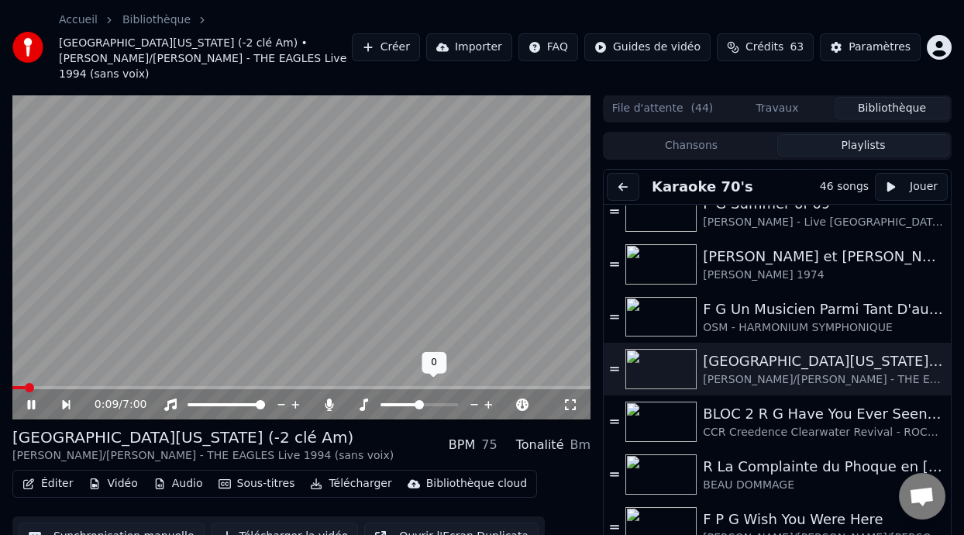
click at [411, 403] on span at bounding box center [400, 404] width 39 height 3
click at [406, 403] on span at bounding box center [394, 404] width 26 height 3
click at [326, 398] on icon at bounding box center [330, 404] width 16 height 12
click at [570, 398] on icon at bounding box center [571, 404] width 16 height 12
click at [29, 400] on icon at bounding box center [31, 404] width 8 height 9
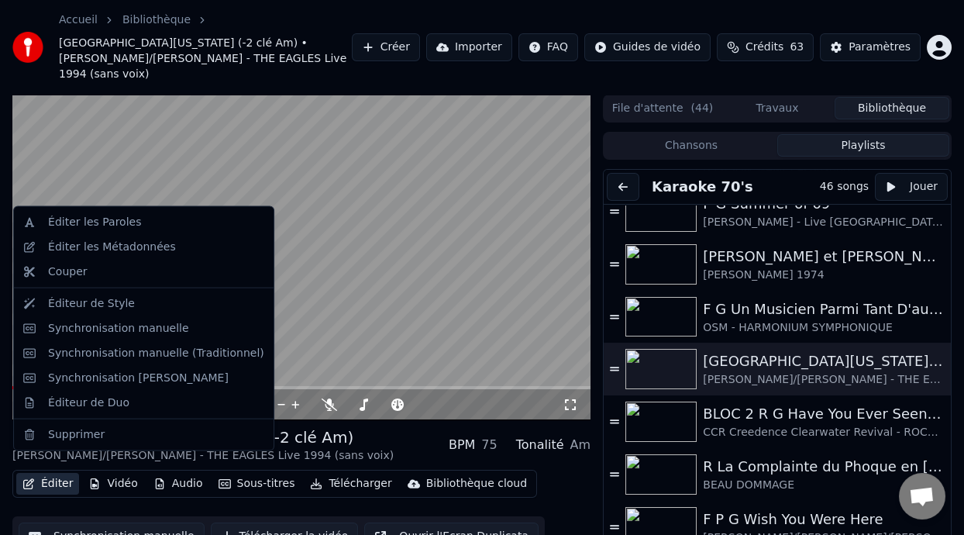
click at [58, 473] on button "Éditer" at bounding box center [47, 484] width 63 height 22
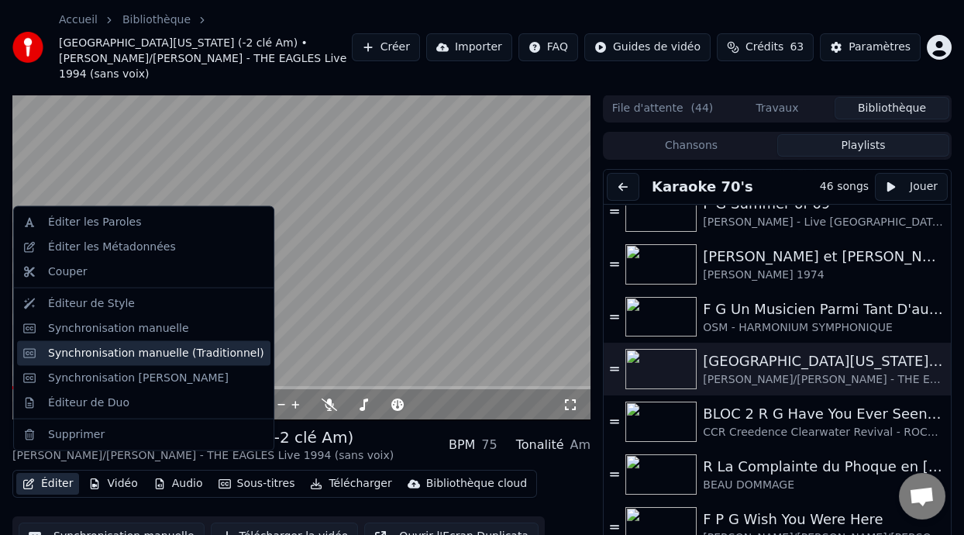
click at [184, 348] on div "Synchronisation manuelle (Traditionnel)" at bounding box center [156, 353] width 216 height 16
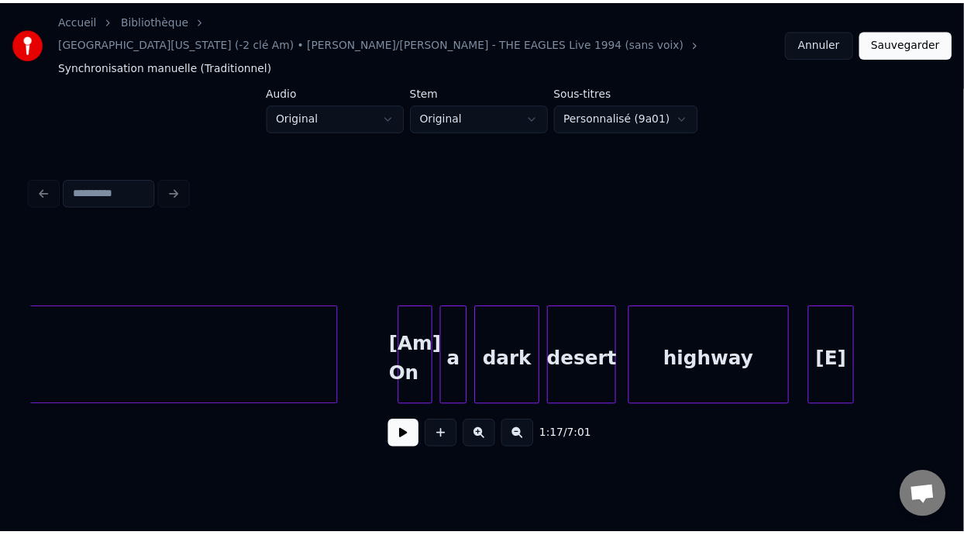
scroll to position [0, 25047]
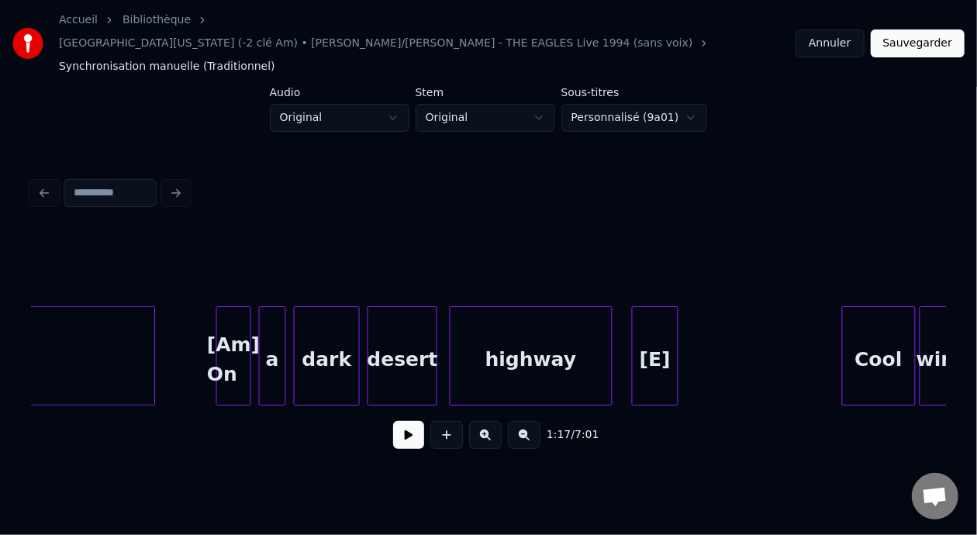
click at [232, 328] on div "[Am] On" at bounding box center [233, 359] width 33 height 105
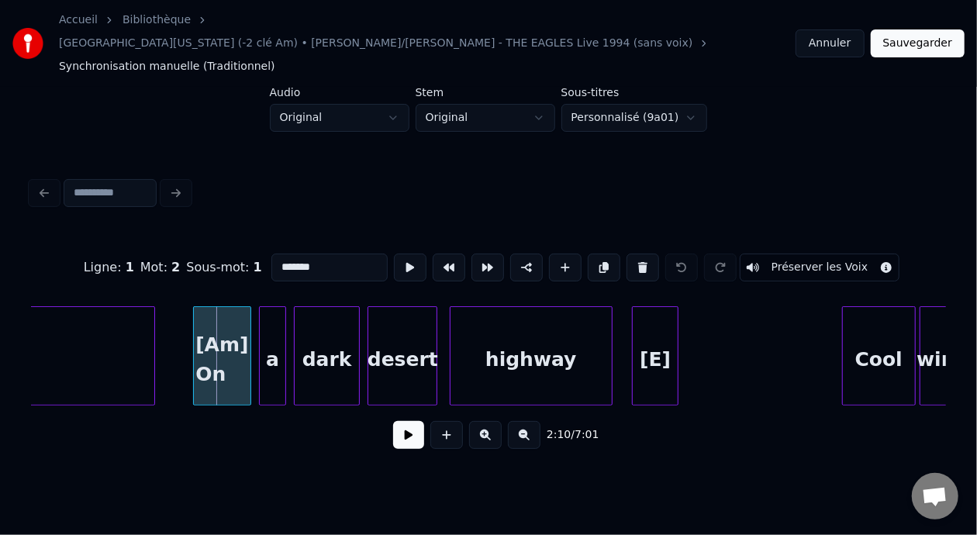
click at [194, 330] on div at bounding box center [196, 356] width 5 height 98
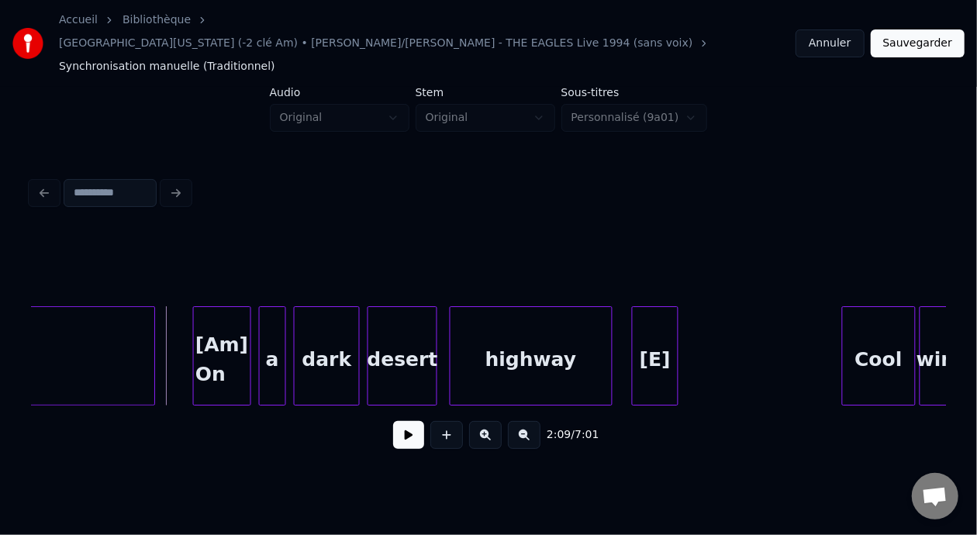
click at [397, 421] on button at bounding box center [408, 435] width 31 height 28
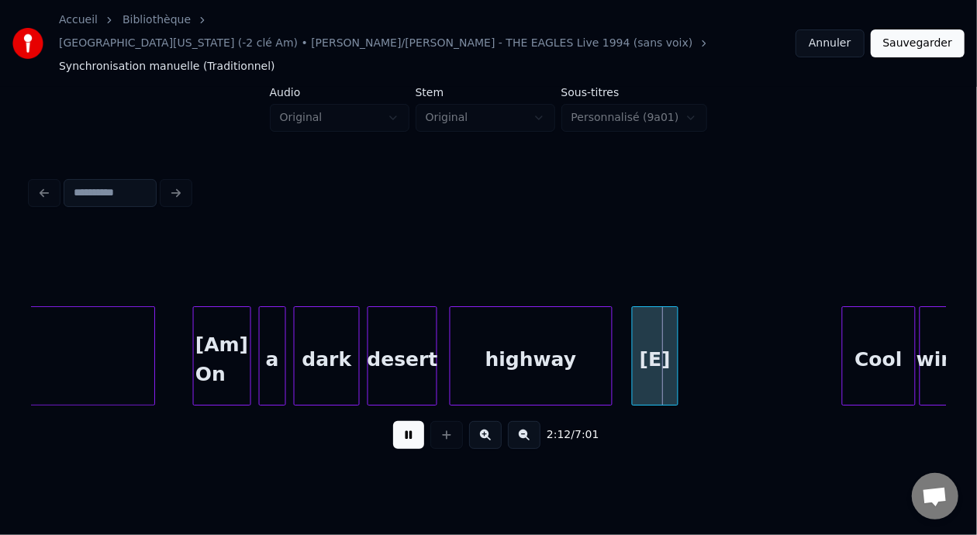
click at [397, 421] on button at bounding box center [408, 435] width 31 height 28
click at [918, 33] on button "Sauvegarder" at bounding box center [917, 43] width 94 height 28
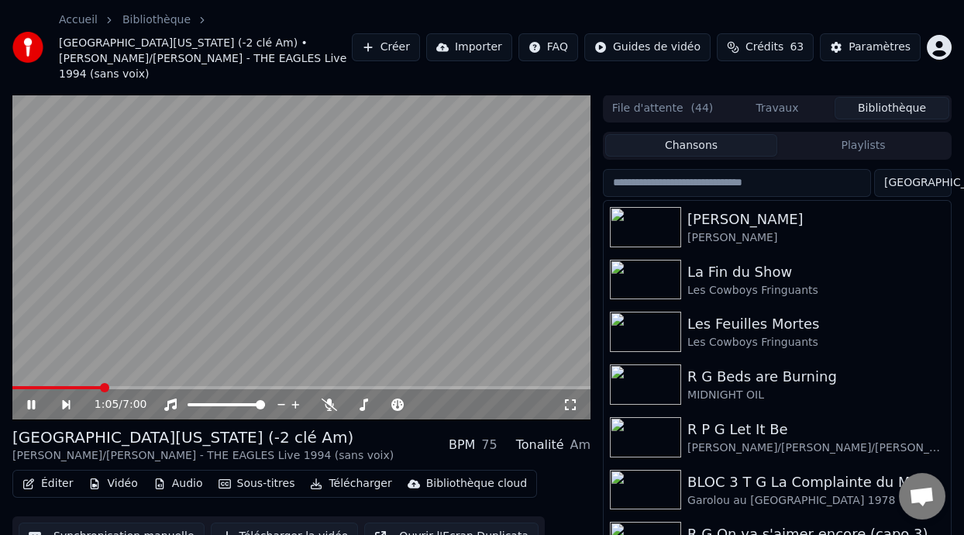
click at [105, 383] on span at bounding box center [104, 387] width 9 height 9
click at [330, 398] on icon at bounding box center [330, 404] width 16 height 12
click at [32, 400] on icon at bounding box center [31, 404] width 8 height 9
click at [870, 134] on button "Playlists" at bounding box center [863, 145] width 172 height 22
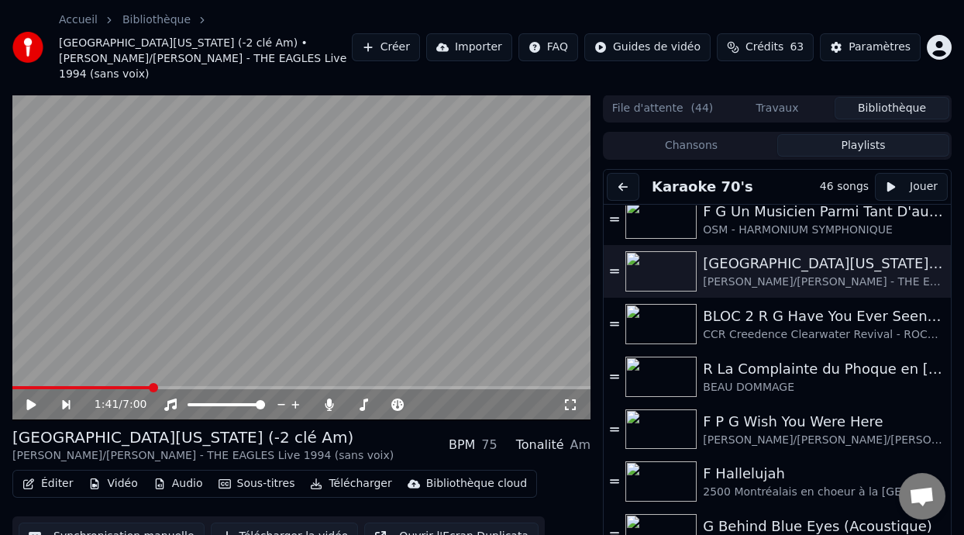
scroll to position [481, 0]
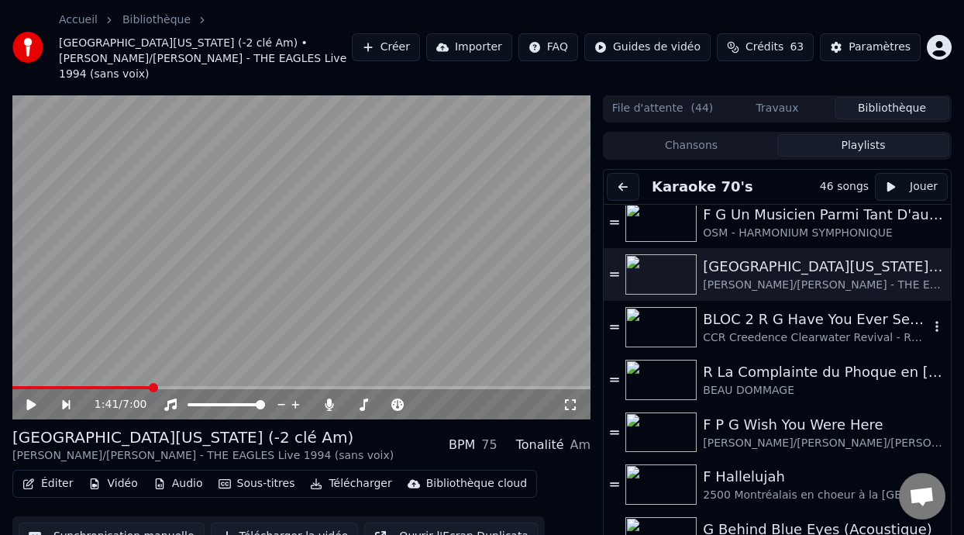
click at [794, 330] on div "CCR Creedence Clearwater Revival - ROCKSMITH" at bounding box center [816, 338] width 226 height 16
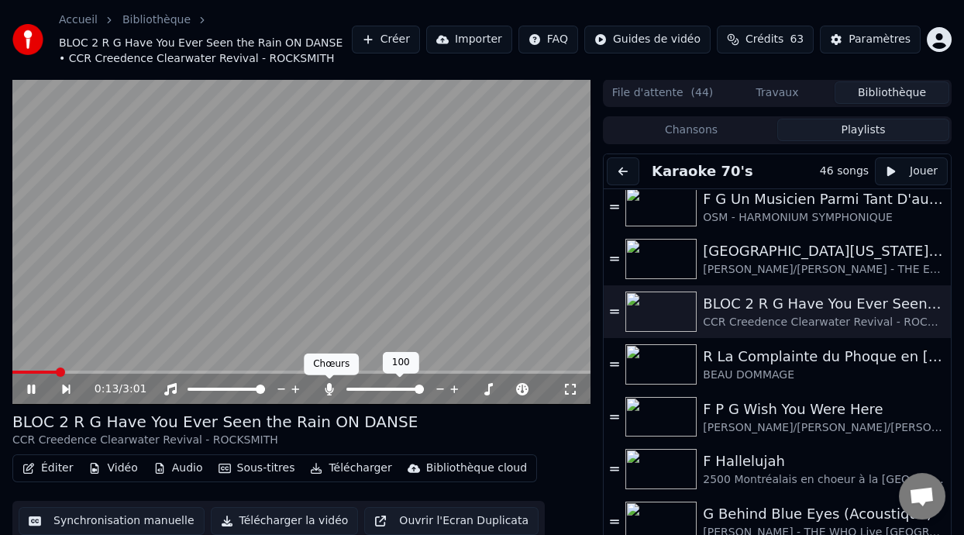
click at [327, 384] on icon at bounding box center [329, 389] width 9 height 12
click at [327, 384] on icon at bounding box center [330, 389] width 16 height 12
click at [361, 389] on icon at bounding box center [364, 389] width 16 height 12
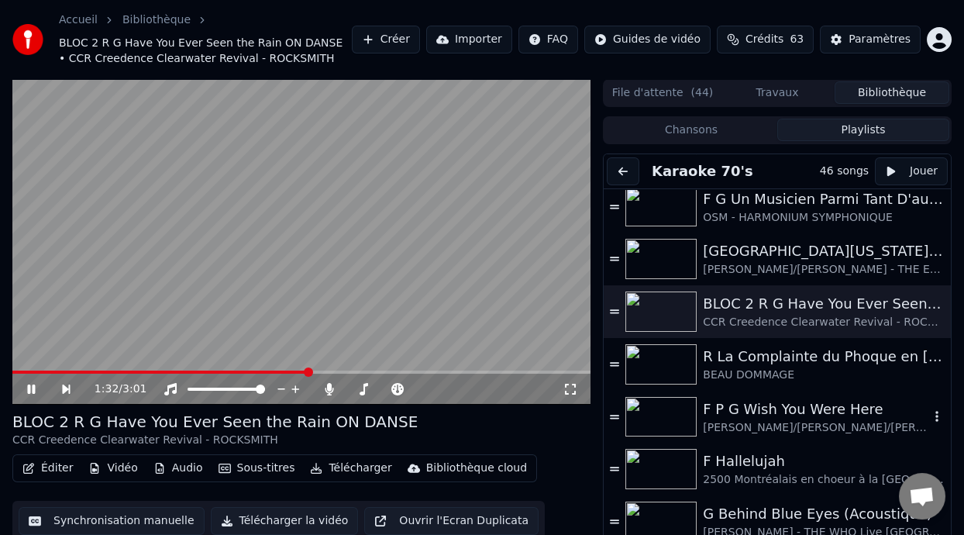
click at [773, 416] on div "F P G Wish You Were Here" at bounding box center [816, 409] width 226 height 22
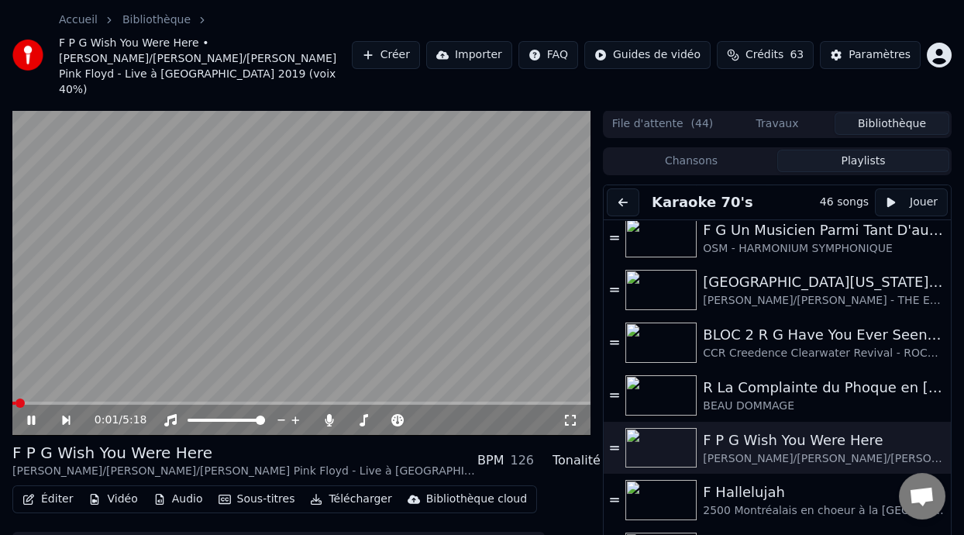
click at [29, 415] on icon at bounding box center [31, 419] width 8 height 9
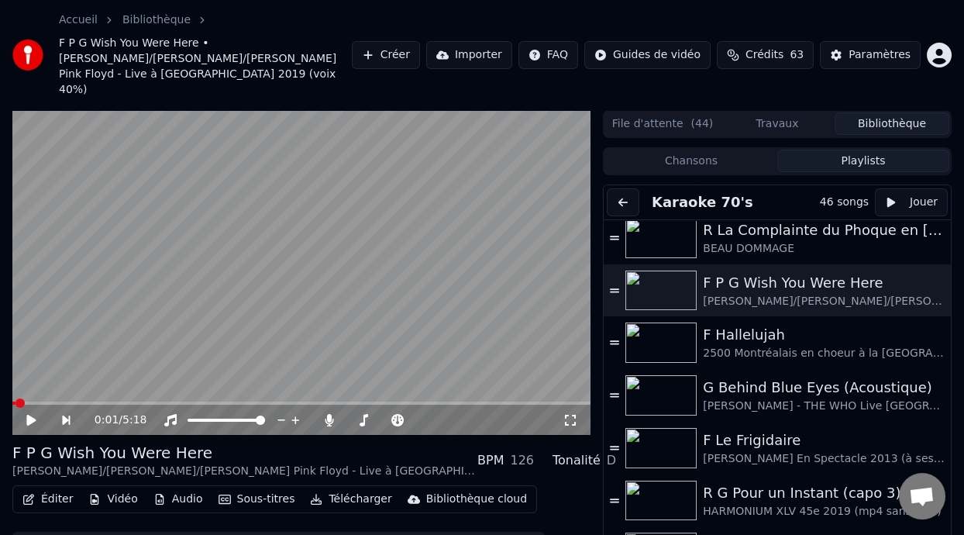
scroll to position [627, 0]
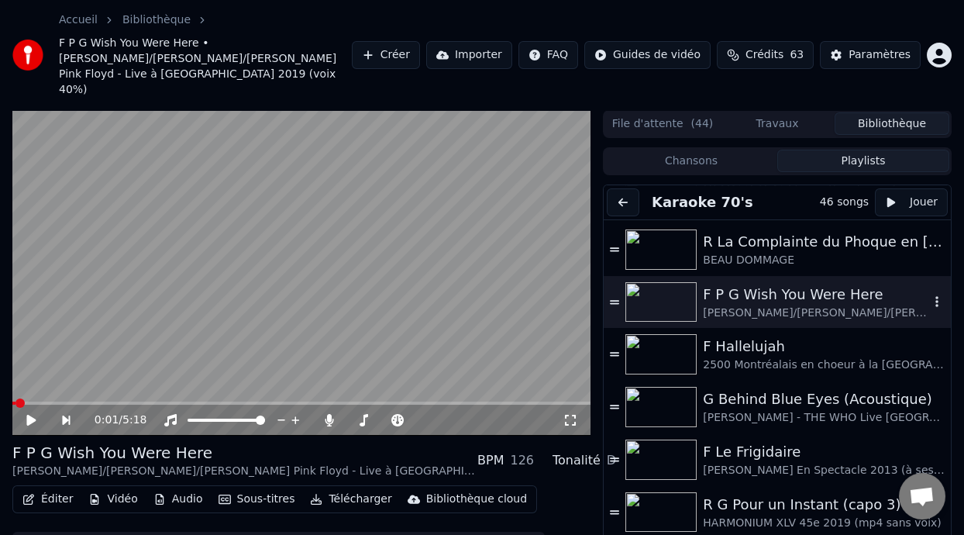
click at [797, 305] on div "[PERSON_NAME]/[PERSON_NAME]/[PERSON_NAME] Pink Floyd - Live à [GEOGRAPHIC_DATA]…" at bounding box center [816, 313] width 226 height 16
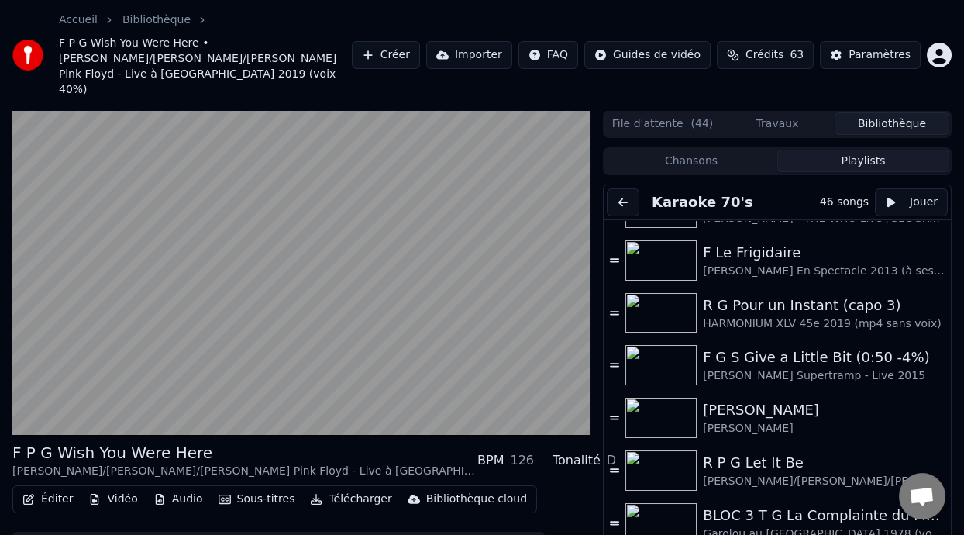
scroll to position [823, 0]
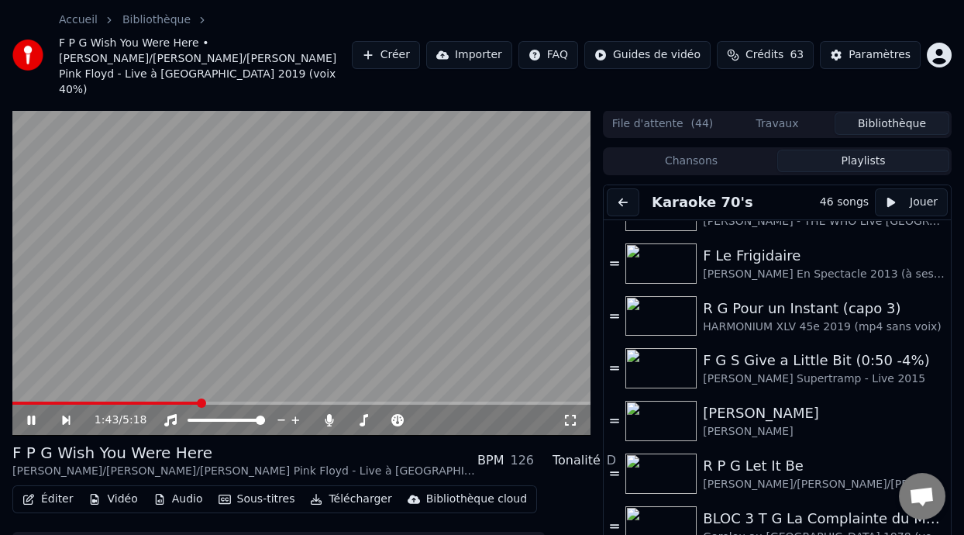
click at [34, 415] on icon at bounding box center [31, 419] width 8 height 9
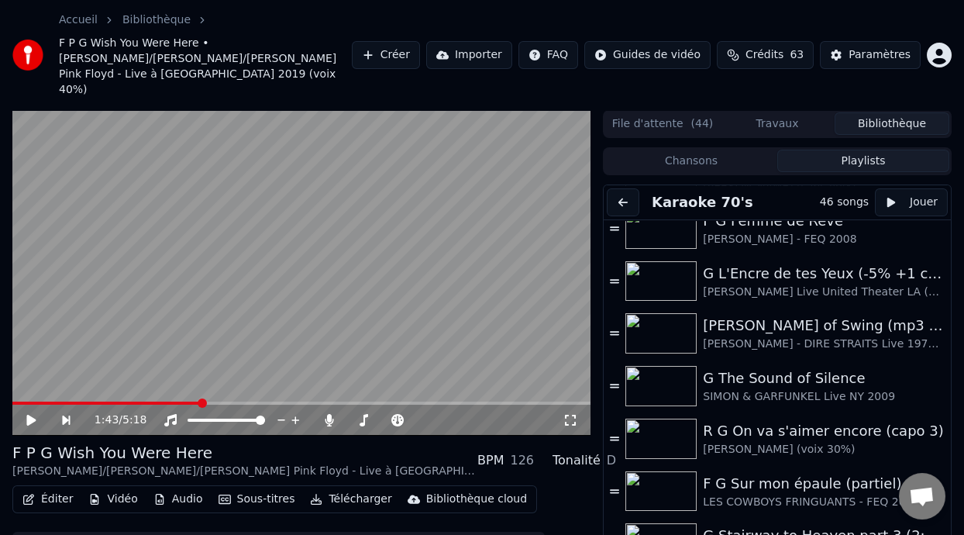
scroll to position [1497, 0]
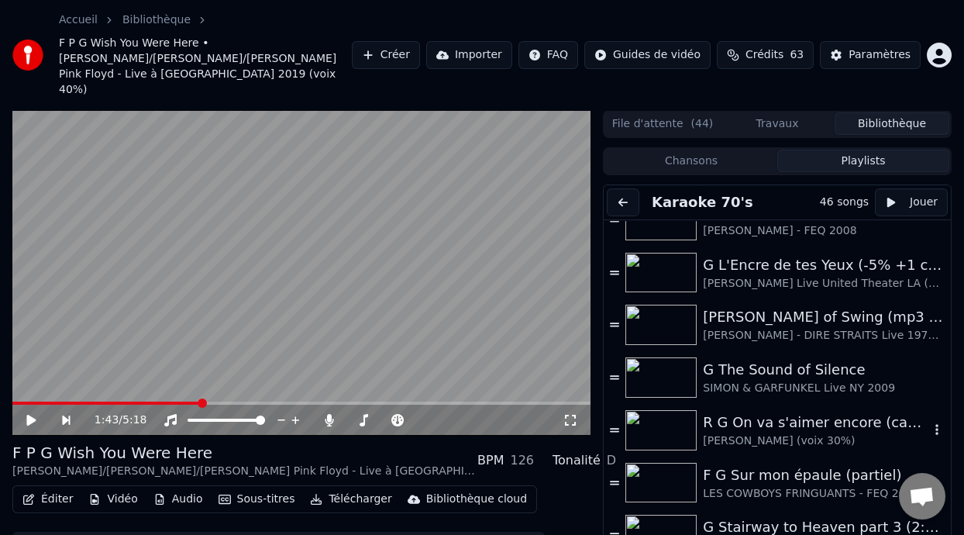
click at [794, 412] on div "R G On va s'aimer encore (capo 3)" at bounding box center [816, 423] width 226 height 22
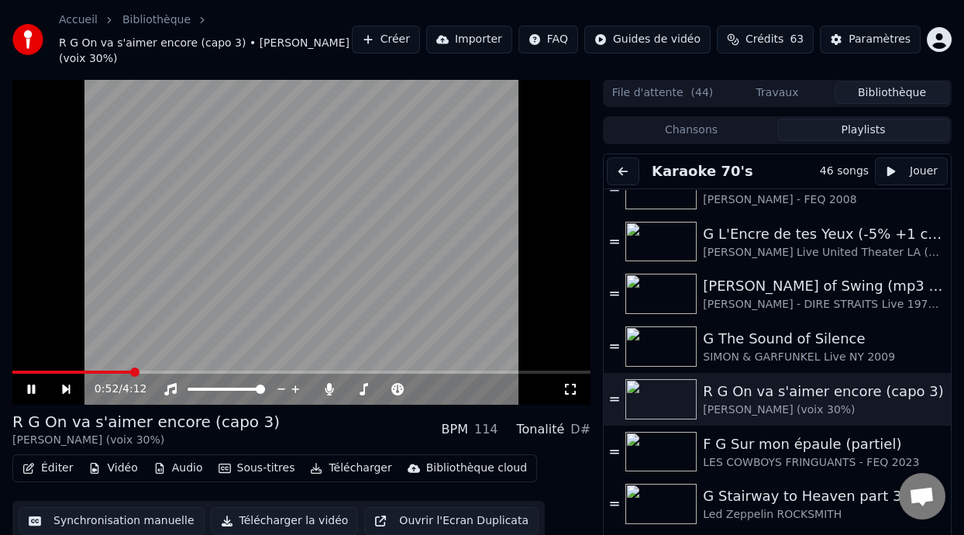
click at [28, 384] on icon at bounding box center [31, 388] width 8 height 9
click at [28, 384] on icon at bounding box center [30, 389] width 9 height 11
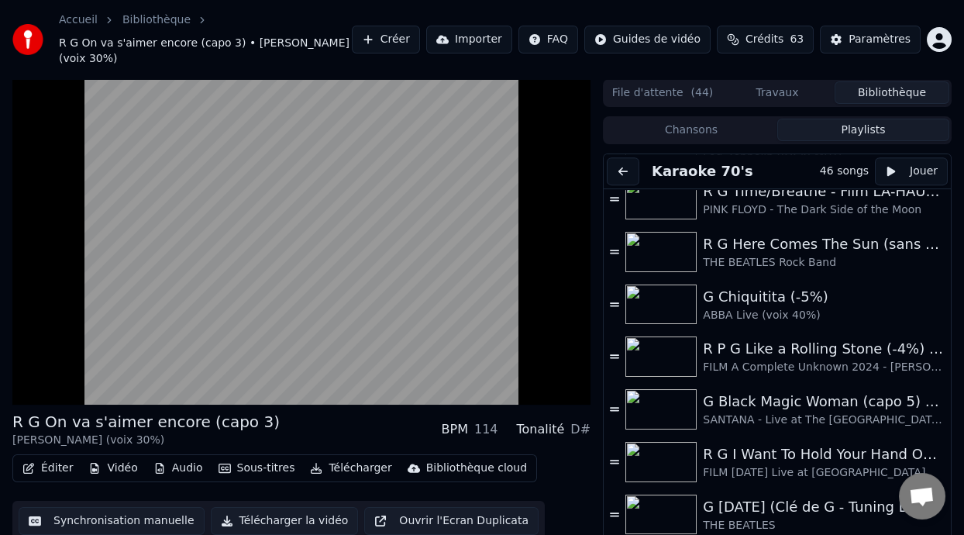
scroll to position [1752, 0]
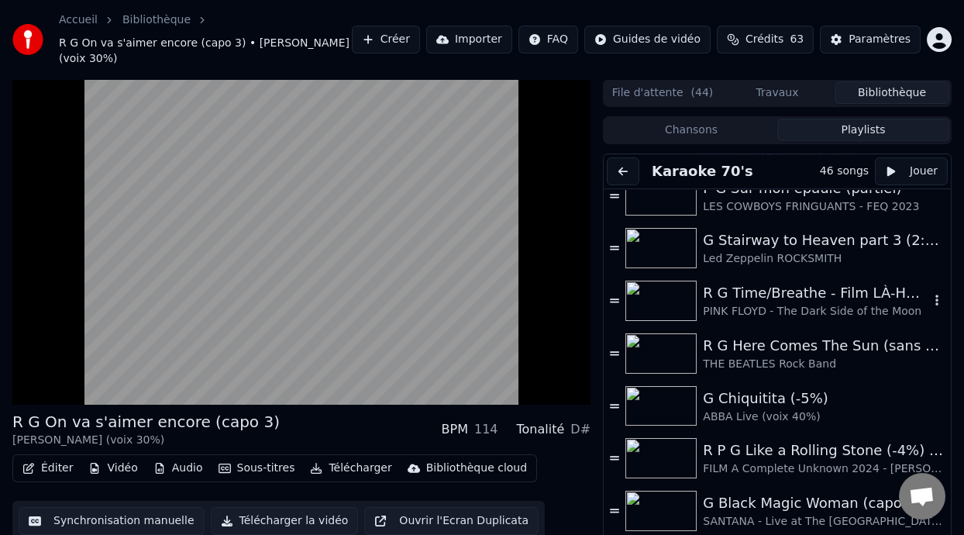
click at [810, 298] on div "R G Time/Breathe - Film LÀ-HAUT (UP Pixar Disney) 0:21 - [PERSON_NAME] & [PERSO…" at bounding box center [816, 293] width 226 height 22
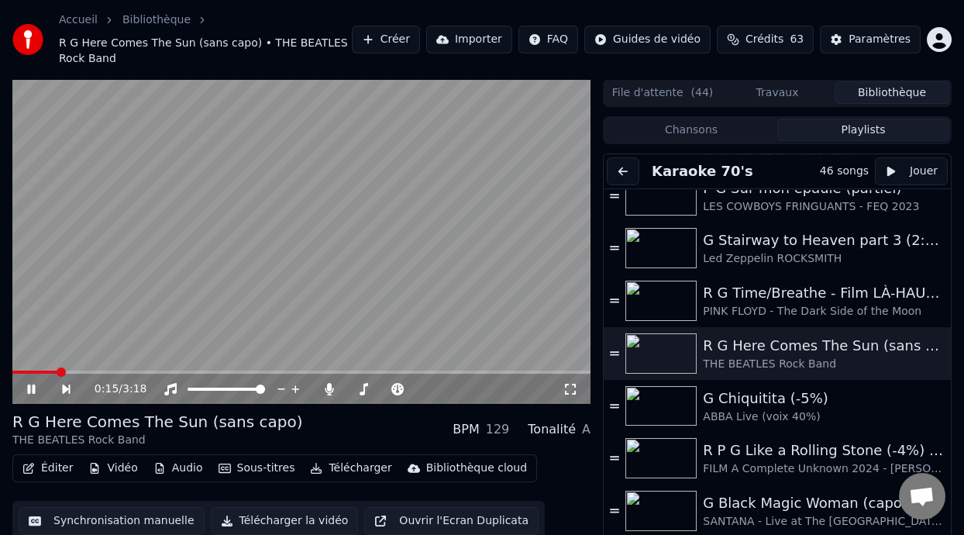
click at [29, 385] on icon at bounding box center [31, 388] width 8 height 9
click at [800, 446] on div "R P G Like a Rolling Stone (-4%) ON DANSE" at bounding box center [816, 450] width 226 height 22
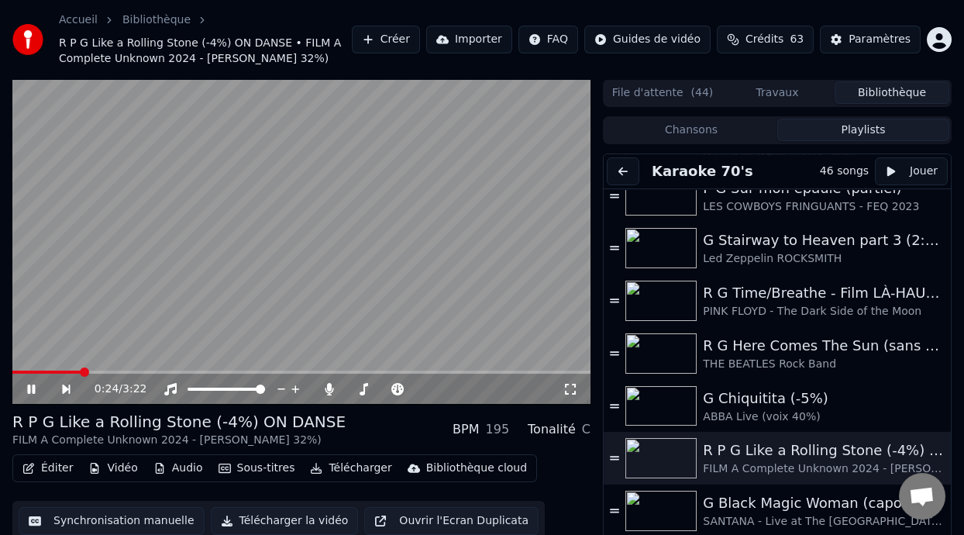
click at [30, 395] on icon at bounding box center [42, 389] width 35 height 12
